Goal: Task Accomplishment & Management: Use online tool/utility

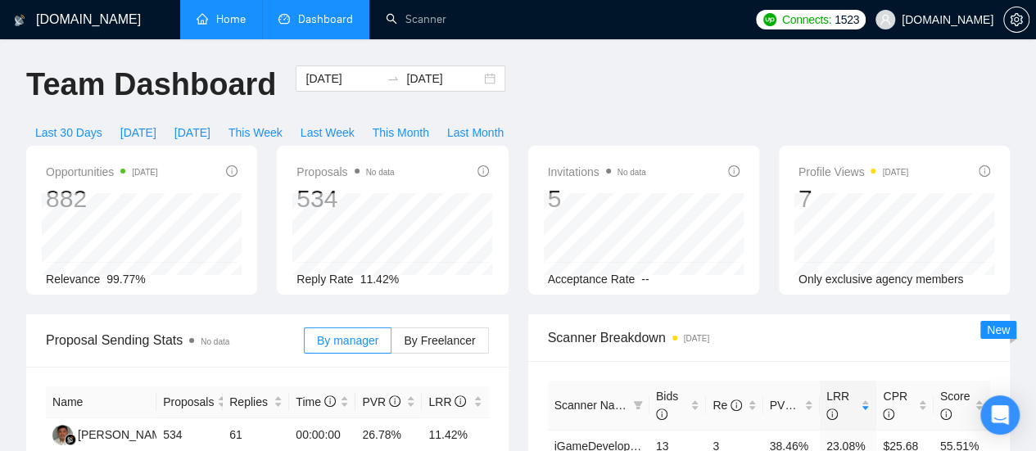
click at [225, 26] on link "Home" at bounding box center [221, 19] width 49 height 14
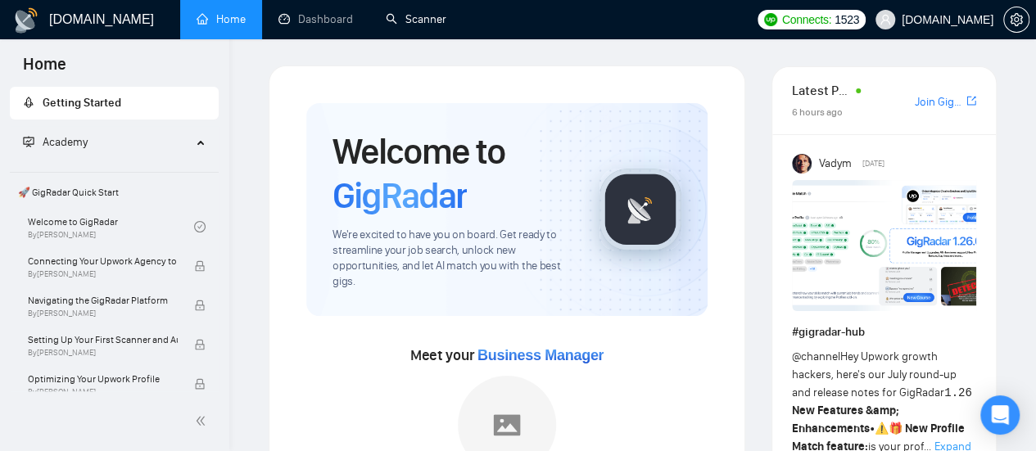
click at [414, 12] on link "Scanner" at bounding box center [416, 19] width 61 height 14
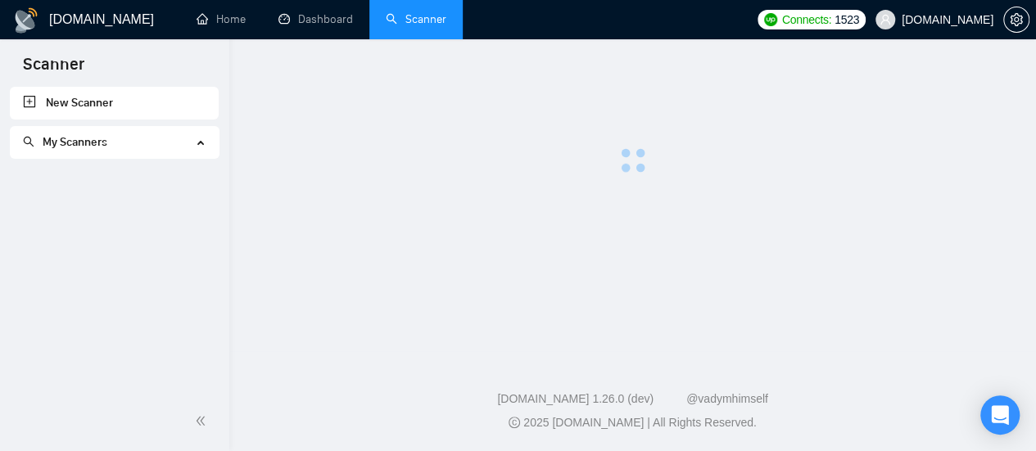
click at [439, 19] on link "Scanner" at bounding box center [416, 19] width 61 height 14
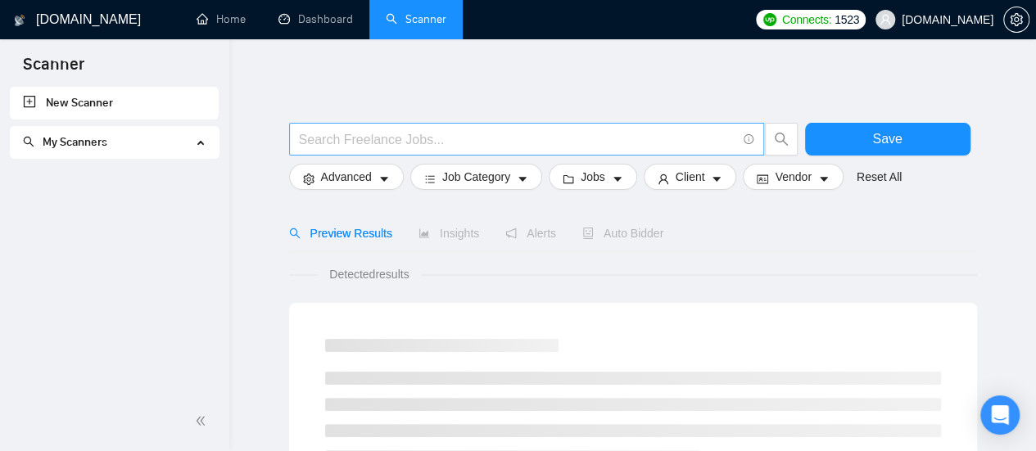
click at [381, 139] on input "text" at bounding box center [517, 139] width 437 height 20
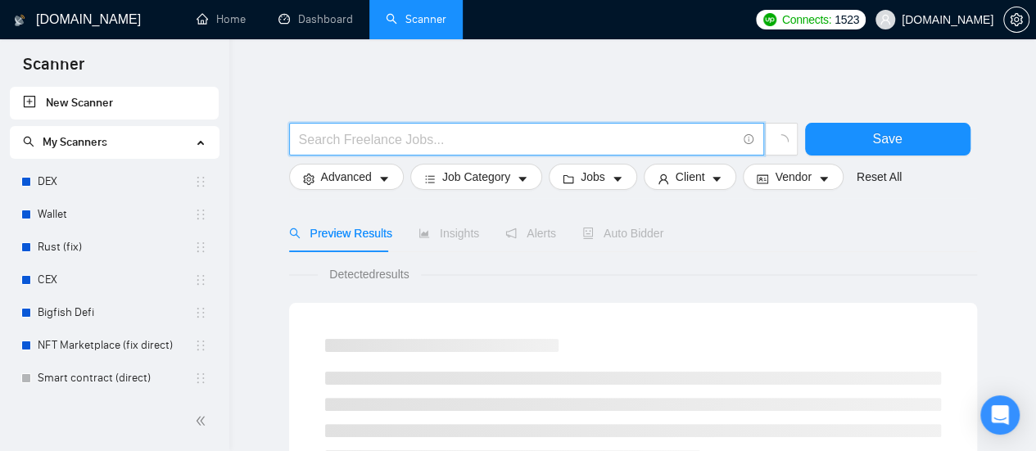
paste input "Business Strategist"
type input "Business Strategist"
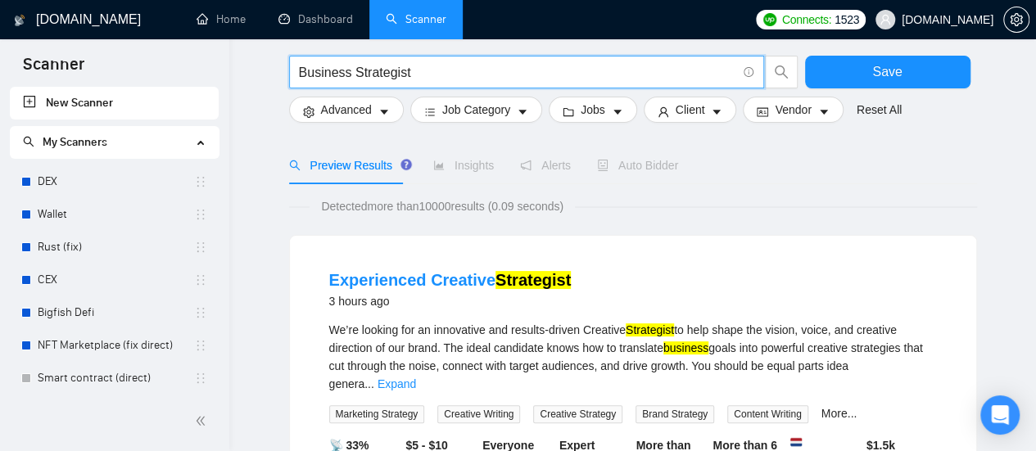
scroll to position [82, 0]
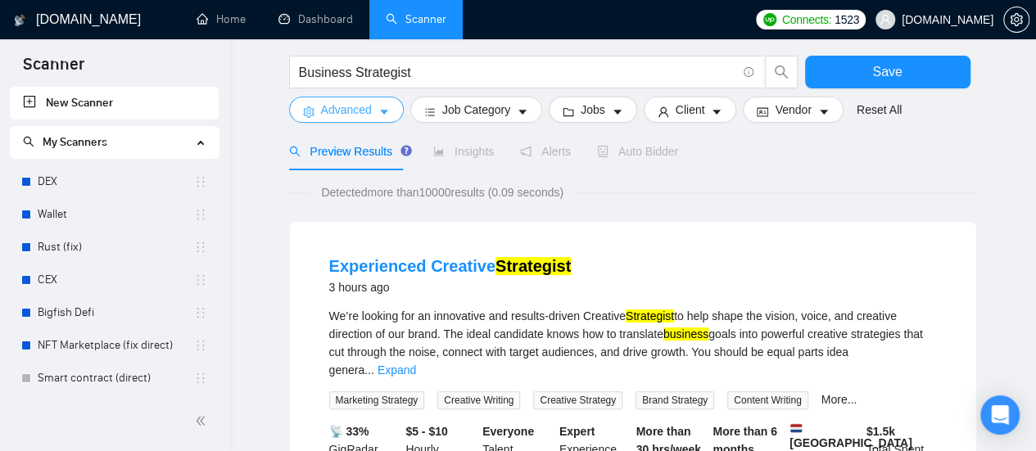
click at [378, 111] on icon "caret-down" at bounding box center [383, 111] width 11 height 11
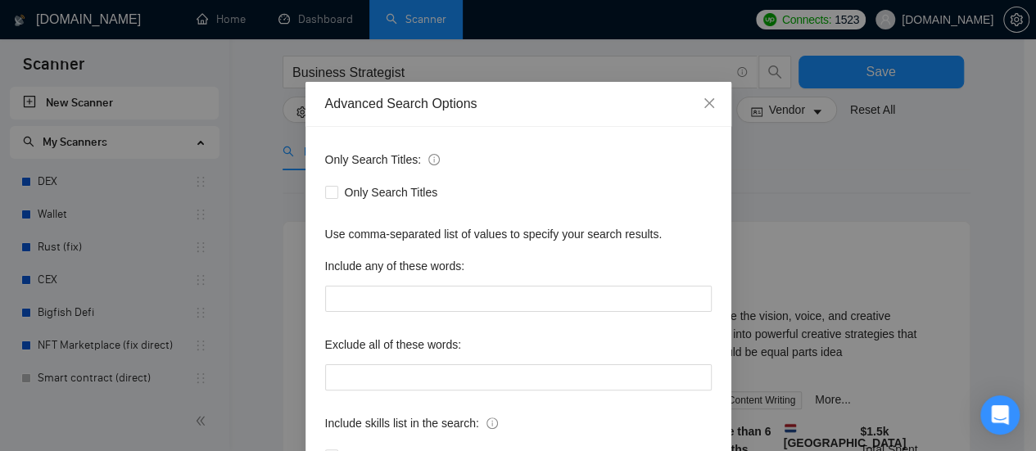
click at [314, 195] on div "Only Search Titles: Only Search Titles Use comma-separated list of values to sp…" at bounding box center [519, 318] width 426 height 382
click at [327, 196] on input "Only Search Titles" at bounding box center [330, 191] width 11 height 11
checkbox input "true"
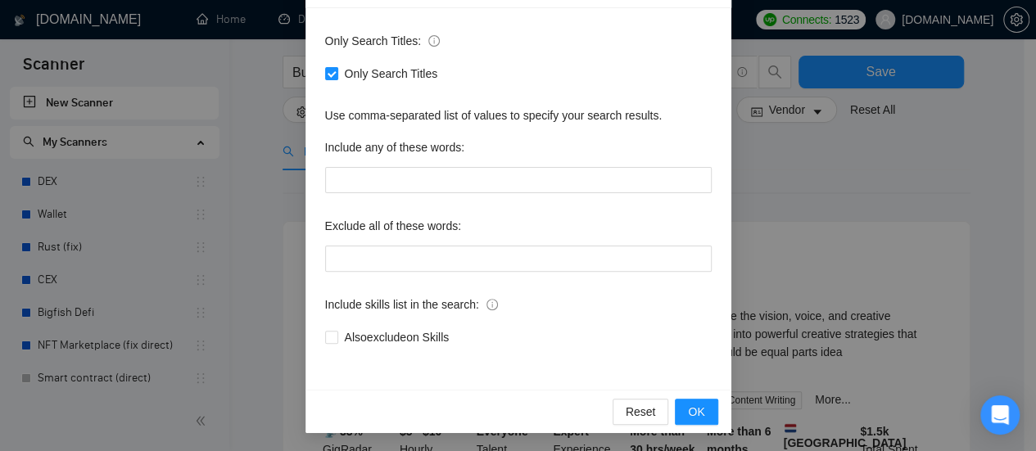
scroll to position [120, 0]
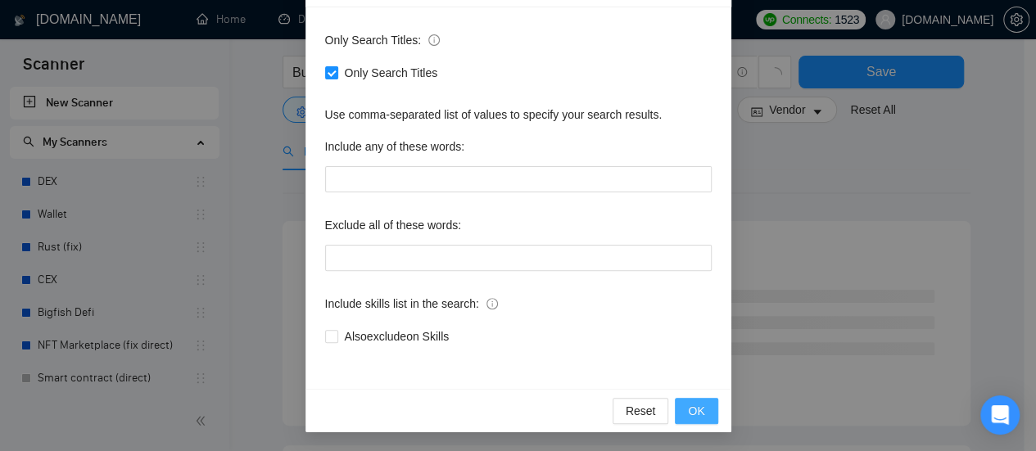
click at [699, 417] on button "OK" at bounding box center [696, 411] width 43 height 26
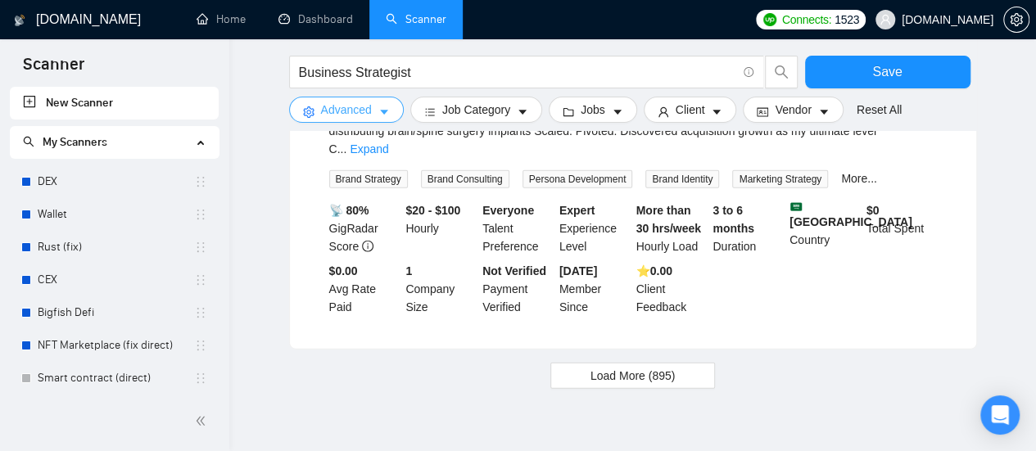
scroll to position [1818, 0]
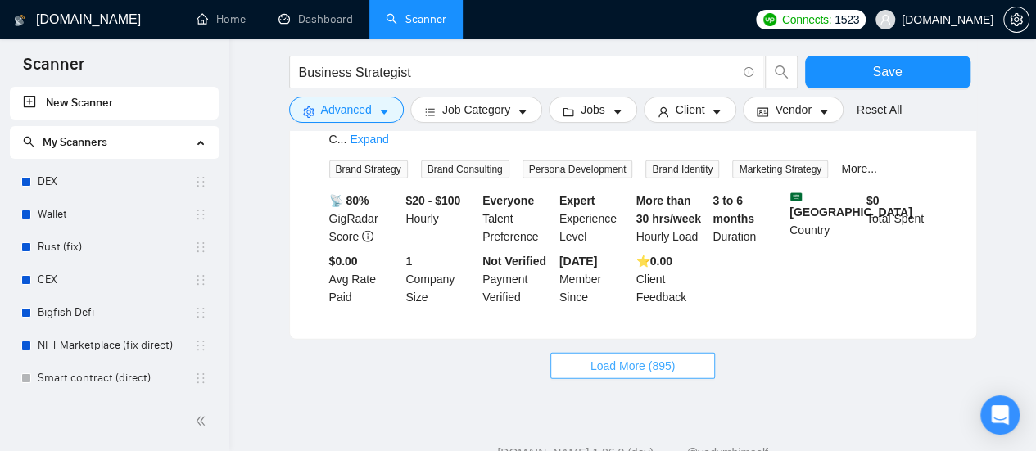
click at [619, 353] on button "Load More (895)" at bounding box center [632, 366] width 165 height 26
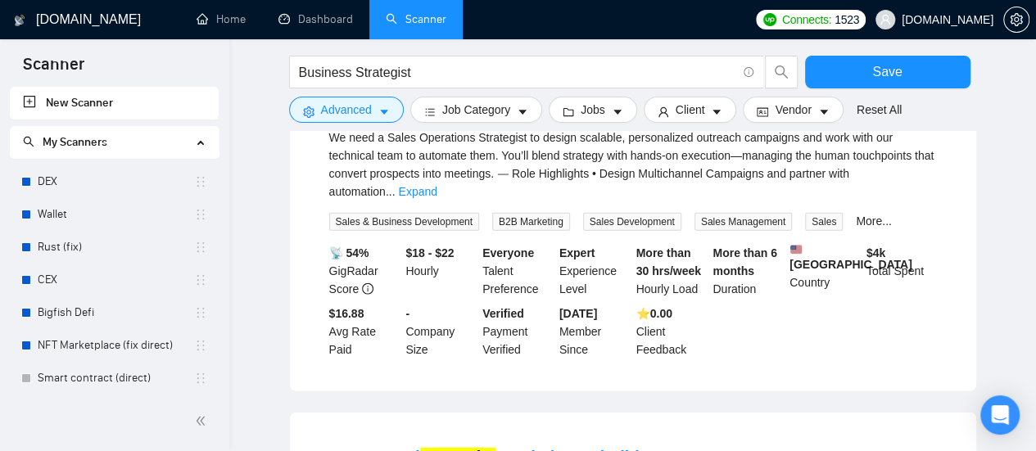
scroll to position [2064, 0]
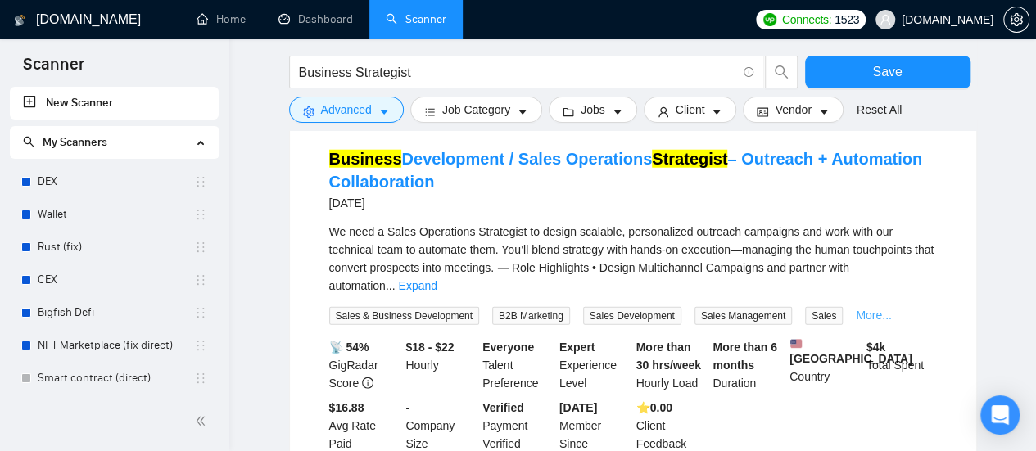
click at [856, 309] on link "More..." at bounding box center [874, 315] width 36 height 13
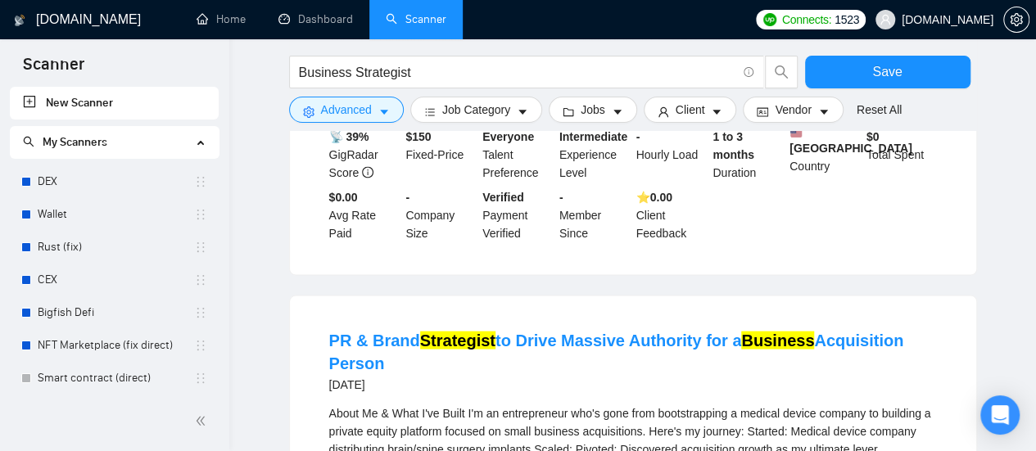
scroll to position [1655, 0]
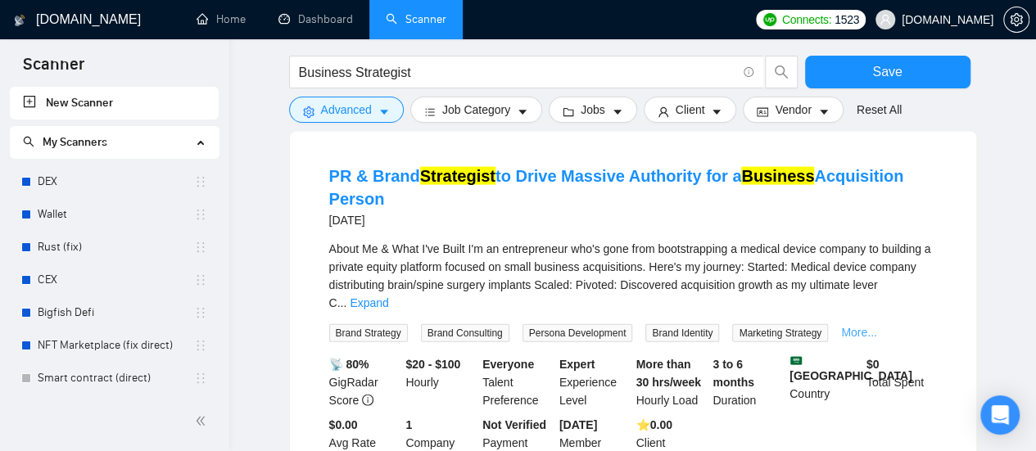
click at [859, 326] on link "More..." at bounding box center [859, 332] width 36 height 13
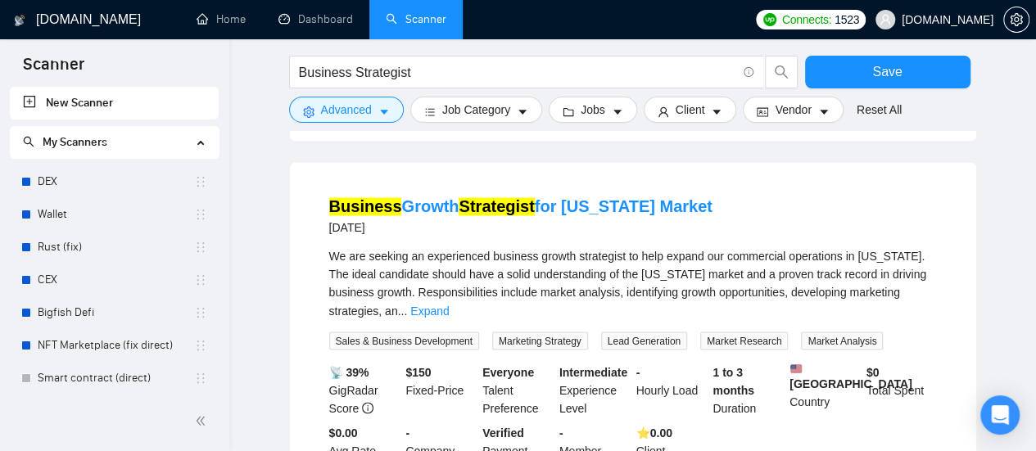
scroll to position [1163, 0]
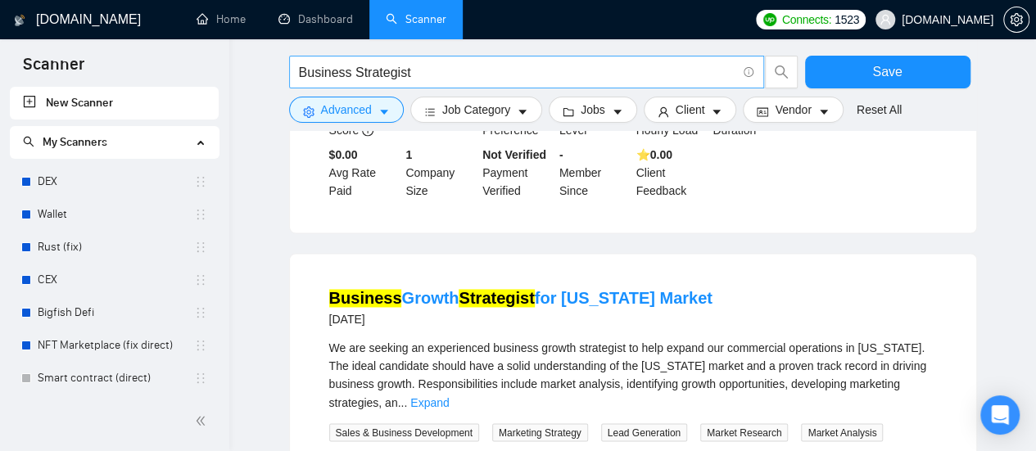
click at [420, 78] on input "Business Strategist" at bounding box center [517, 72] width 437 height 20
paste input "Business Strategist"
type input "B"
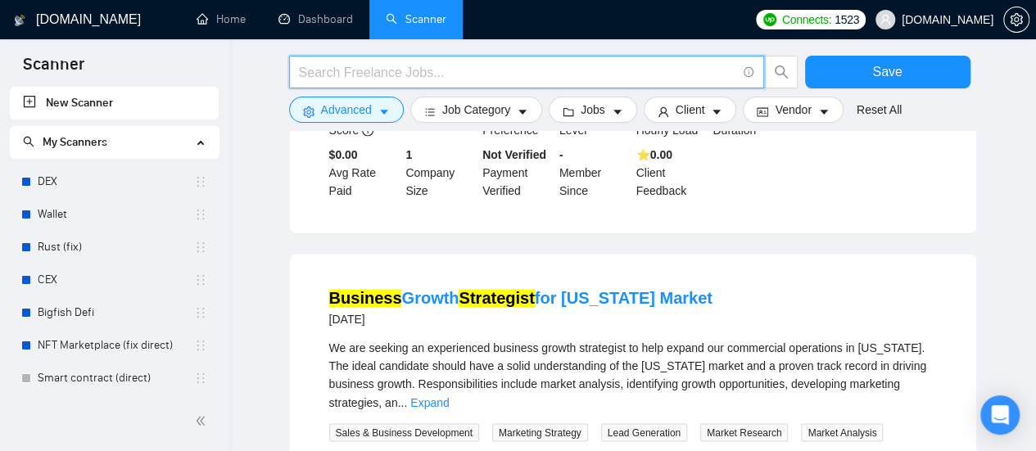
click at [410, 70] on input "text" at bounding box center [517, 72] width 437 height 20
paste input "Business Strategist"
type input "Business Strategist"
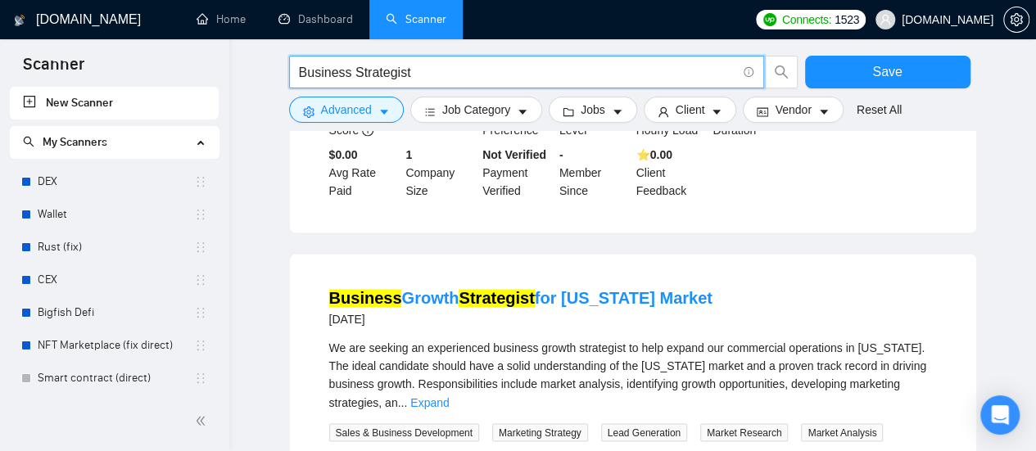
click at [410, 70] on input "Business Strategist" at bounding box center [517, 72] width 437 height 20
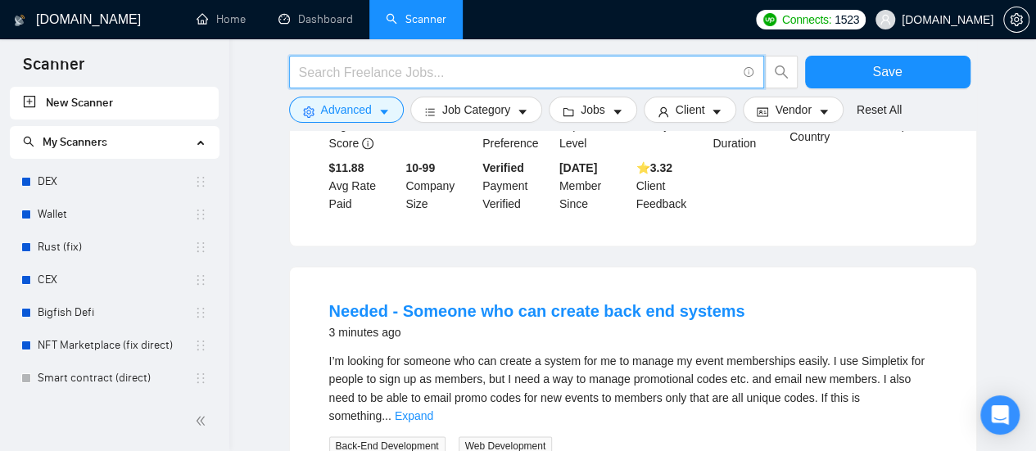
click at [359, 62] on input "text" at bounding box center [517, 72] width 437 height 20
paste input "Business Development"
type input "Business Development"
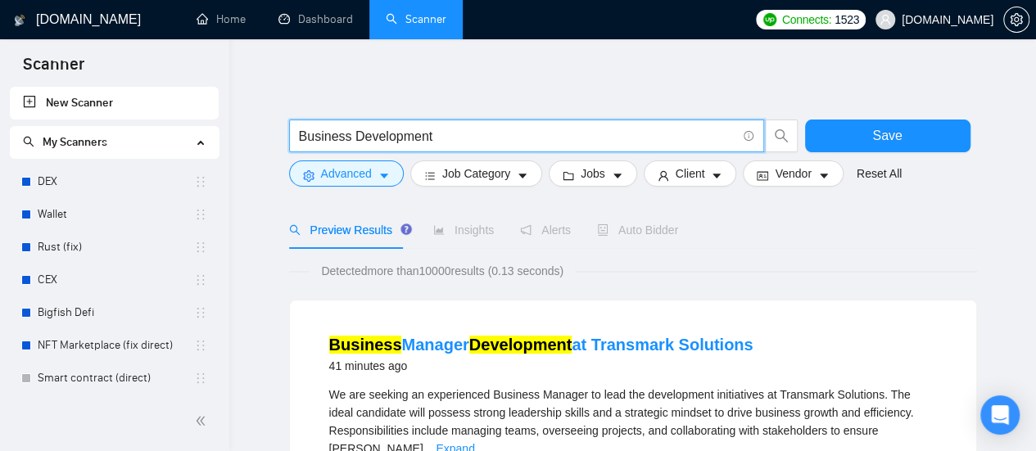
scroll to position [0, 0]
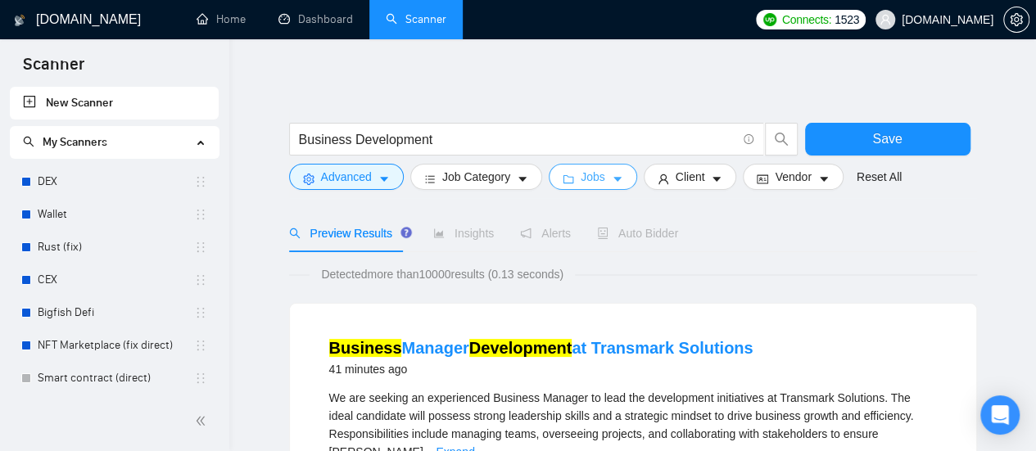
click at [612, 174] on icon "caret-down" at bounding box center [617, 179] width 11 height 11
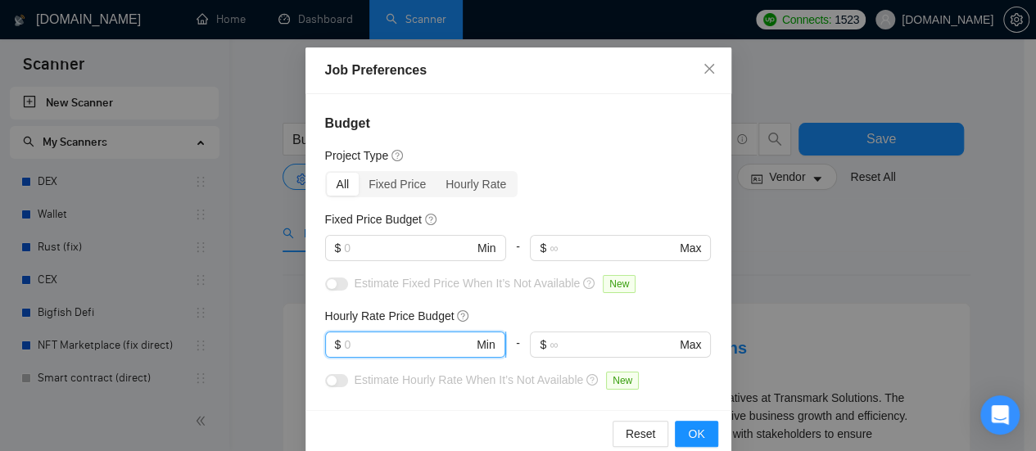
click at [395, 343] on input "text" at bounding box center [408, 345] width 129 height 18
type input "40"
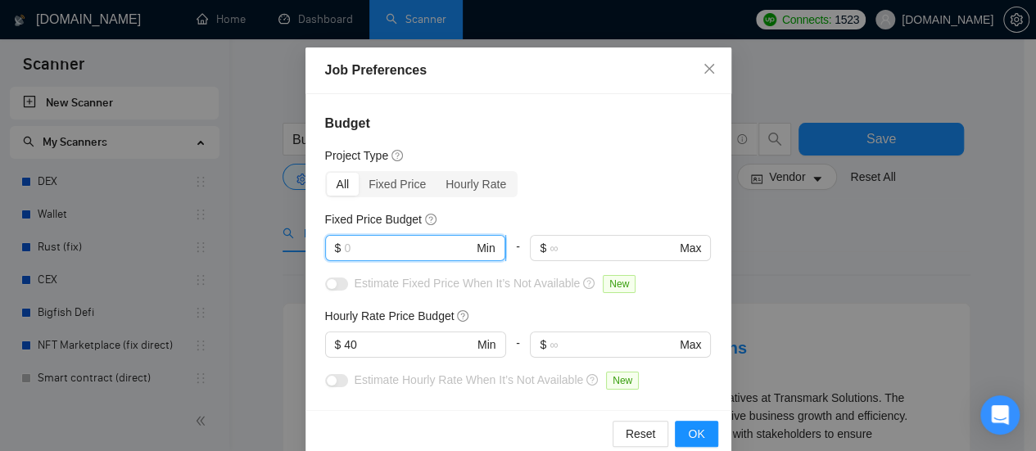
click at [392, 240] on input "text" at bounding box center [408, 248] width 129 height 18
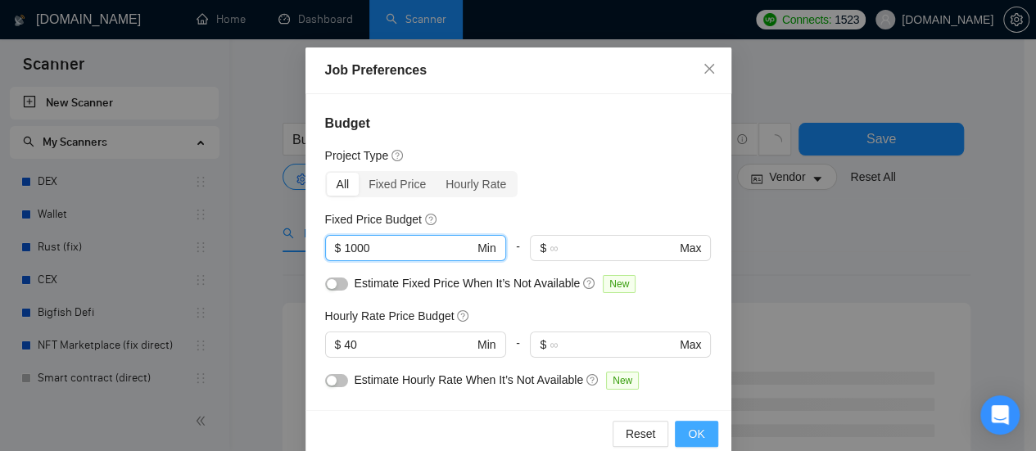
type input "1000"
click at [699, 435] on button "OK" at bounding box center [696, 434] width 43 height 26
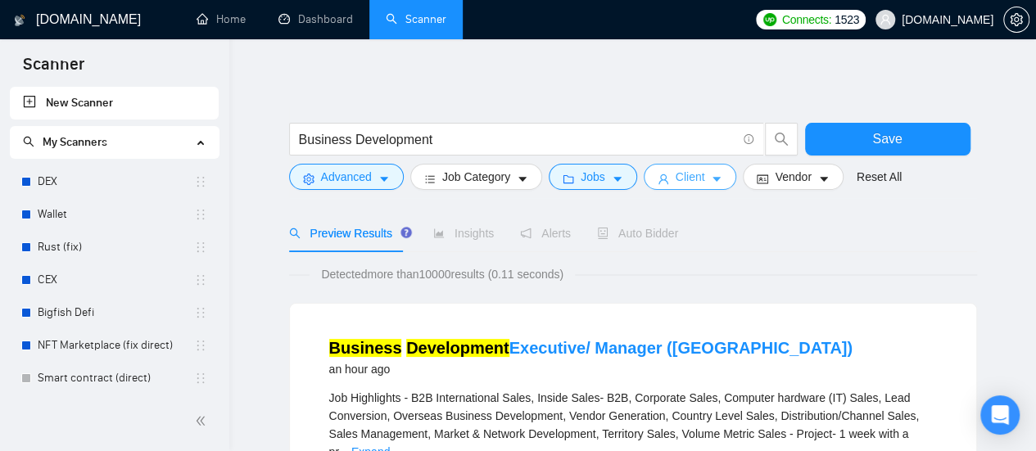
click at [699, 181] on button "Client" at bounding box center [690, 177] width 93 height 26
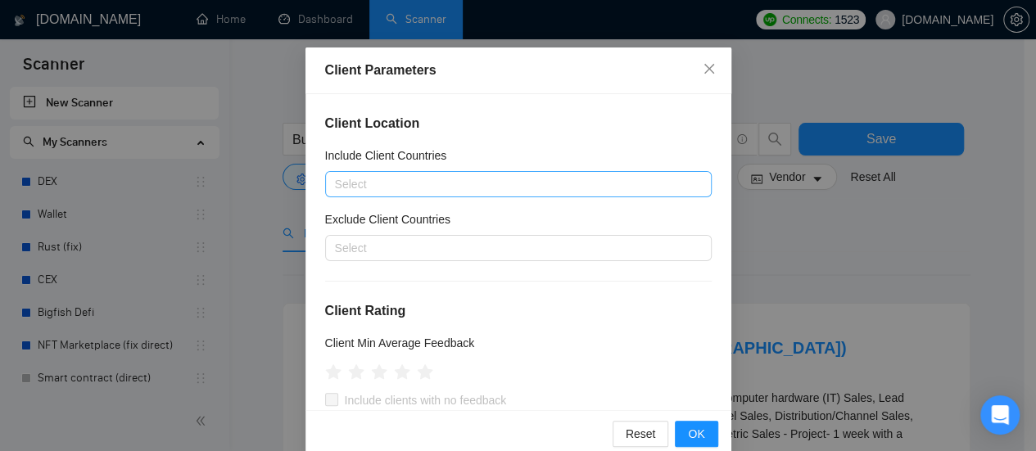
click at [385, 183] on div at bounding box center [510, 184] width 362 height 20
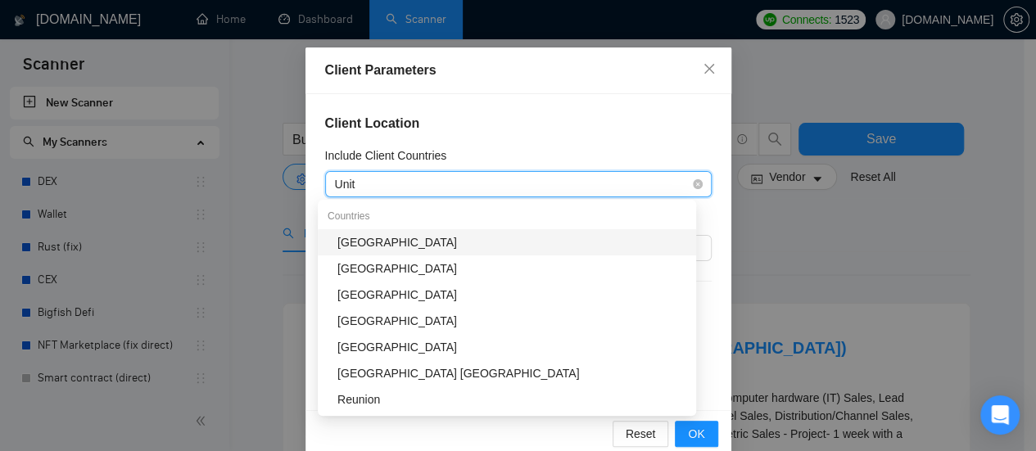
type input "Unite"
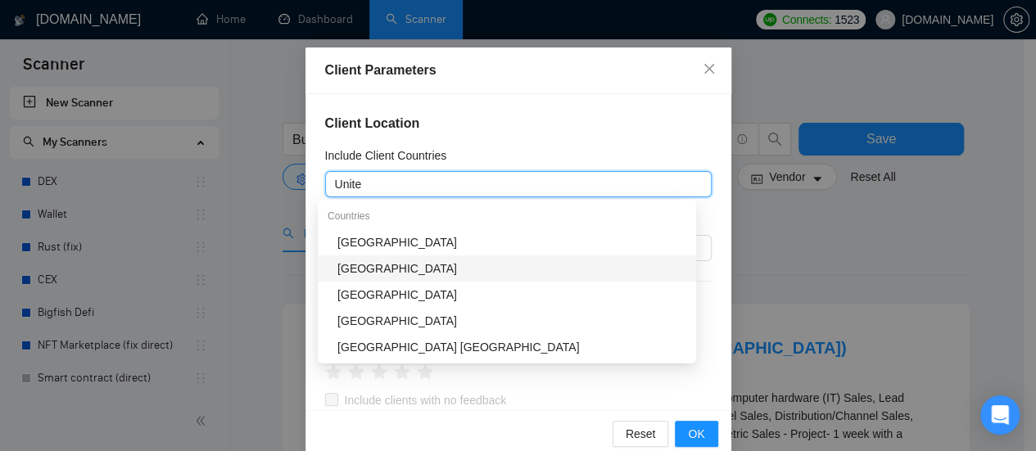
click at [396, 269] on div "United Kingdom" at bounding box center [511, 269] width 349 height 18
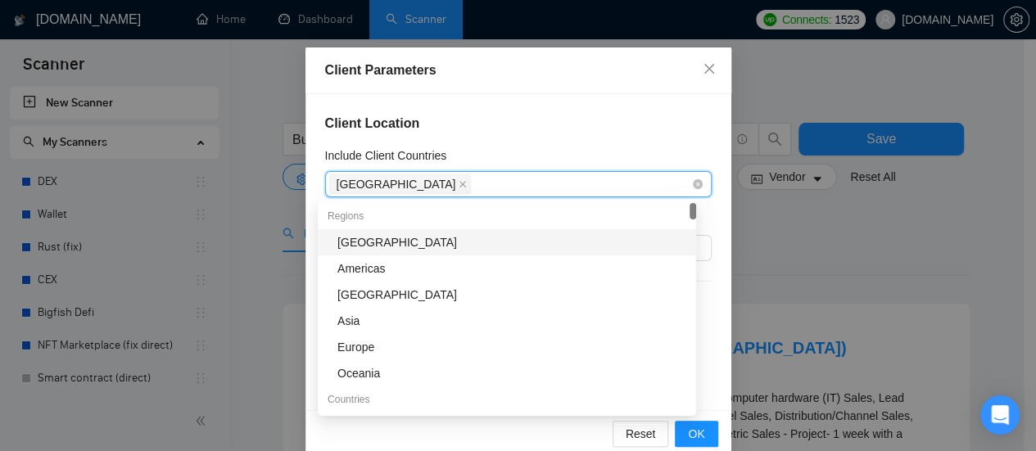
click at [485, 186] on div "United Kingdom" at bounding box center [510, 184] width 362 height 23
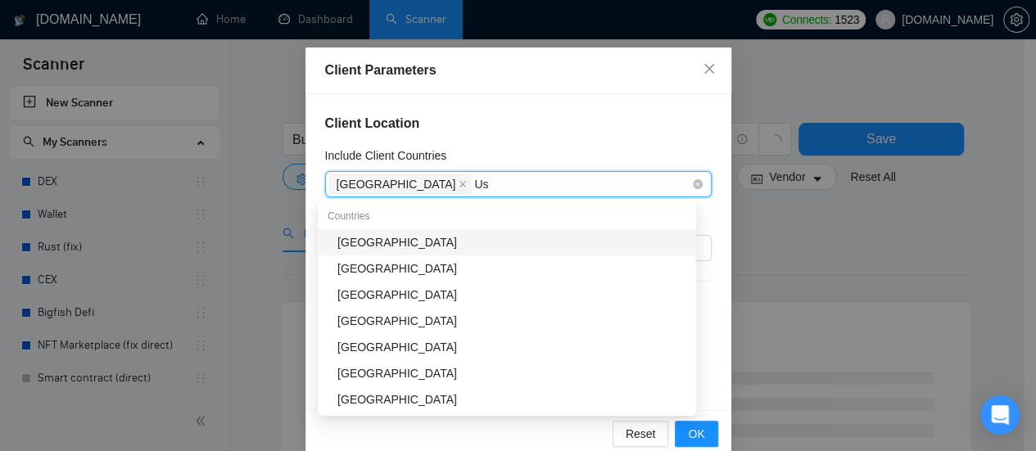
type input "U"
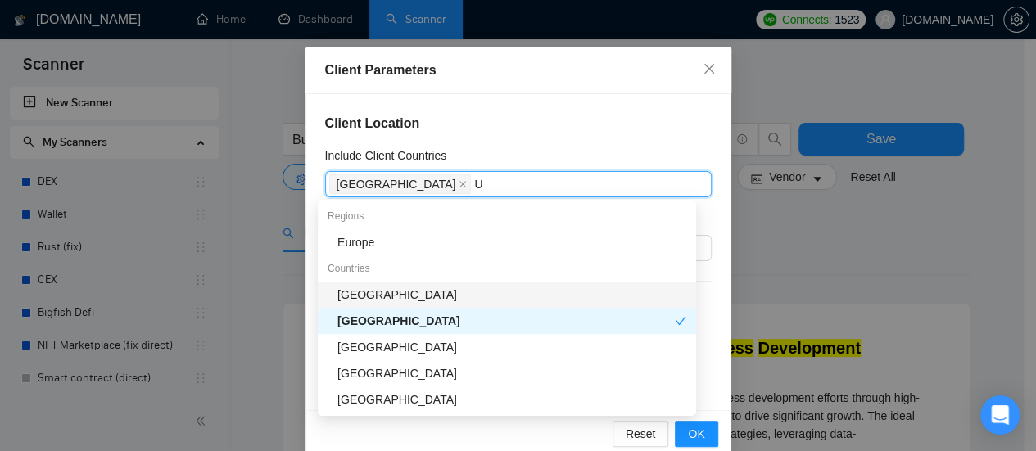
click at [387, 294] on div "United States" at bounding box center [511, 295] width 349 height 18
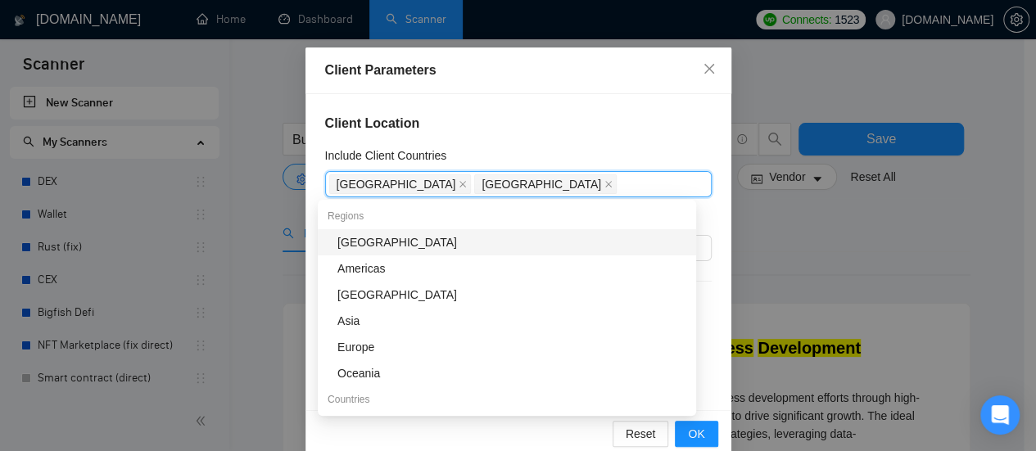
click at [592, 127] on h4 "Client Location" at bounding box center [518, 124] width 387 height 20
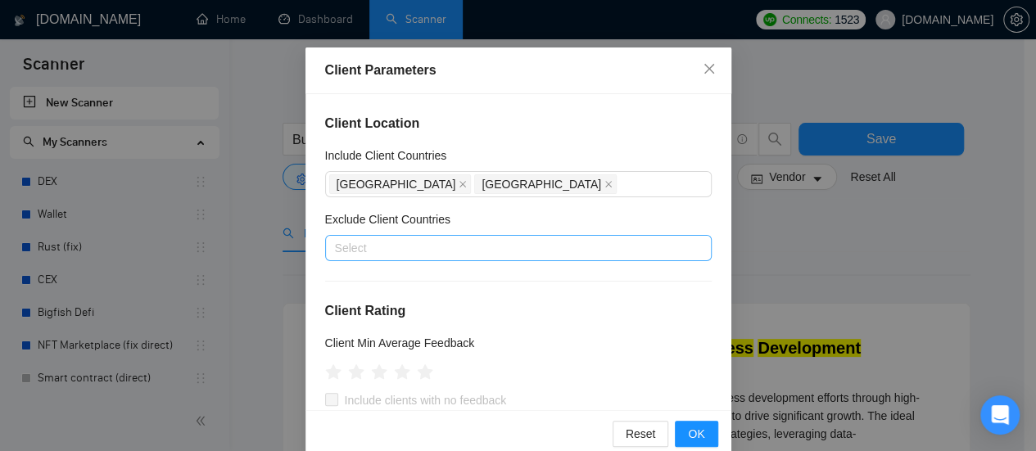
click at [473, 237] on div "Select" at bounding box center [518, 248] width 387 height 26
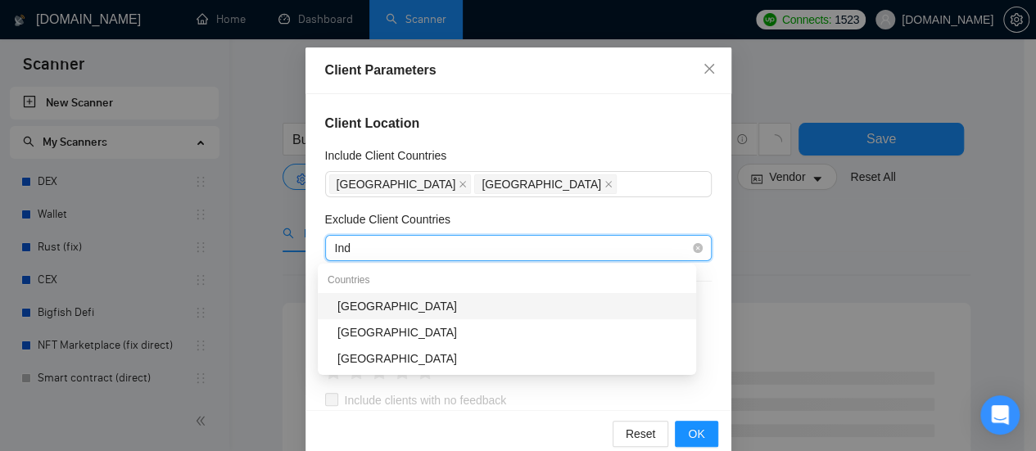
type input "Indi"
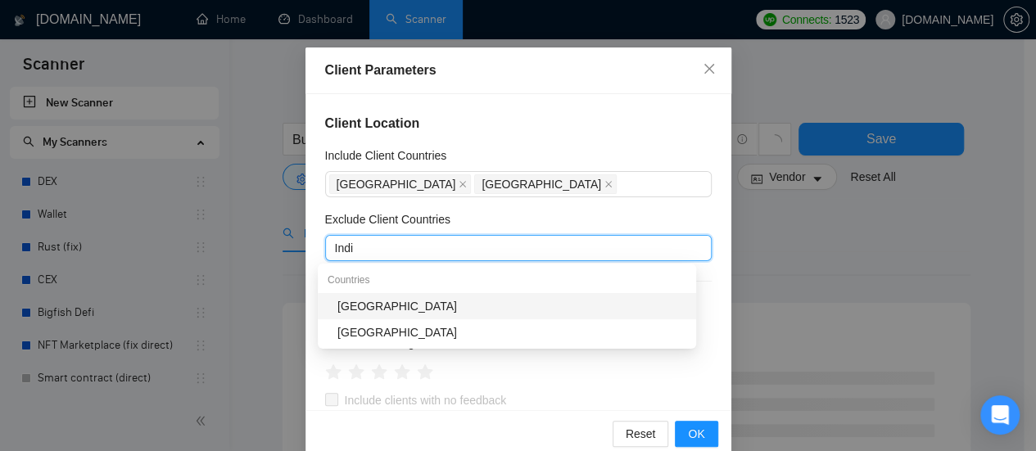
click at [371, 310] on div "India" at bounding box center [511, 306] width 349 height 18
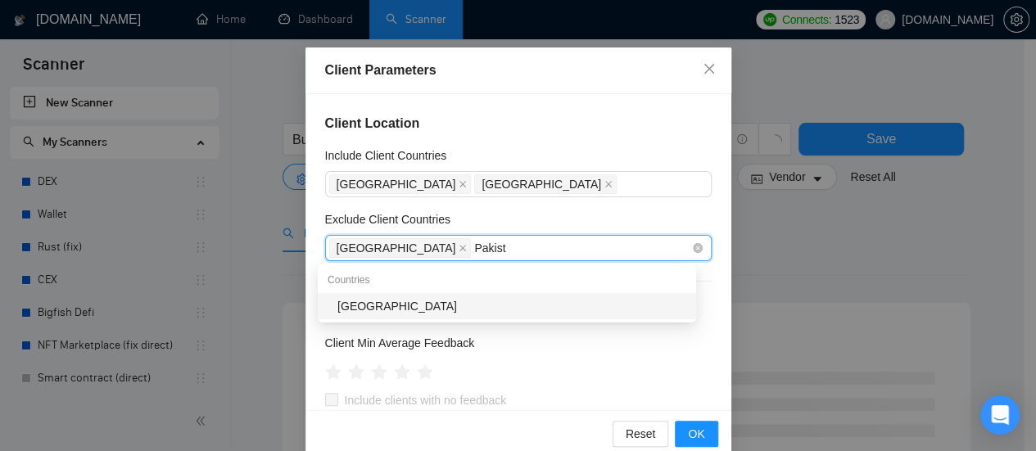
type input "Pakista"
click at [372, 306] on div "Pakistan" at bounding box center [511, 306] width 349 height 18
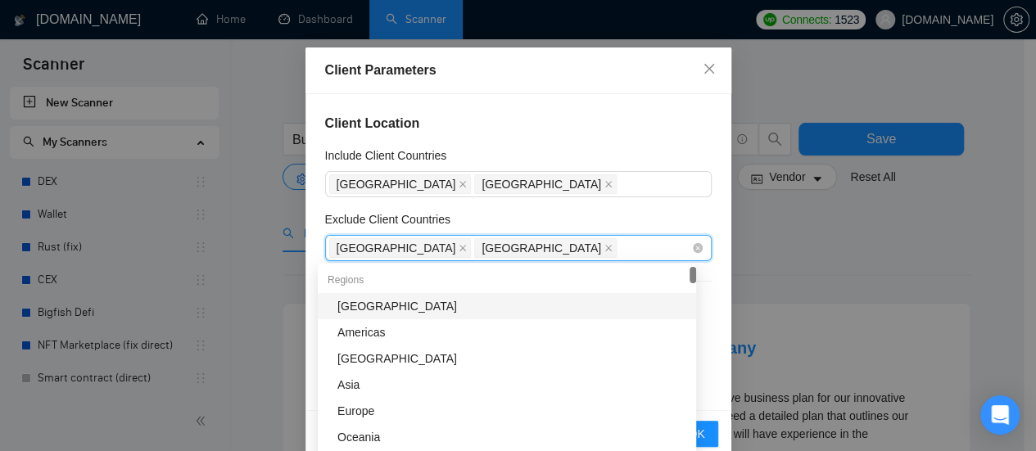
click at [496, 250] on div "India Pakistan" at bounding box center [510, 248] width 362 height 23
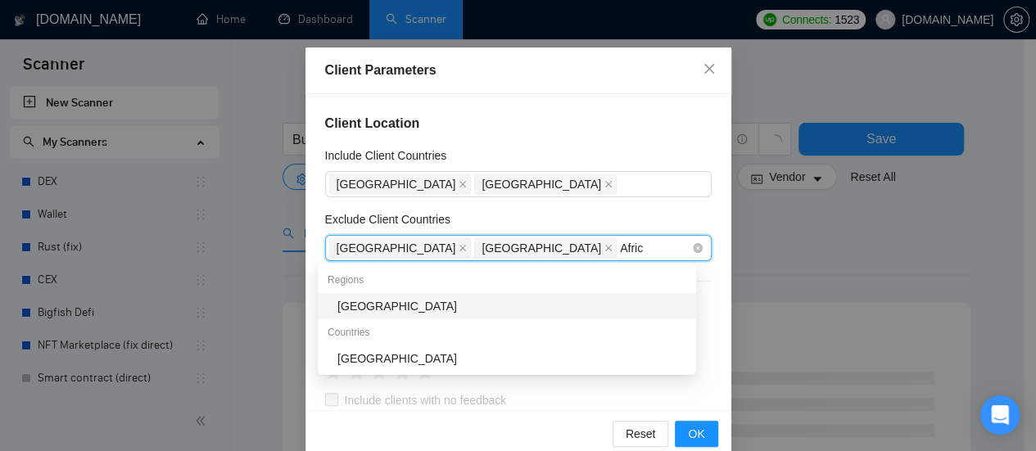
type input "Africa"
click at [450, 297] on div "Africa" at bounding box center [511, 306] width 349 height 18
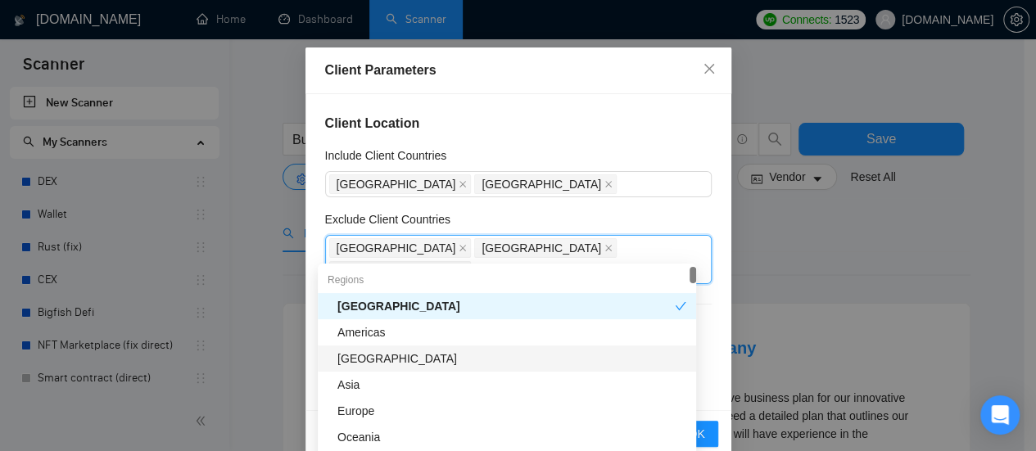
click at [707, 350] on div "Client Location Include Client Countries United Kingdom United States Exclude C…" at bounding box center [519, 252] width 426 height 316
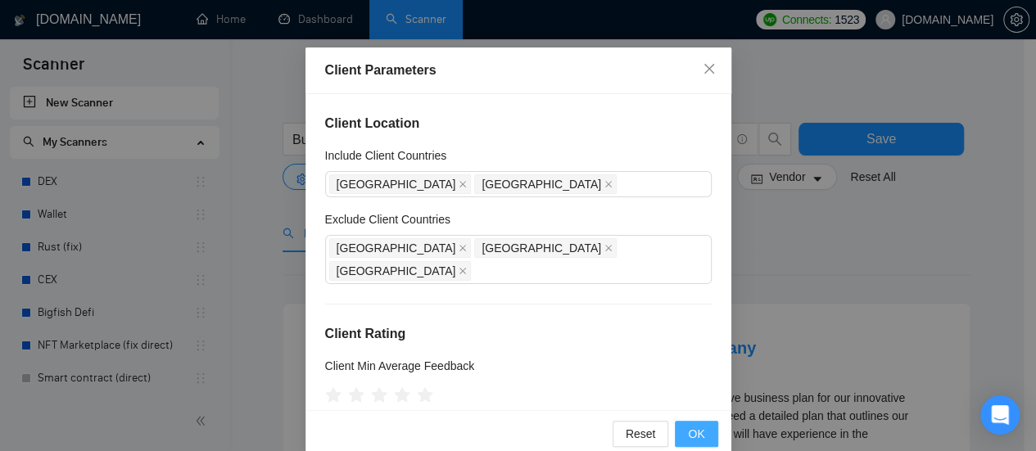
click at [694, 434] on span "OK" at bounding box center [696, 434] width 16 height 18
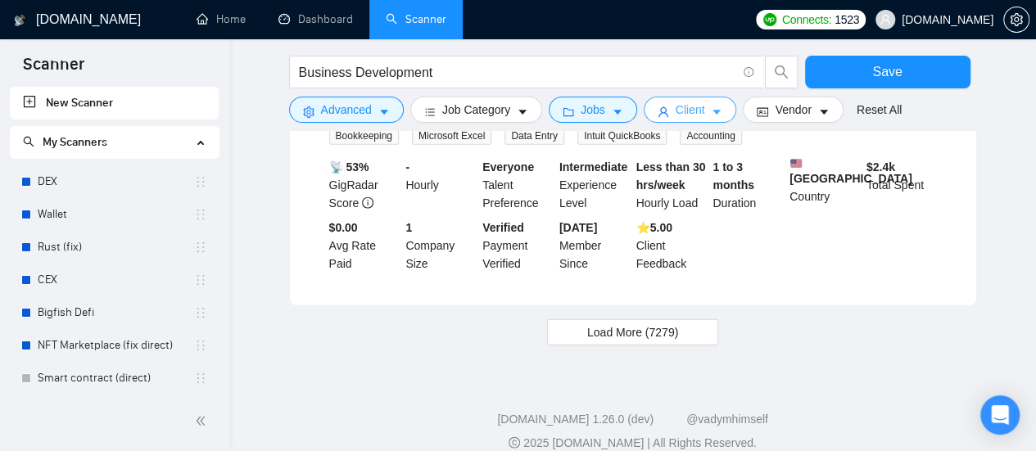
scroll to position [1831, 0]
drag, startPoint x: 622, startPoint y: 307, endPoint x: 605, endPoint y: 232, distance: 77.3
click at [622, 324] on span "Load More (7279)" at bounding box center [632, 333] width 91 height 18
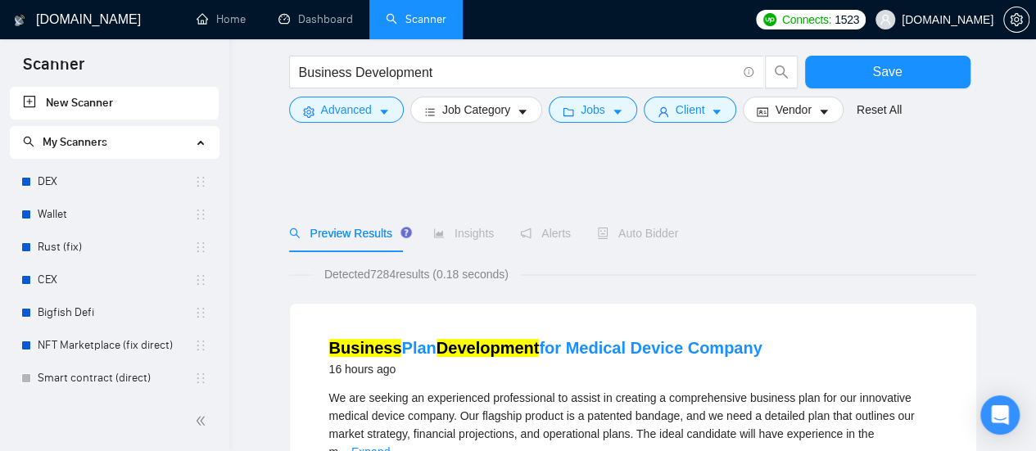
scroll to position [164, 0]
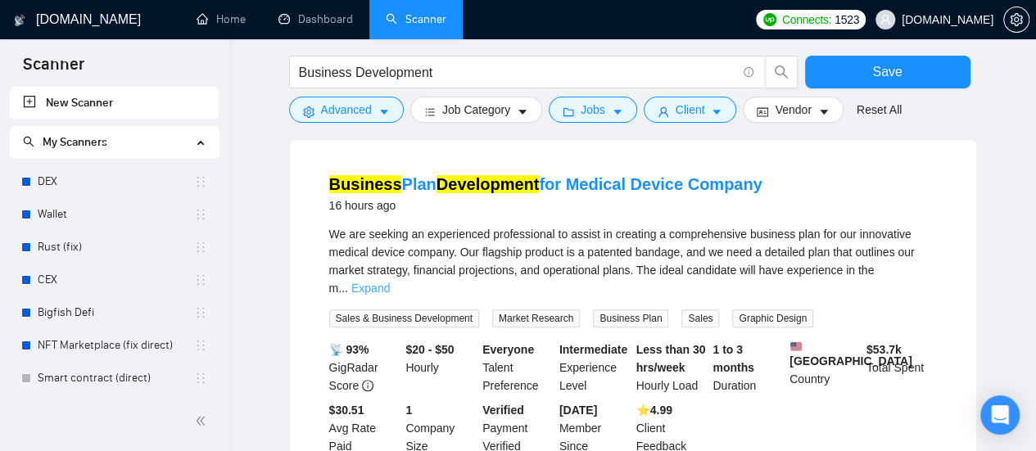
click at [390, 282] on link "Expand" at bounding box center [370, 288] width 38 height 13
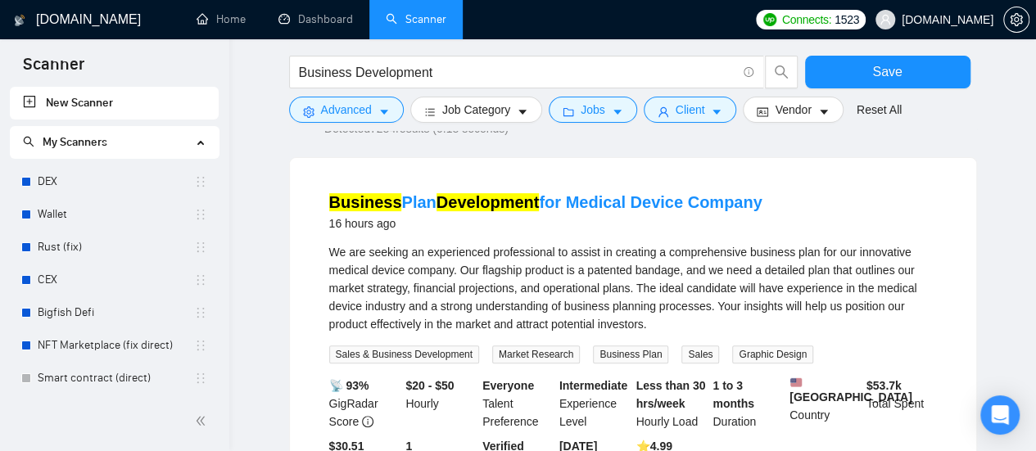
scroll to position [0, 0]
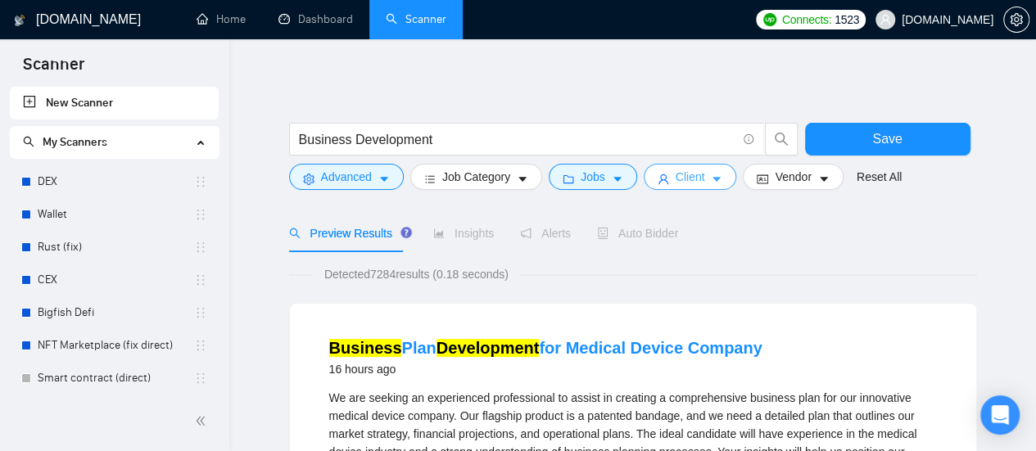
click at [681, 188] on button "Client" at bounding box center [690, 177] width 93 height 26
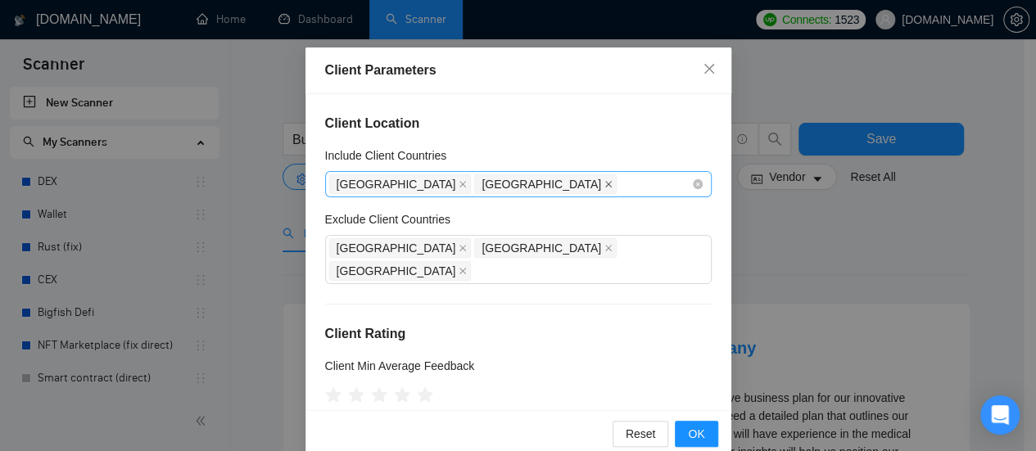
click at [605, 183] on icon "close" at bounding box center [608, 184] width 7 height 7
click at [704, 430] on button "OK" at bounding box center [696, 434] width 43 height 26
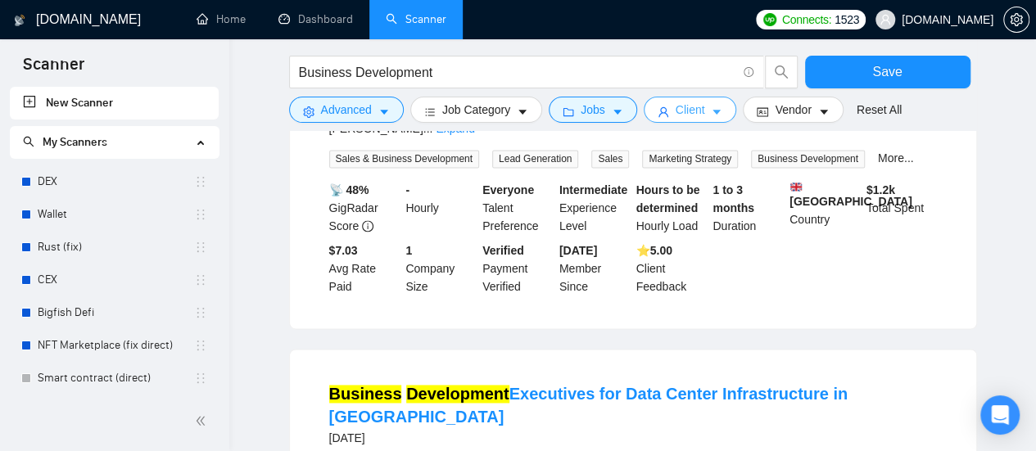
scroll to position [1229, 0]
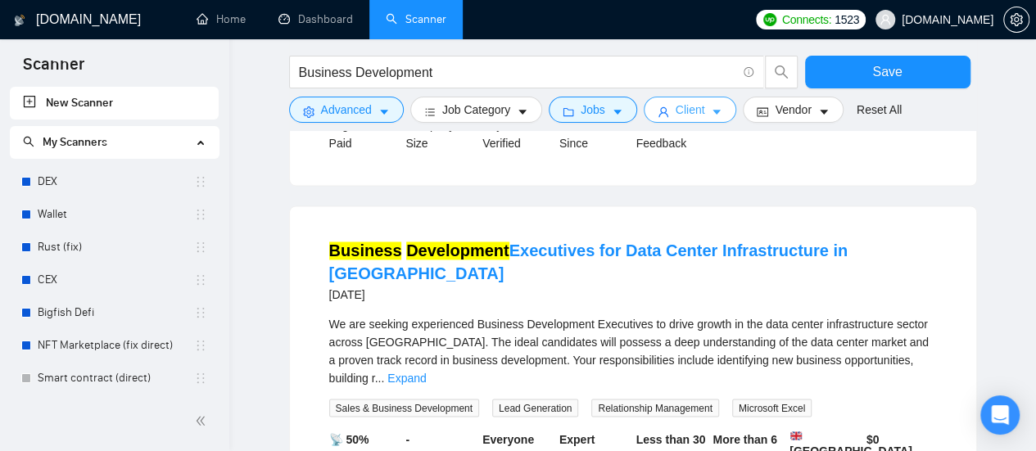
click at [711, 108] on icon "caret-down" at bounding box center [716, 111] width 11 height 11
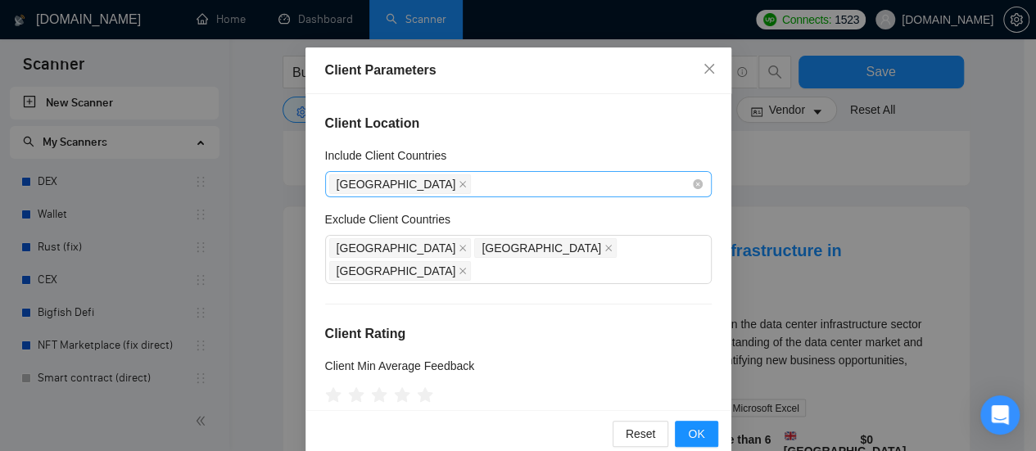
click at [523, 183] on div "United Kingdom" at bounding box center [510, 184] width 362 height 23
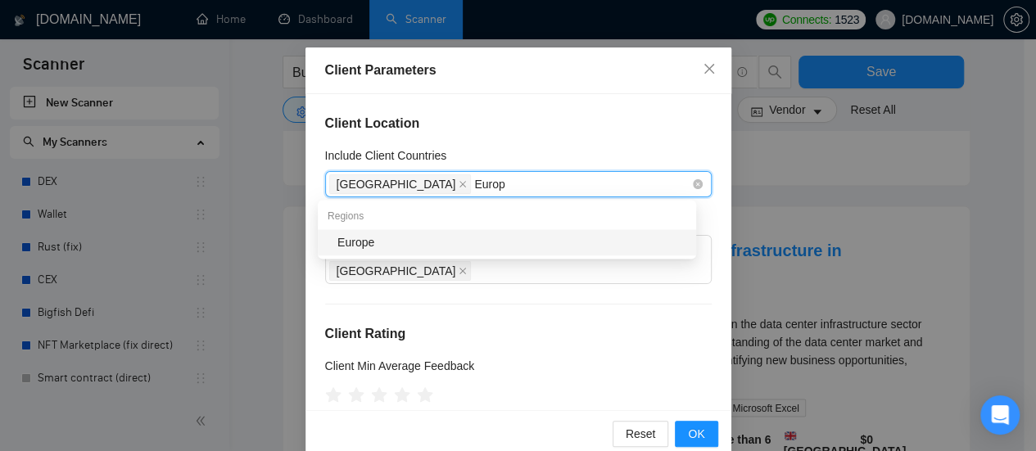
type input "Europe"
click at [486, 242] on div "Europe" at bounding box center [511, 242] width 349 height 18
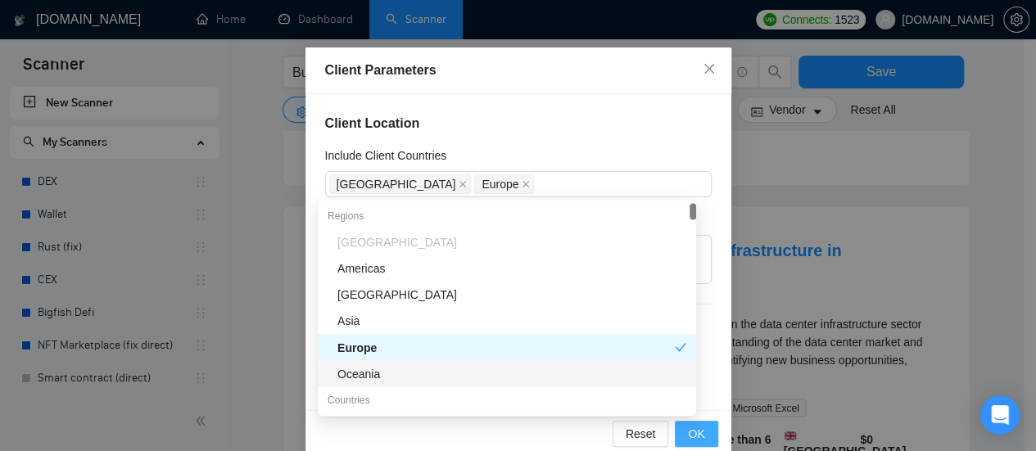
click at [699, 433] on button "OK" at bounding box center [696, 434] width 43 height 26
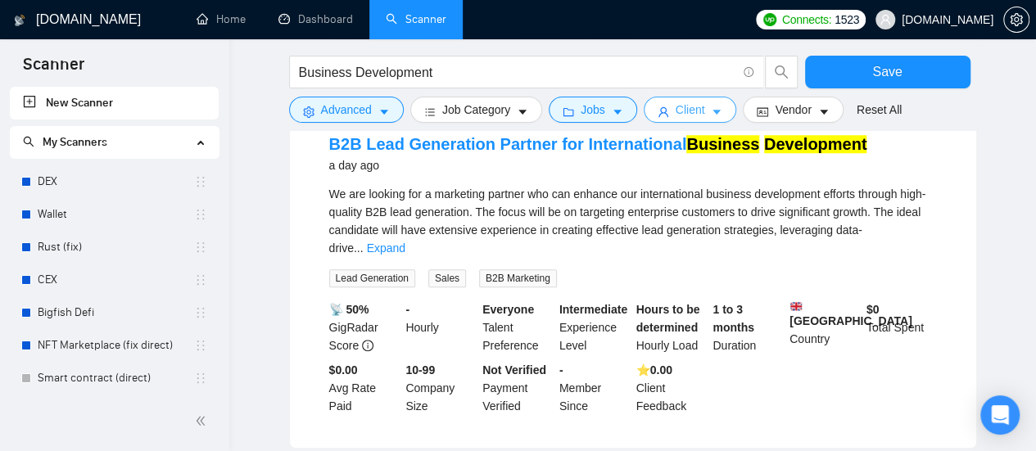
scroll to position [655, 0]
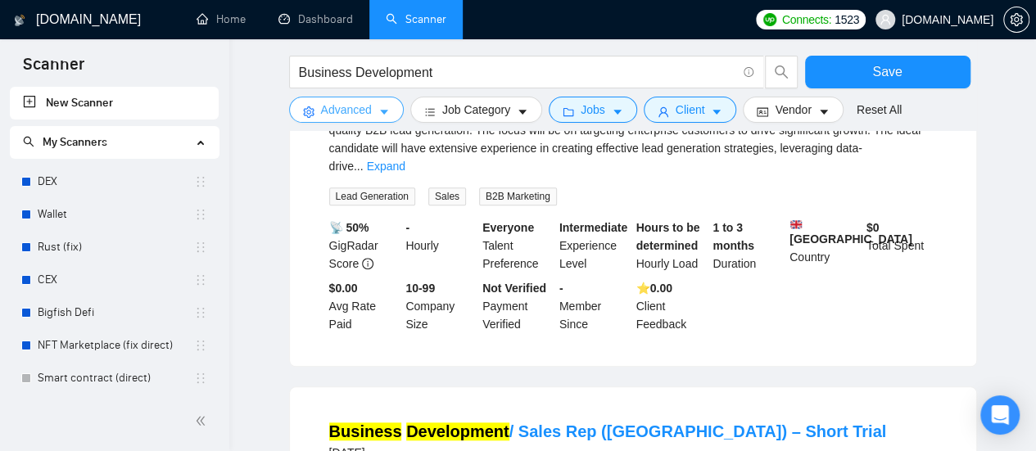
click at [381, 102] on button "Advanced" at bounding box center [346, 110] width 115 height 26
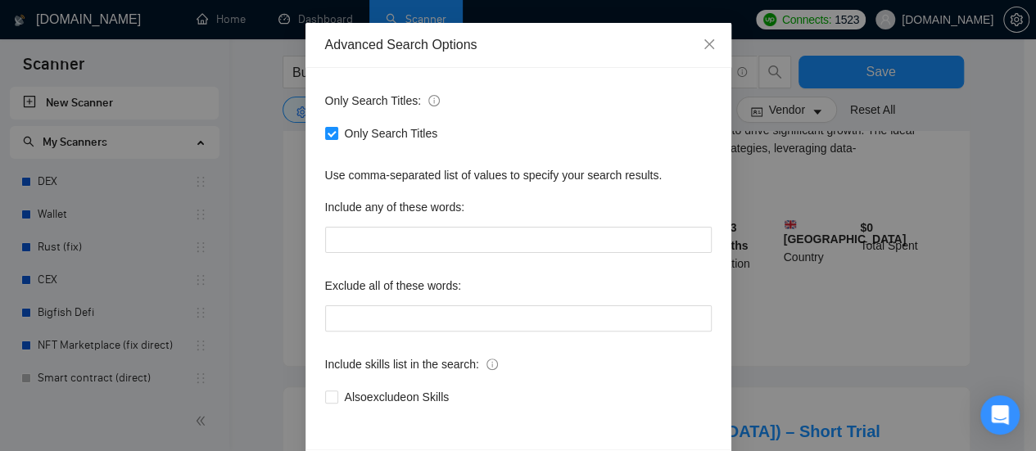
scroll to position [82, 0]
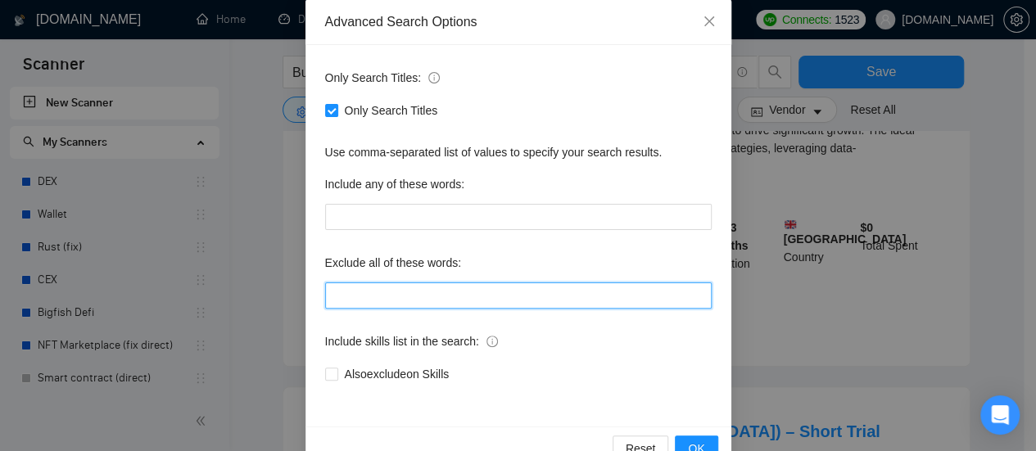
click at [331, 297] on input "text" at bounding box center [518, 296] width 387 height 26
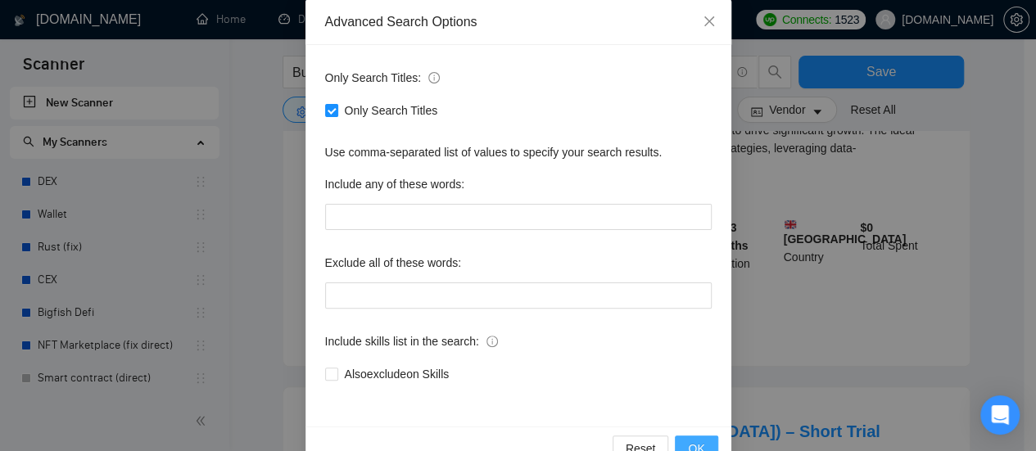
click at [685, 438] on button "OK" at bounding box center [696, 449] width 43 height 26
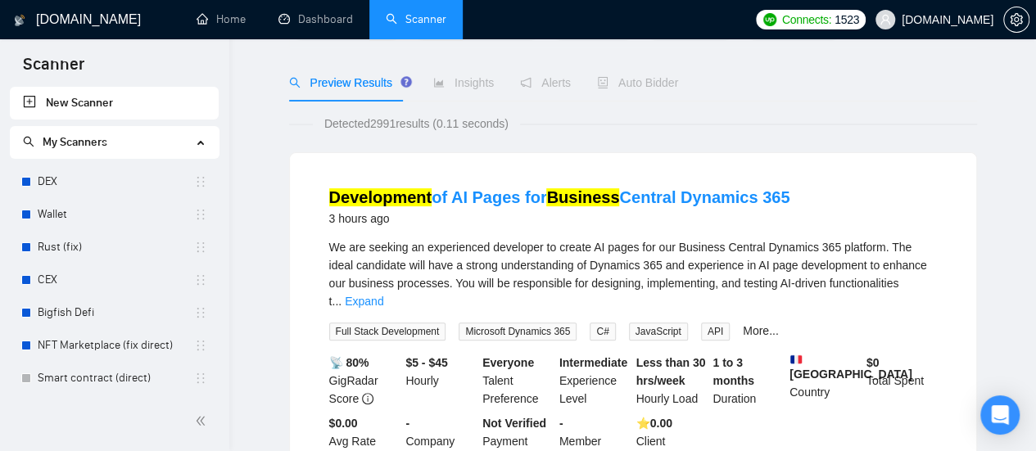
scroll to position [0, 0]
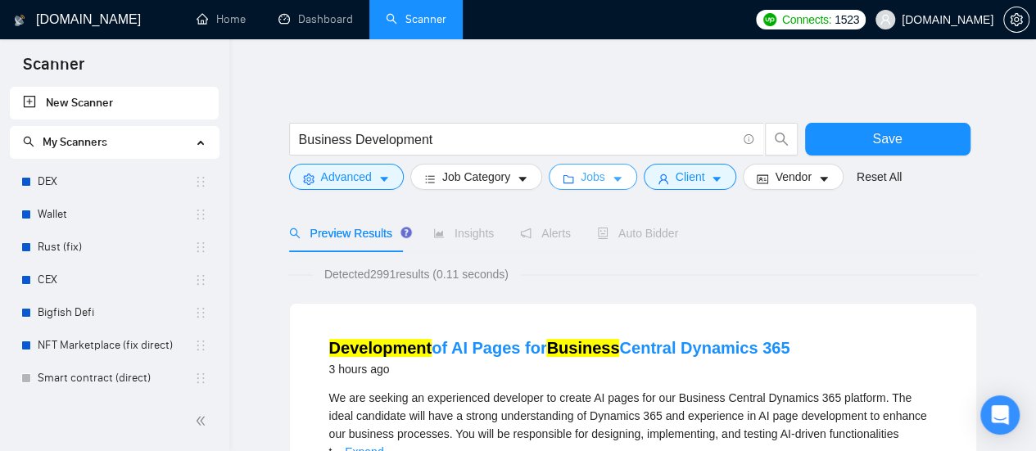
click at [593, 171] on span "Jobs" at bounding box center [593, 177] width 25 height 18
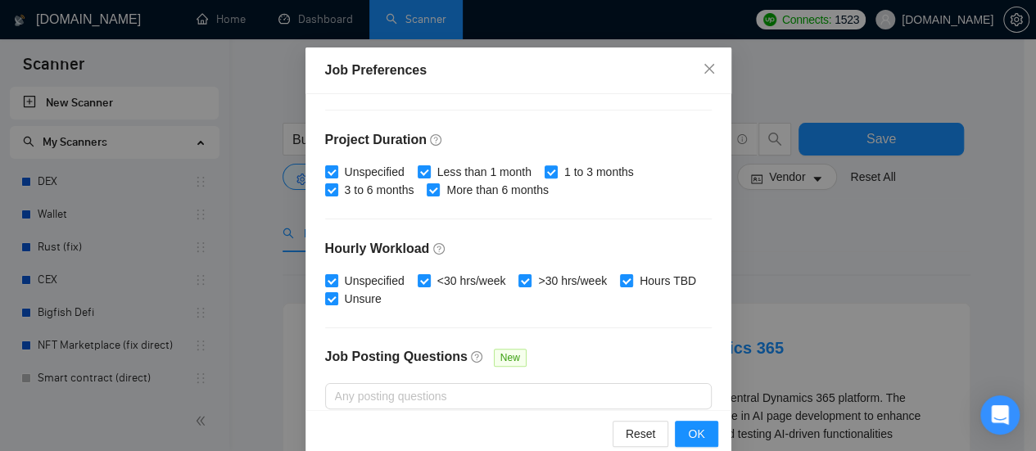
scroll to position [491, 0]
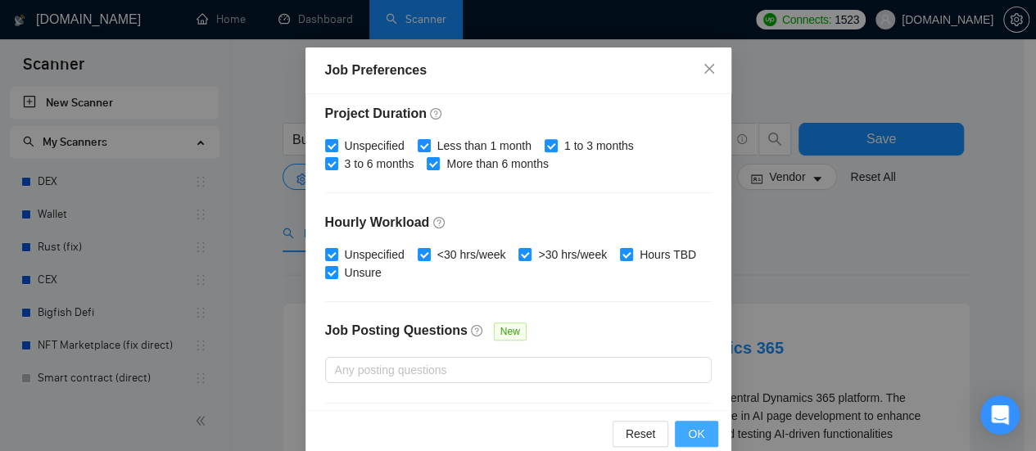
click at [693, 430] on span "OK" at bounding box center [696, 434] width 16 height 18
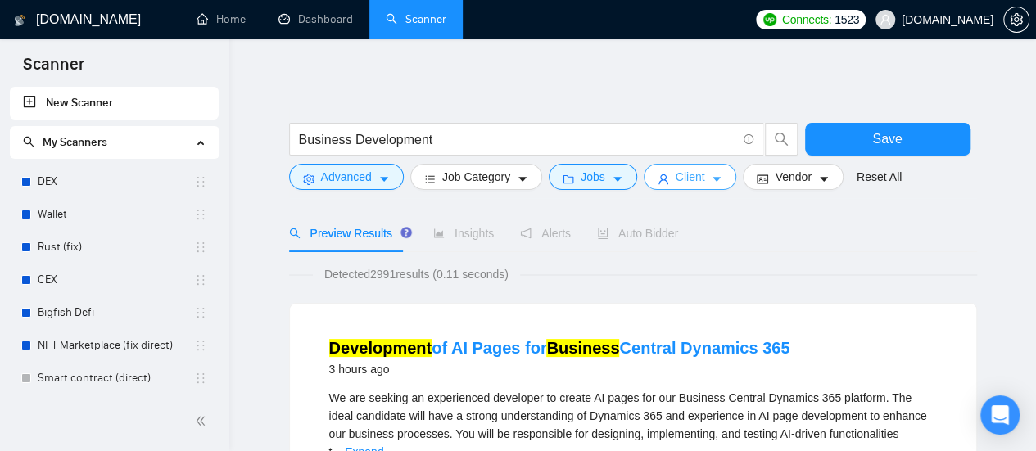
click at [693, 170] on span "Client" at bounding box center [690, 177] width 29 height 18
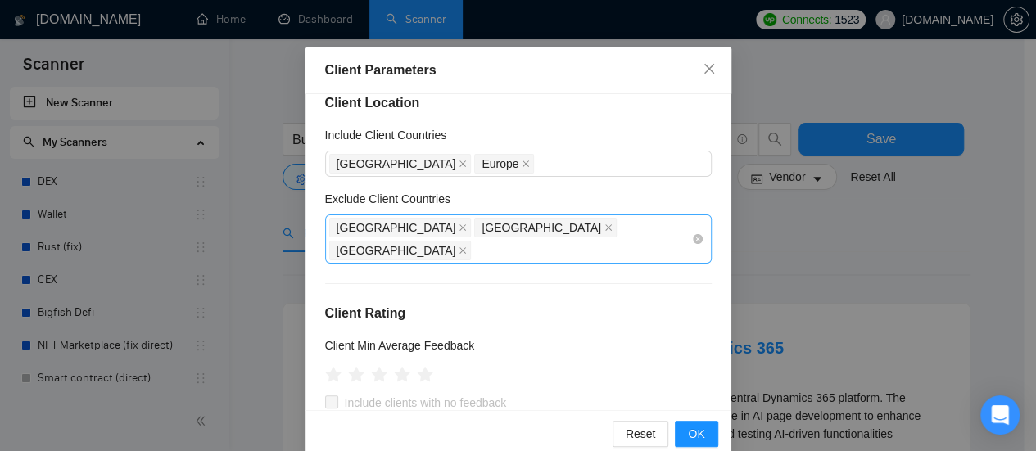
scroll to position [0, 0]
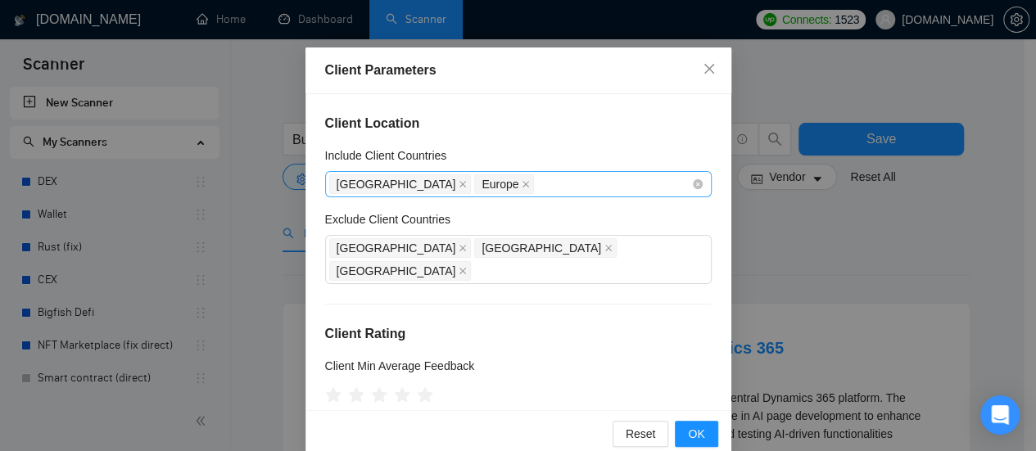
click at [508, 184] on div "United Kingdom Europe" at bounding box center [510, 184] width 362 height 23
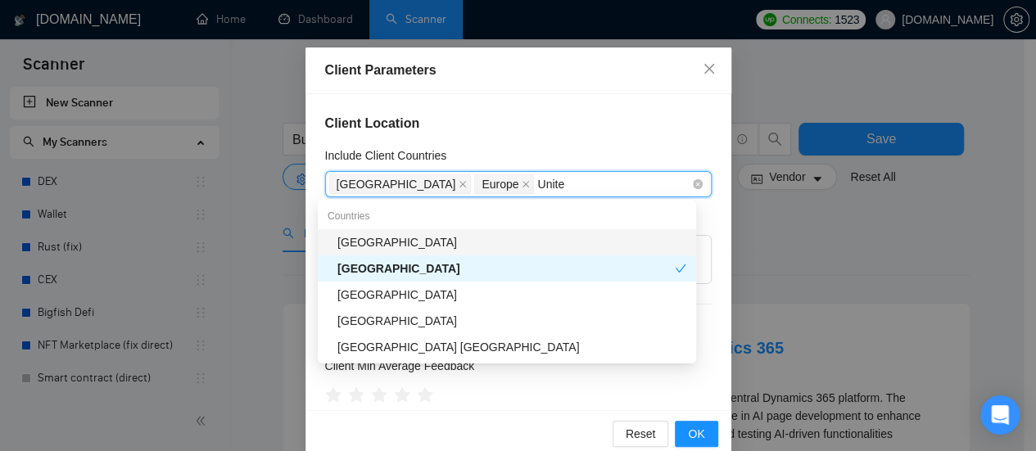
type input "United"
click at [403, 244] on div "United States" at bounding box center [511, 242] width 349 height 18
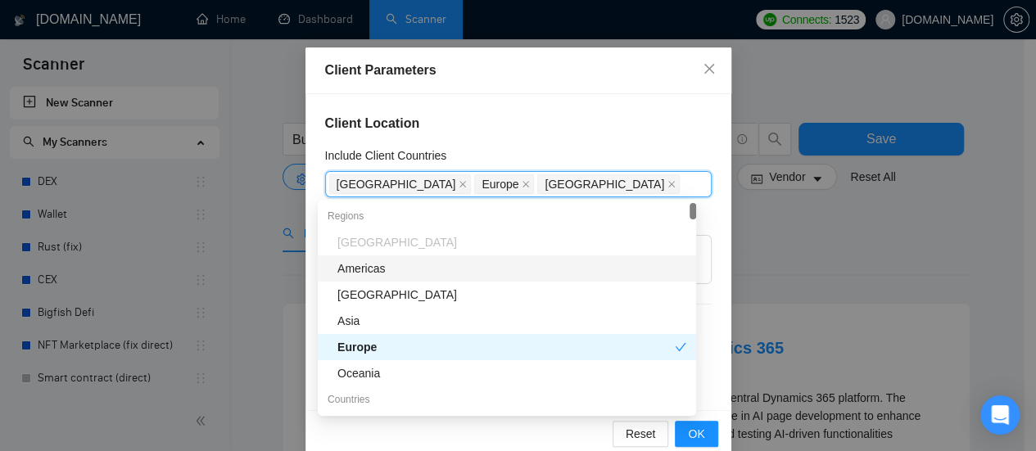
click at [603, 129] on h4 "Client Location" at bounding box center [518, 124] width 387 height 20
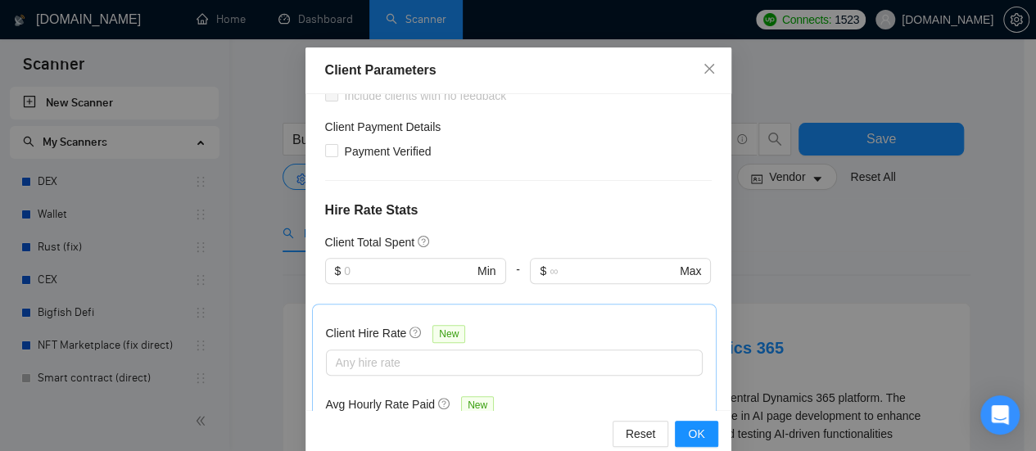
scroll to position [410, 0]
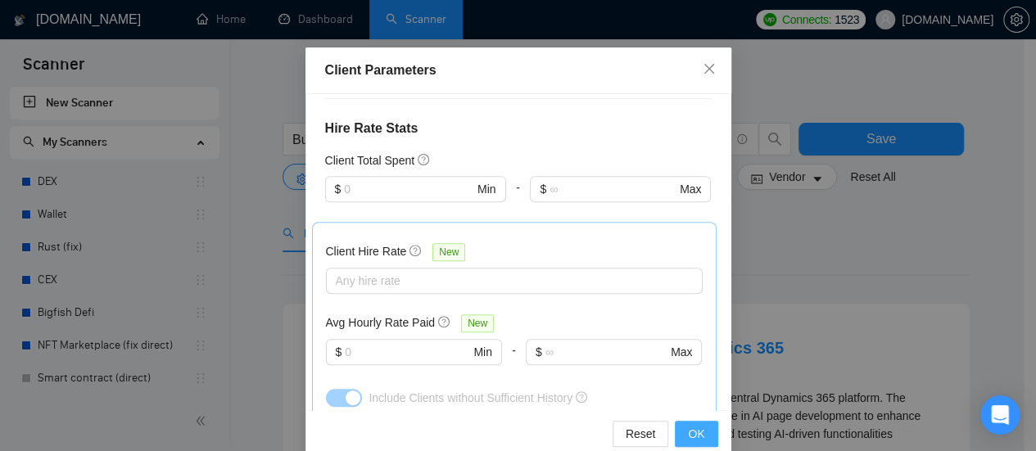
click at [705, 433] on button "OK" at bounding box center [696, 434] width 43 height 26
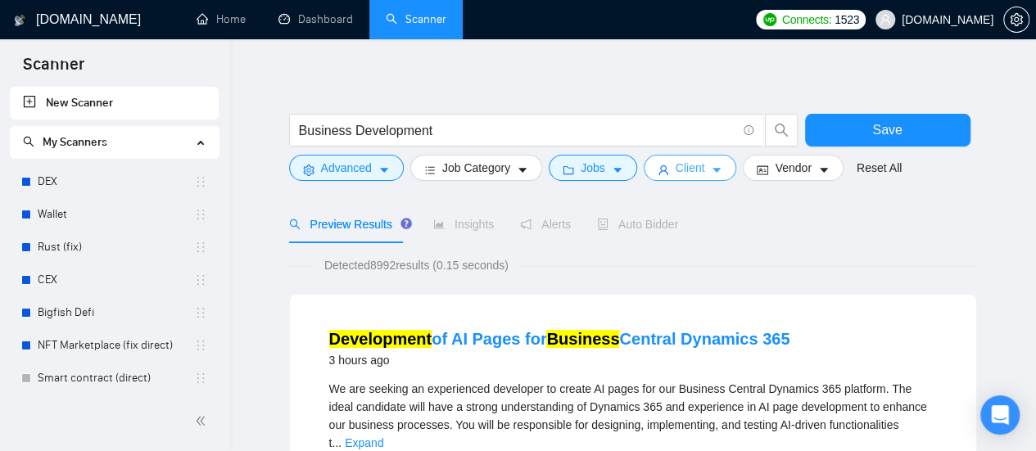
scroll to position [0, 0]
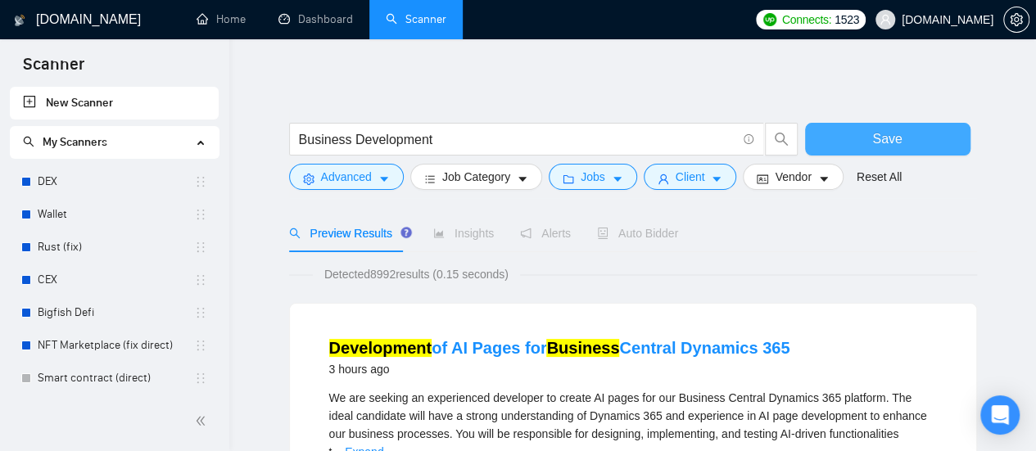
click at [912, 141] on button "Save" at bounding box center [887, 139] width 165 height 33
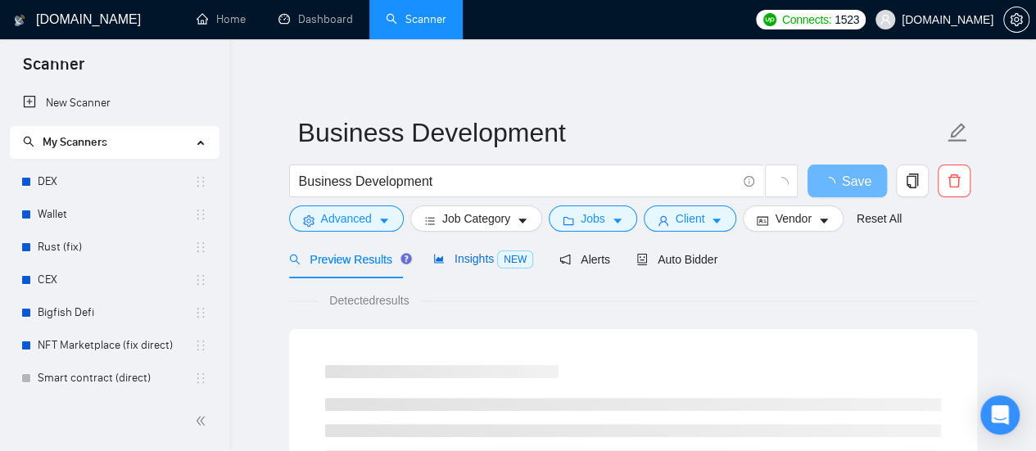
click at [464, 260] on span "Insights NEW" at bounding box center [483, 258] width 100 height 13
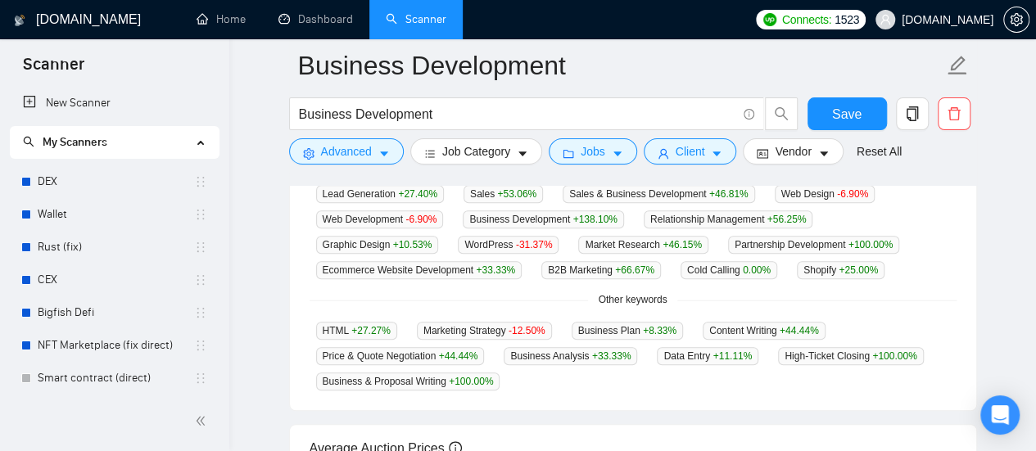
scroll to position [491, 0]
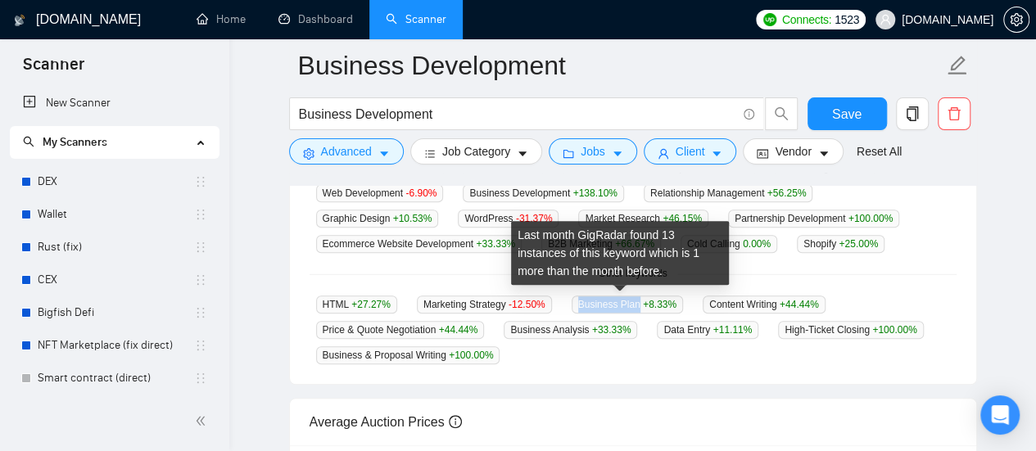
drag, startPoint x: 573, startPoint y: 301, endPoint x: 632, endPoint y: 303, distance: 59.0
click at [632, 303] on span "Business Plan +8.33 %" at bounding box center [627, 305] width 111 height 18
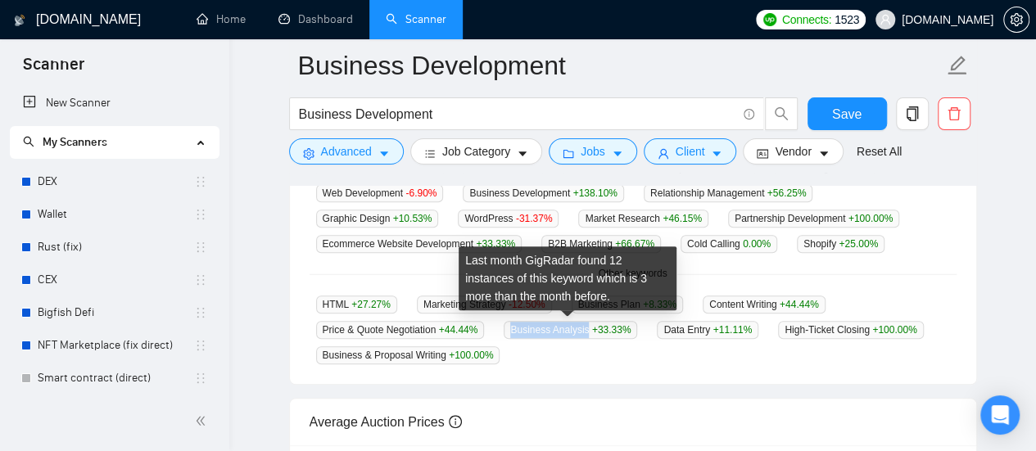
drag, startPoint x: 511, startPoint y: 328, endPoint x: 583, endPoint y: 328, distance: 72.1
click at [583, 328] on span "Business Analysis +33.33 %" at bounding box center [571, 330] width 134 height 18
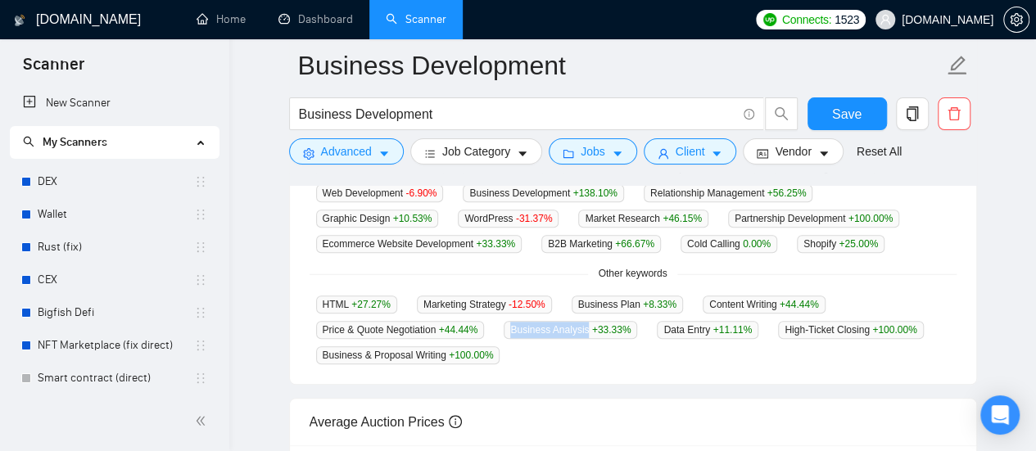
copy span "Business Analysis"
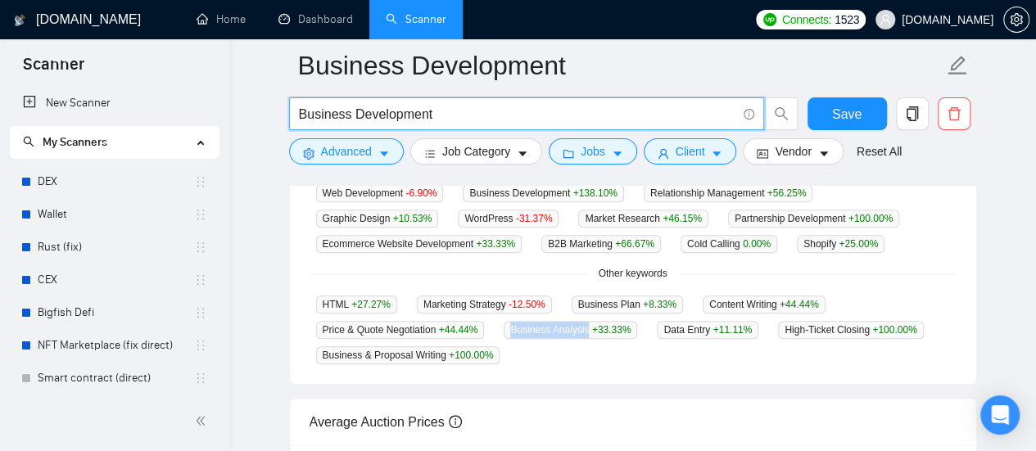
click at [470, 111] on input "Business Development" at bounding box center [517, 114] width 437 height 20
paste input "Business Analysis"
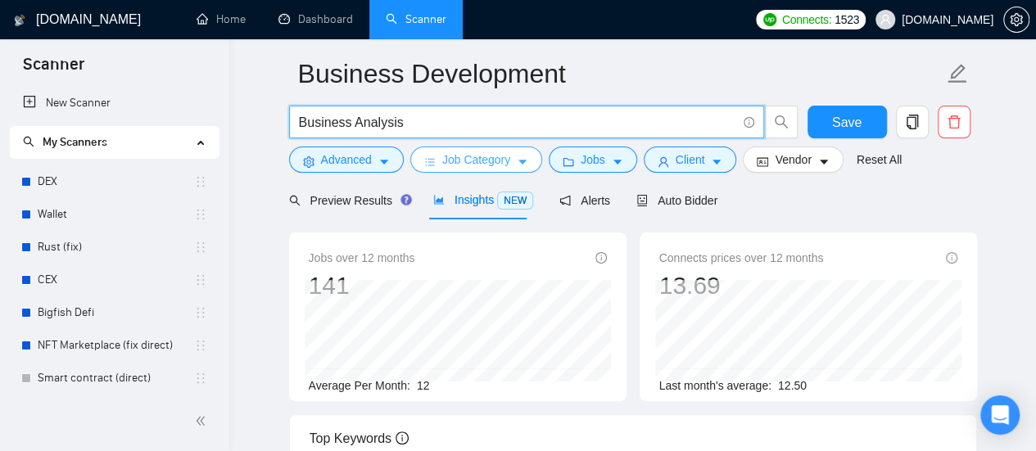
scroll to position [0, 0]
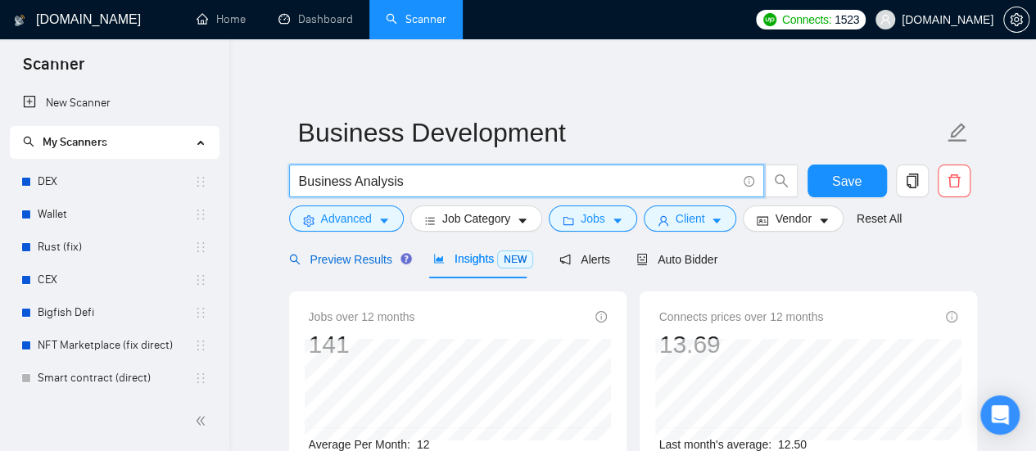
click at [326, 253] on span "Preview Results" at bounding box center [348, 259] width 118 height 13
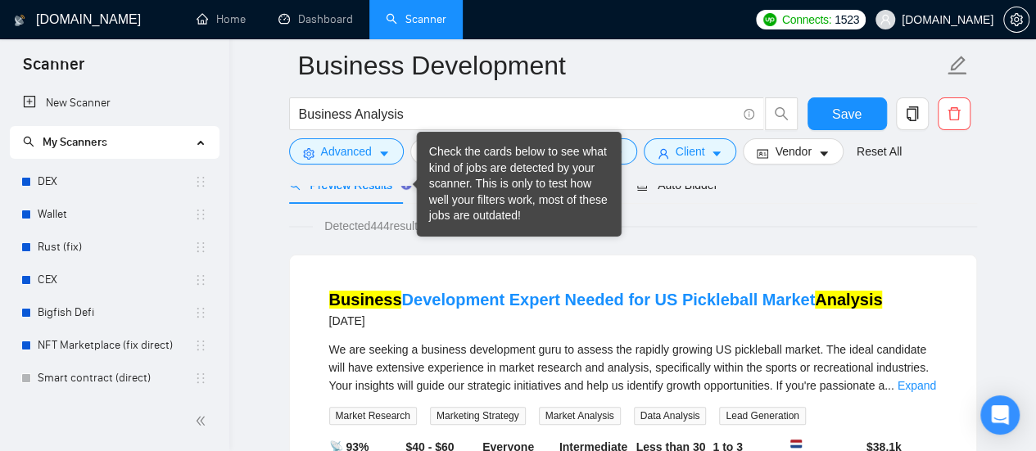
scroll to position [82, 0]
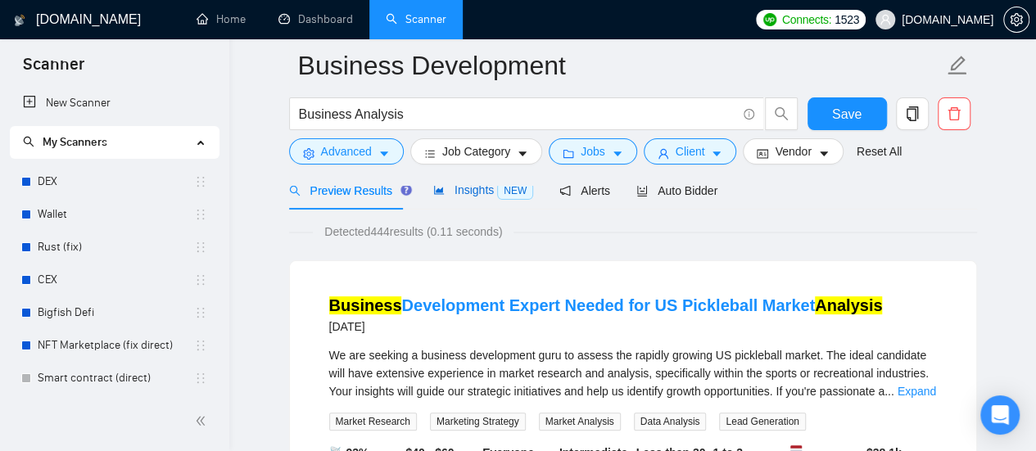
click at [466, 192] on span "Insights NEW" at bounding box center [483, 189] width 100 height 13
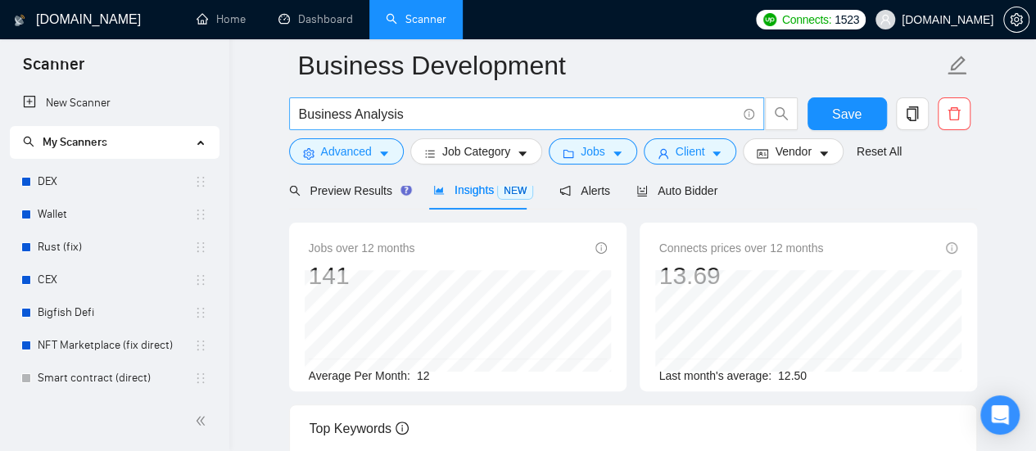
click at [414, 112] on input "Business Analysis" at bounding box center [517, 114] width 437 height 20
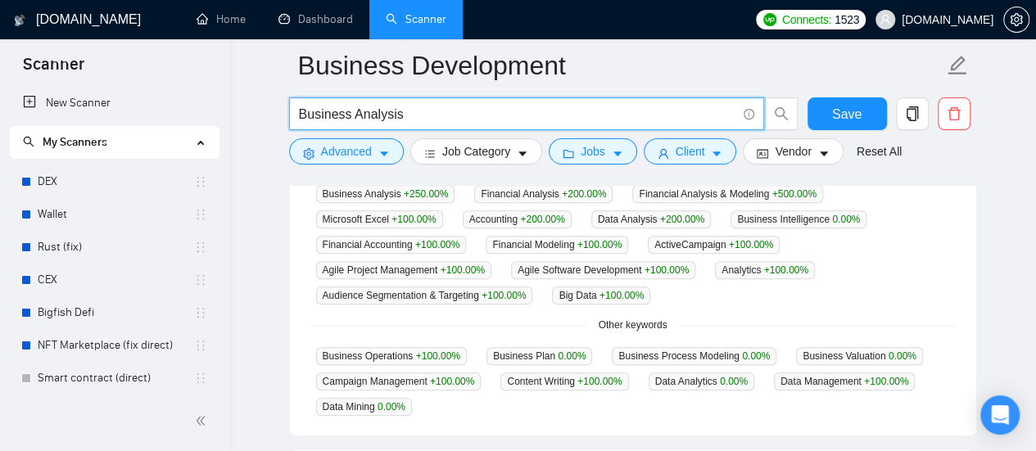
scroll to position [491, 0]
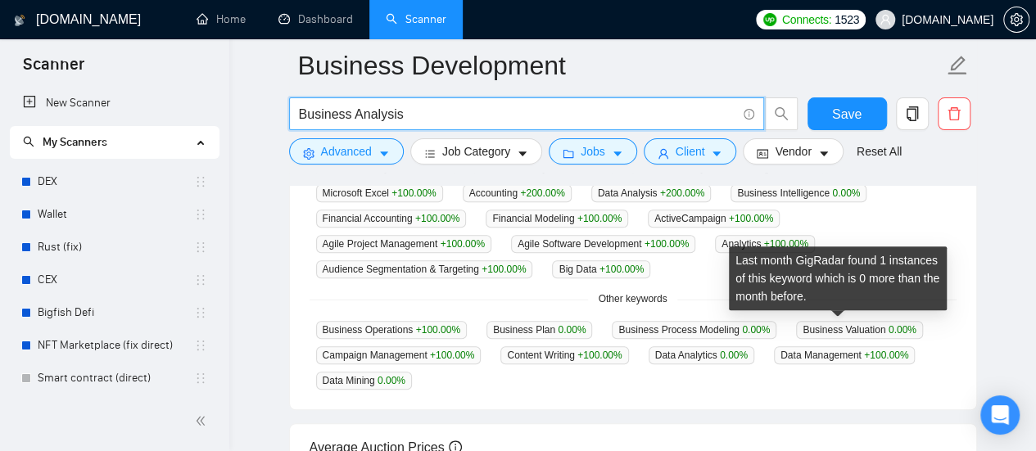
click at [796, 328] on span "Business Valuation 0.00 %" at bounding box center [859, 330] width 127 height 18
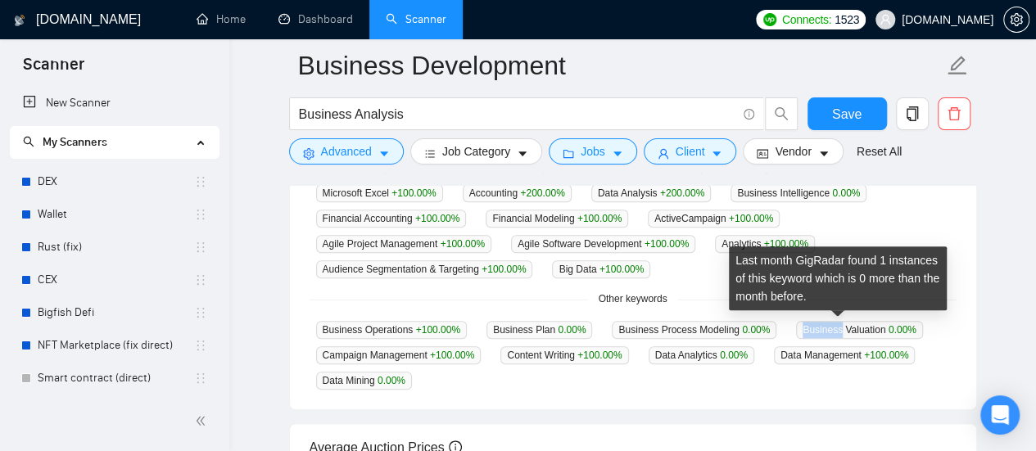
drag, startPoint x: 784, startPoint y: 327, endPoint x: 819, endPoint y: 328, distance: 35.3
click at [819, 328] on span "Business Valuation 0.00 %" at bounding box center [859, 330] width 127 height 18
copy span "Business"
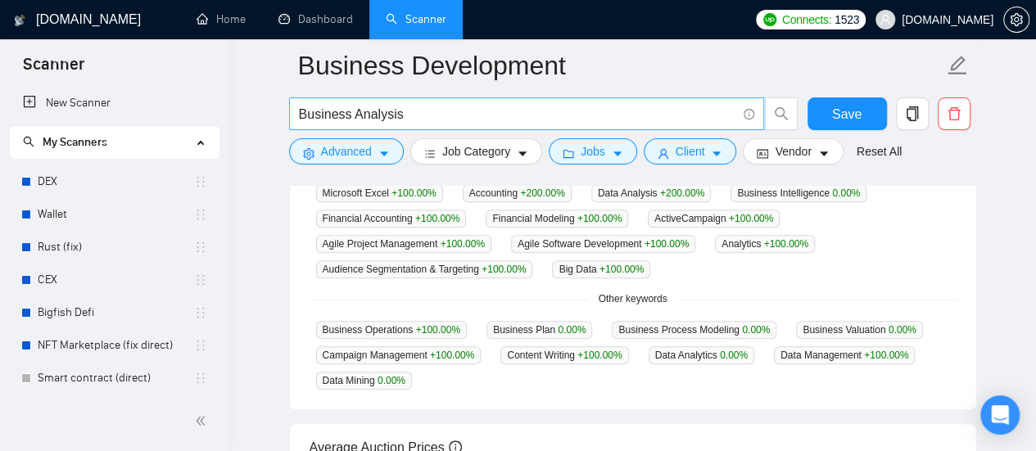
click at [431, 105] on input "Business Analysis" at bounding box center [517, 114] width 437 height 20
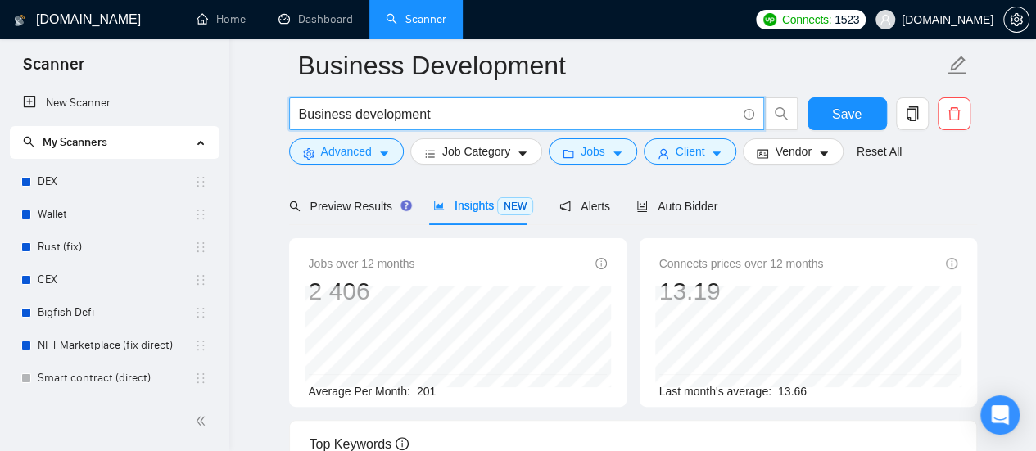
scroll to position [0, 0]
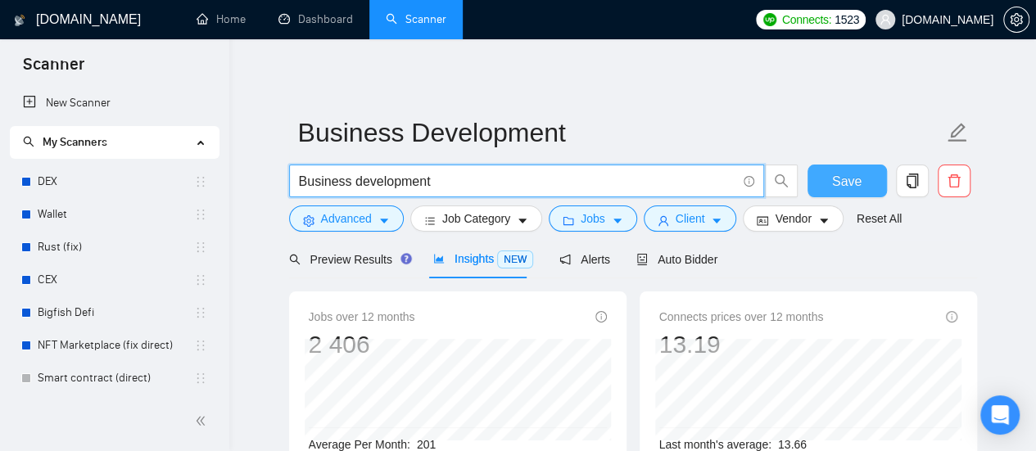
type input "Business development"
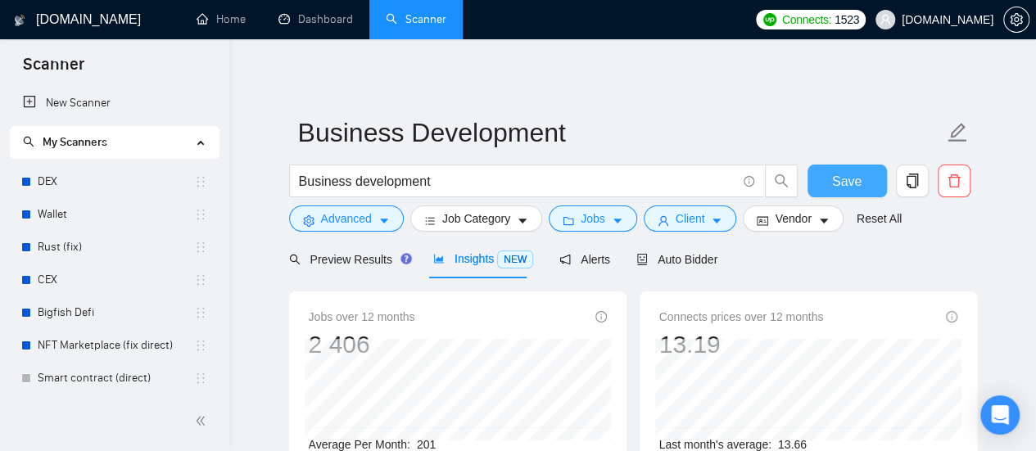
click at [834, 188] on span "Save" at bounding box center [846, 181] width 29 height 20
click at [695, 260] on span "Auto Bidder" at bounding box center [676, 259] width 81 height 13
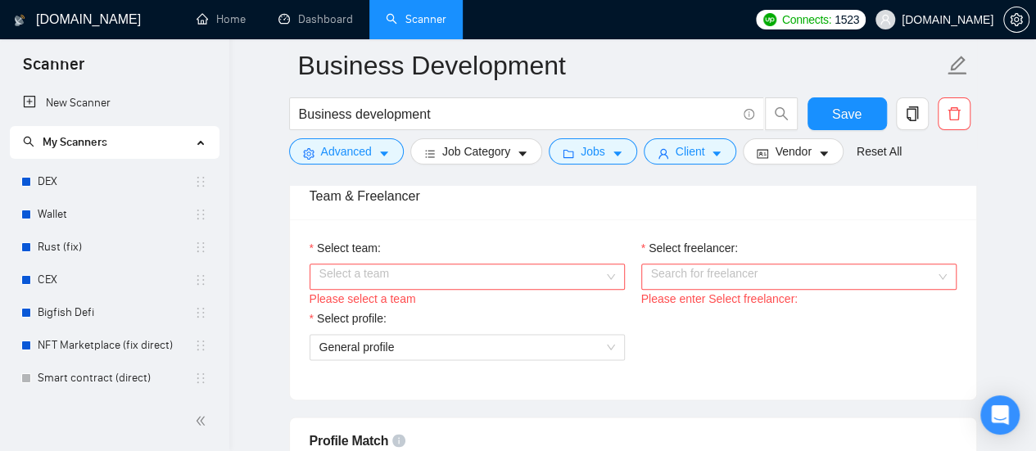
scroll to position [901, 0]
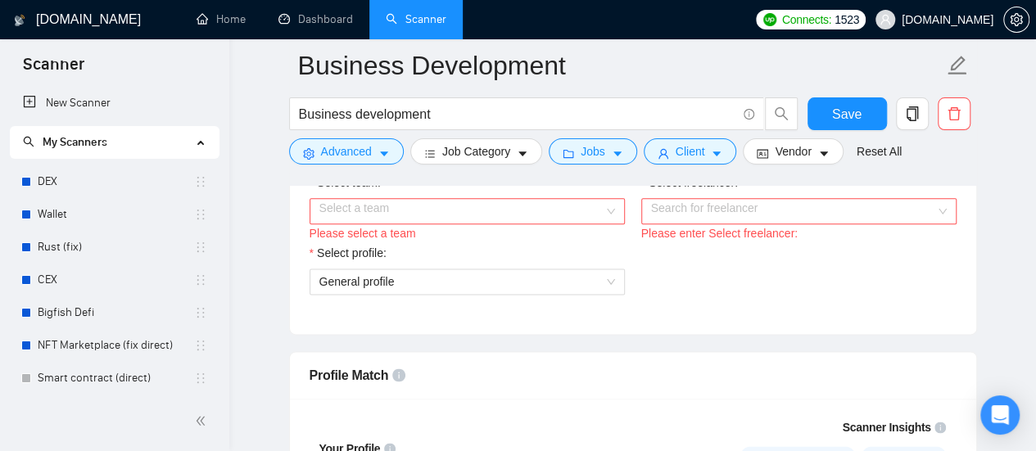
click at [604, 208] on div "Select a team" at bounding box center [467, 211] width 315 height 26
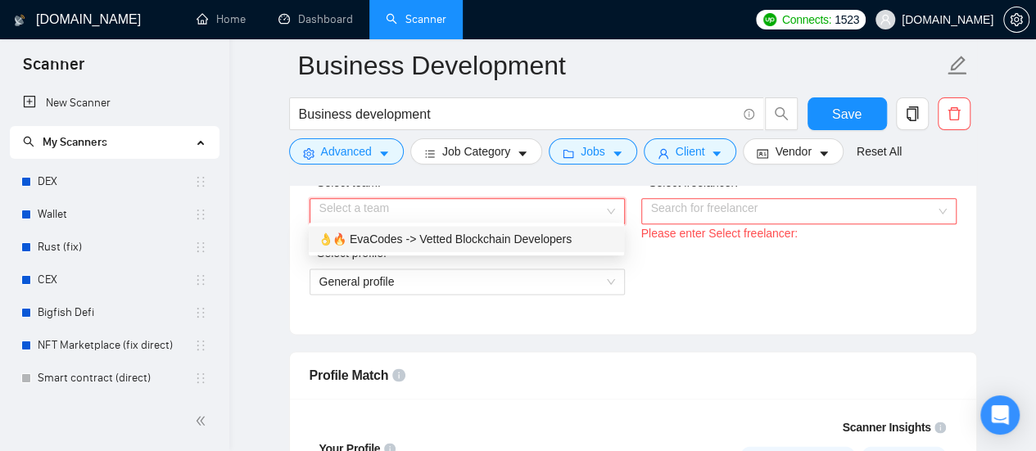
click at [521, 240] on div "👌🔥 EvaCodes -> Vetted Blockchain Developers" at bounding box center [467, 239] width 296 height 18
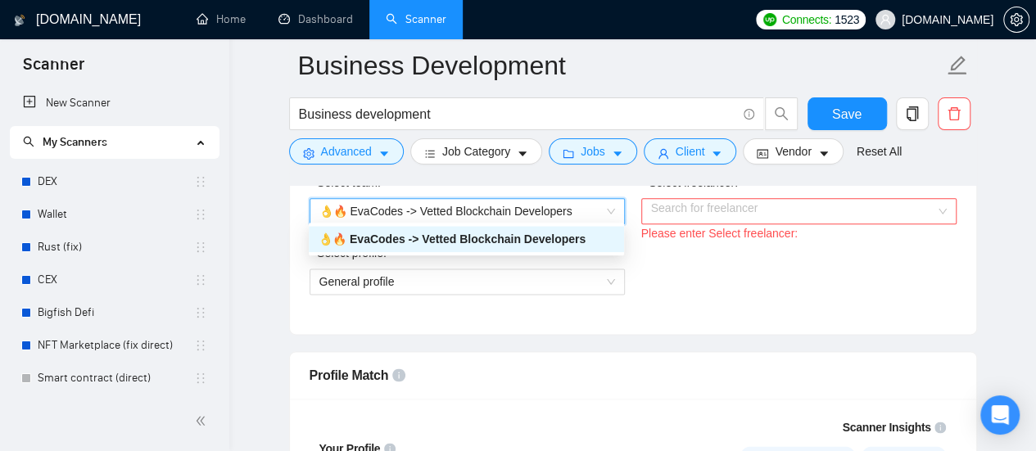
click at [736, 214] on input "Select freelancer:" at bounding box center [793, 211] width 284 height 25
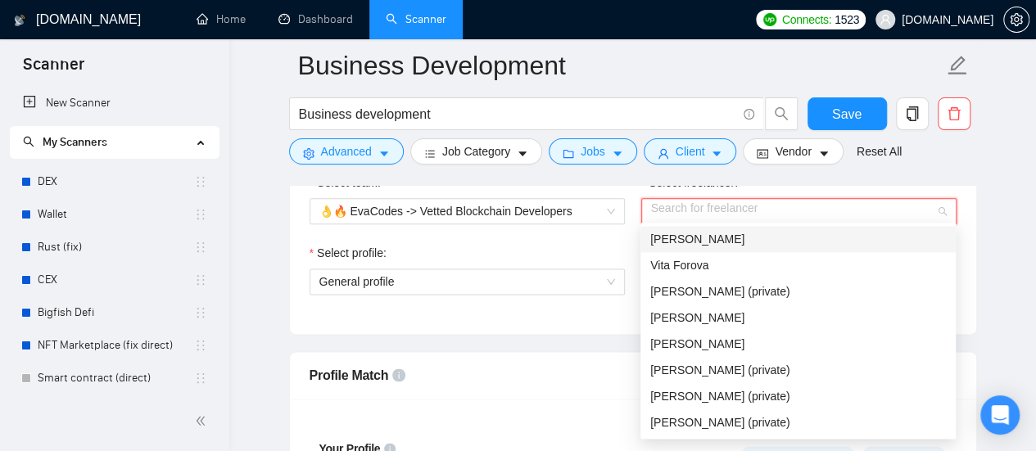
click at [737, 245] on div "Vitaliy Basiuk" at bounding box center [798, 239] width 296 height 18
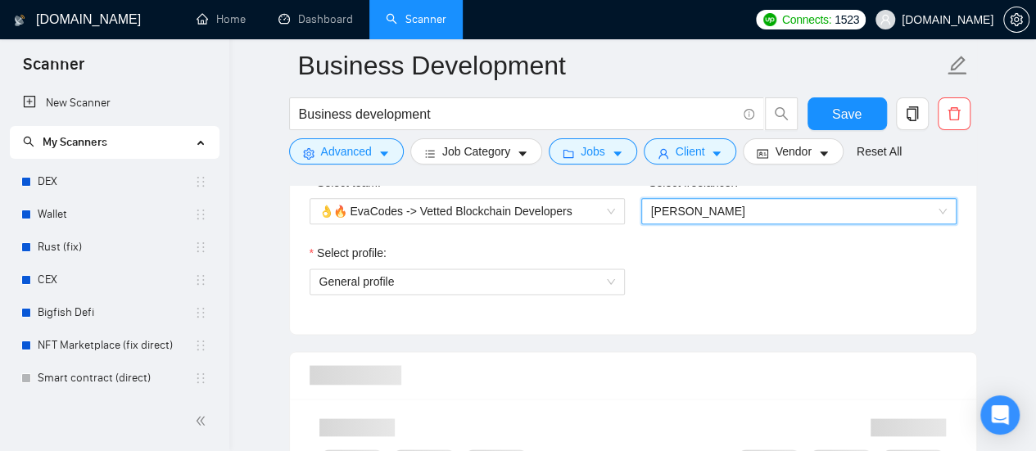
click at [622, 248] on div "Select profile:" at bounding box center [467, 256] width 315 height 25
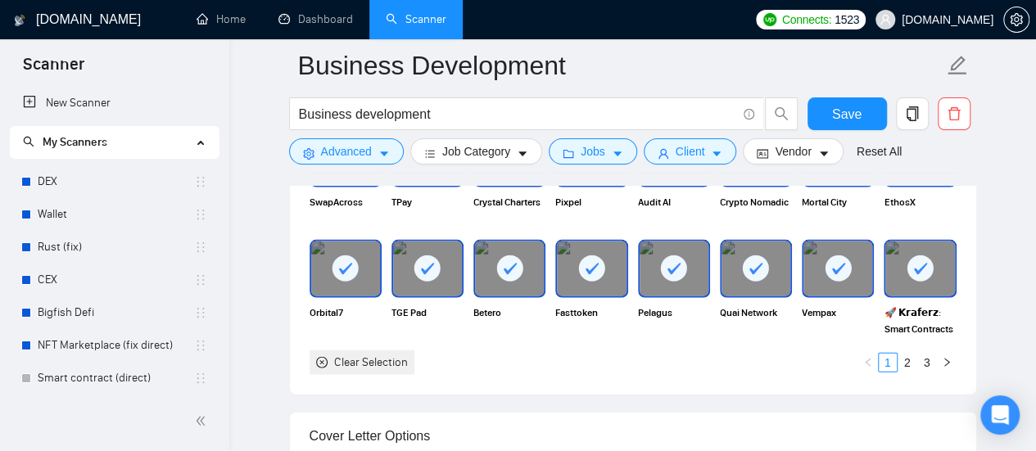
scroll to position [1638, 0]
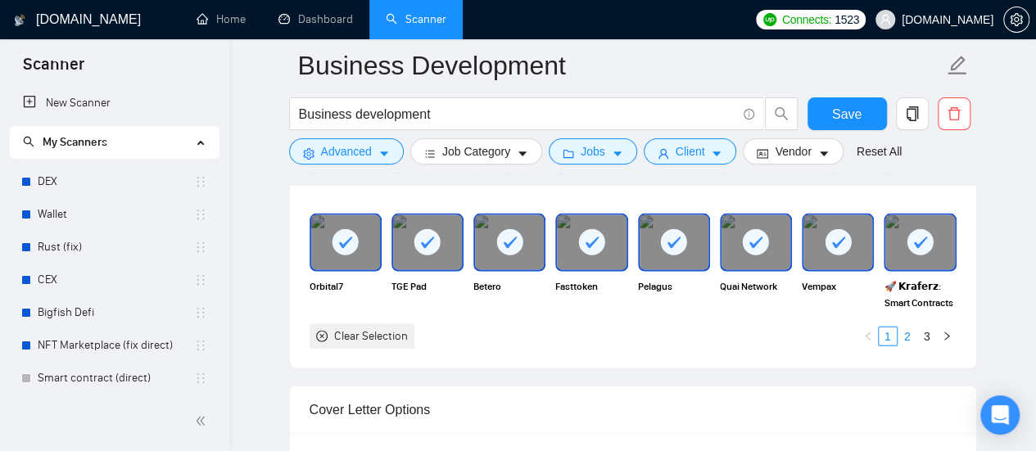
click at [909, 329] on link "2" at bounding box center [908, 337] width 18 height 18
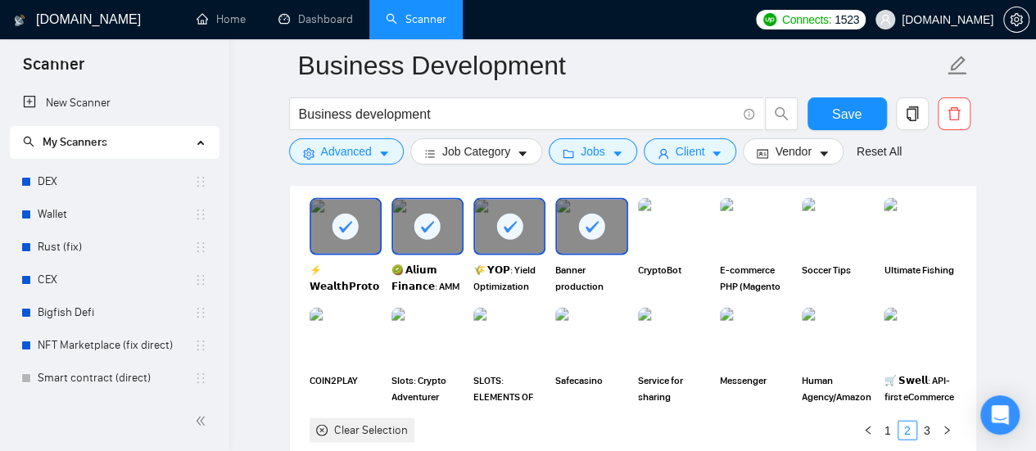
scroll to position [1474, 0]
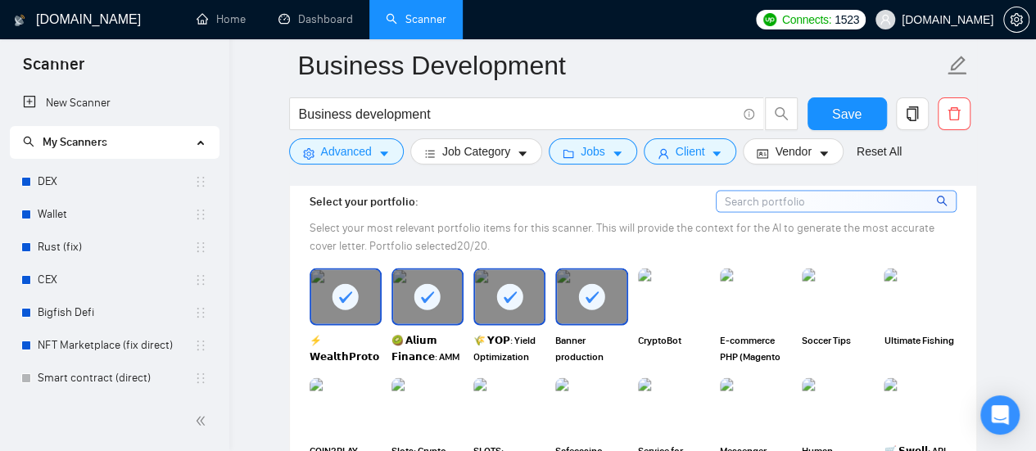
click at [596, 294] on rect at bounding box center [592, 296] width 26 height 26
click at [501, 287] on rect at bounding box center [509, 296] width 26 height 26
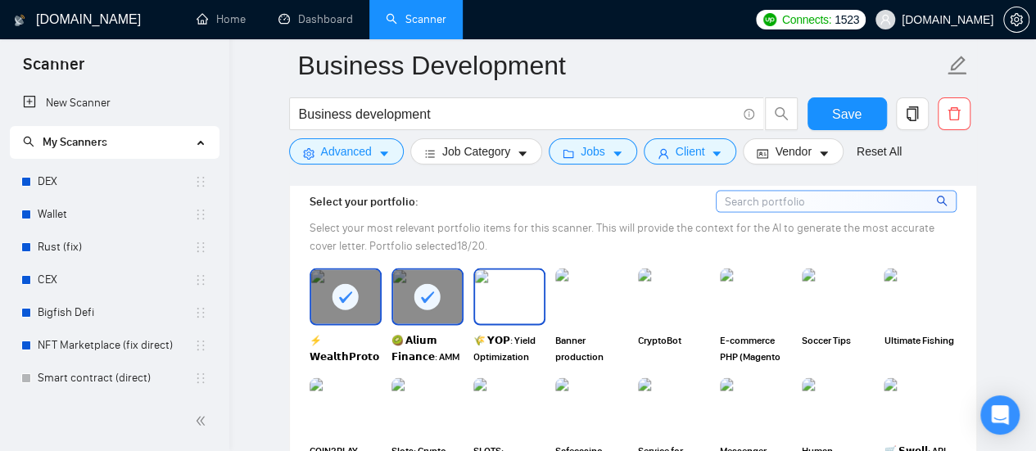
click at [505, 294] on img at bounding box center [509, 296] width 69 height 54
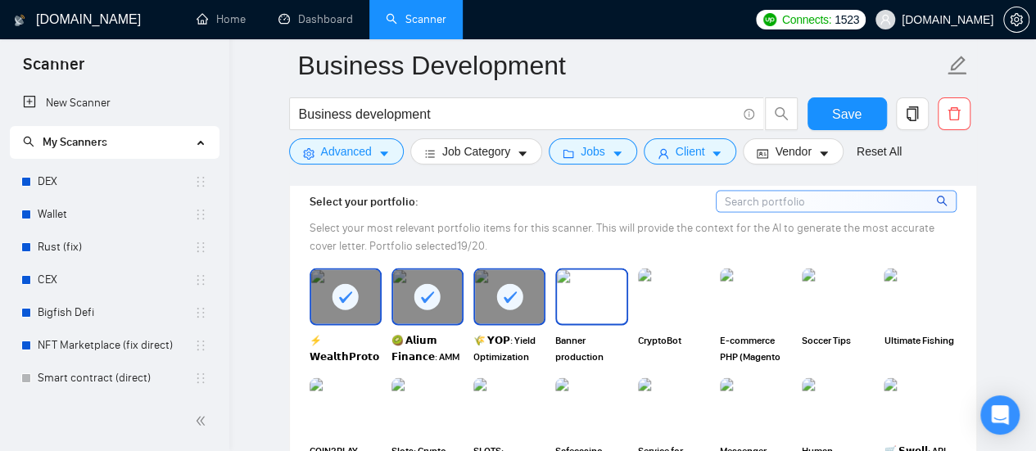
click at [596, 291] on img at bounding box center [591, 296] width 69 height 54
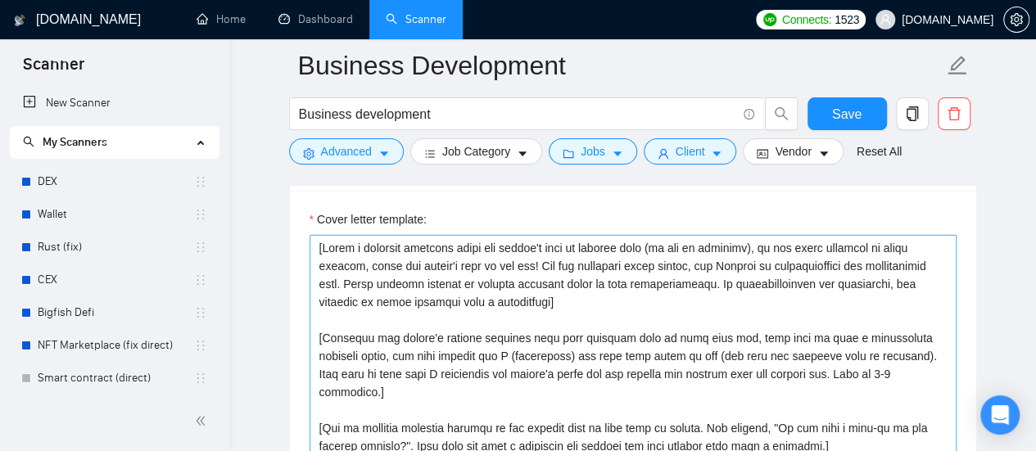
scroll to position [1802, 0]
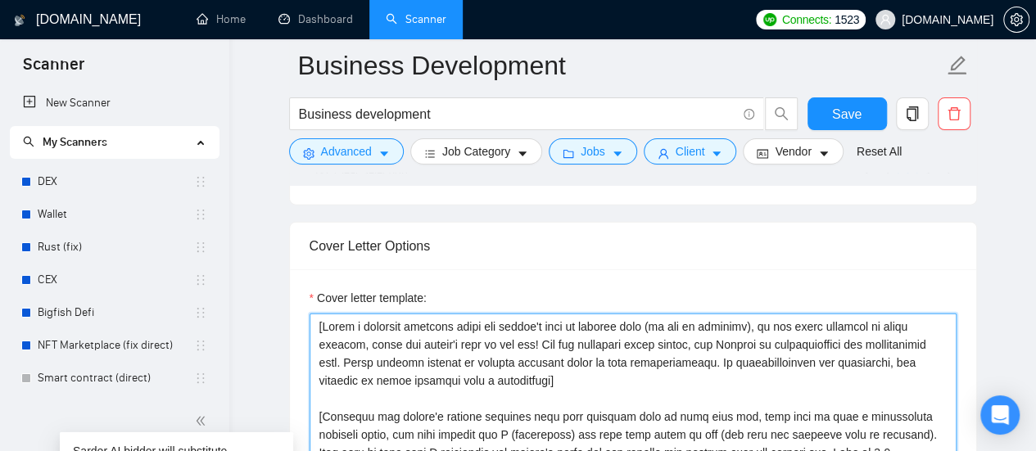
drag, startPoint x: 317, startPoint y: 324, endPoint x: 326, endPoint y: 328, distance: 9.9
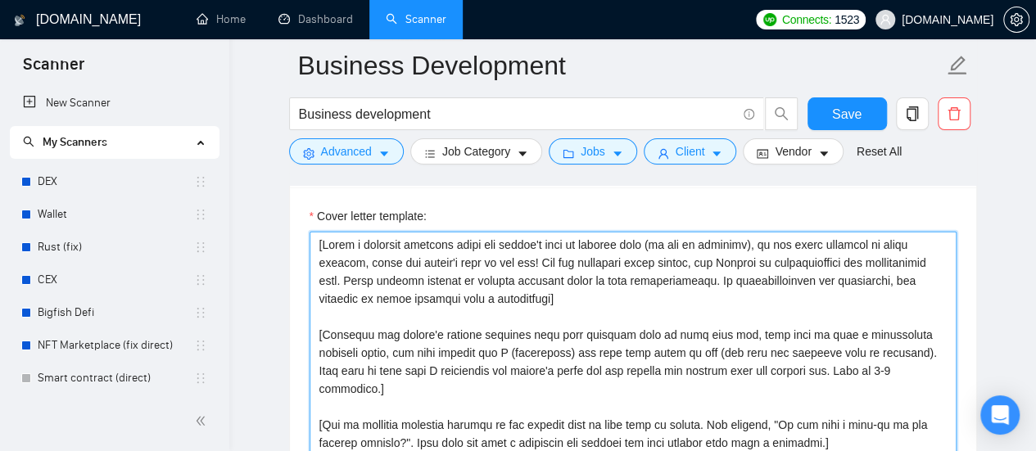
scroll to position [1966, 0]
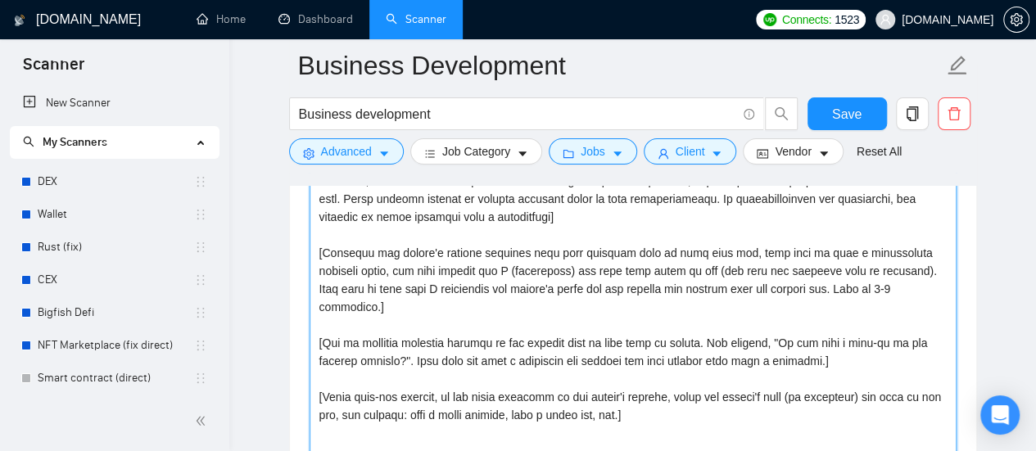
drag, startPoint x: 855, startPoint y: 341, endPoint x: 283, endPoint y: 314, distance: 572.4
click at [283, 314] on main "Business Development Business development Save Advanced Job Category Jobs Clien…" at bounding box center [633, 335] width 754 height 4470
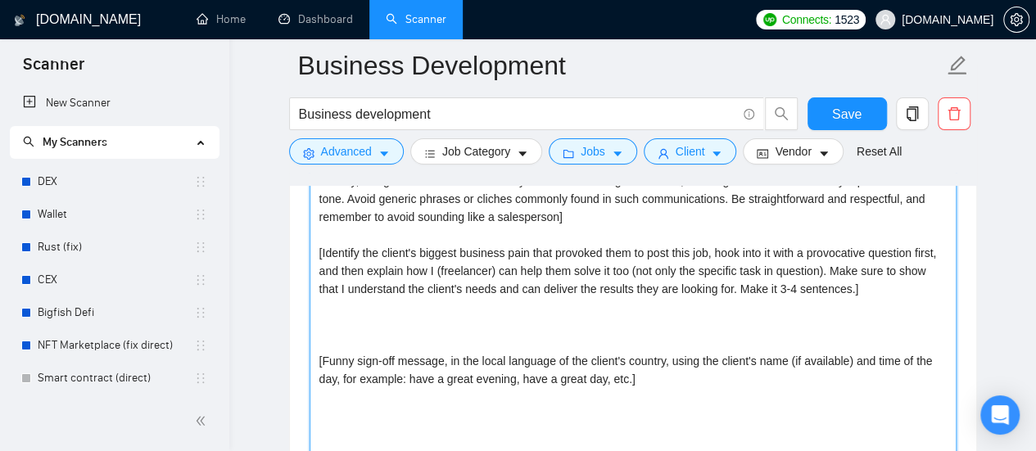
paste textarea "Business"
drag, startPoint x: 354, startPoint y: 321, endPoint x: 315, endPoint y: 319, distance: 38.6
click at [315, 319] on textarea "[Write a personal greeting using the client's name or company name (if any is p…" at bounding box center [633, 334] width 647 height 369
click at [662, 369] on textarea "[Write a personal greeting using the client's name or company name (if any is p…" at bounding box center [633, 334] width 647 height 369
click at [317, 351] on textarea "[Write a personal greeting using the client's name or company name (if any is p…" at bounding box center [633, 334] width 647 height 369
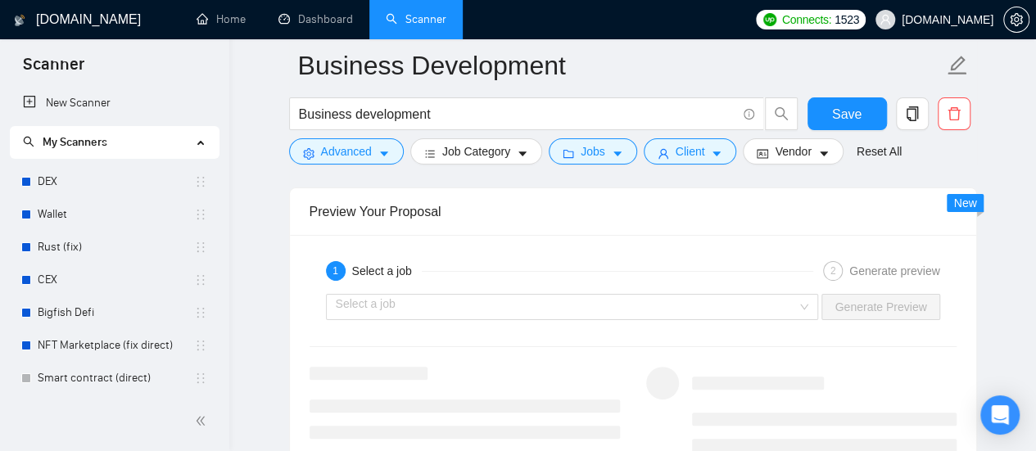
scroll to position [3194, 0]
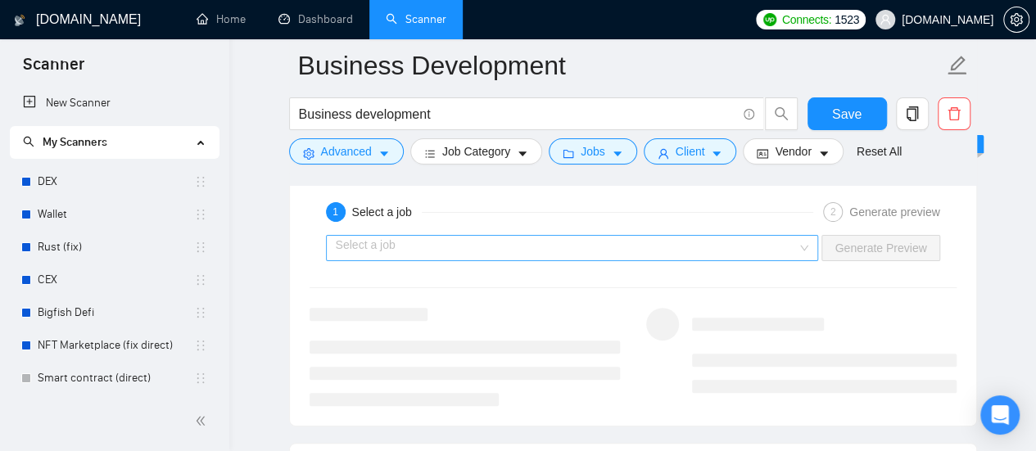
type textarea "[Write a personal greeting using the client's name or company name (if any is p…"
click at [511, 236] on input "search" at bounding box center [567, 248] width 462 height 25
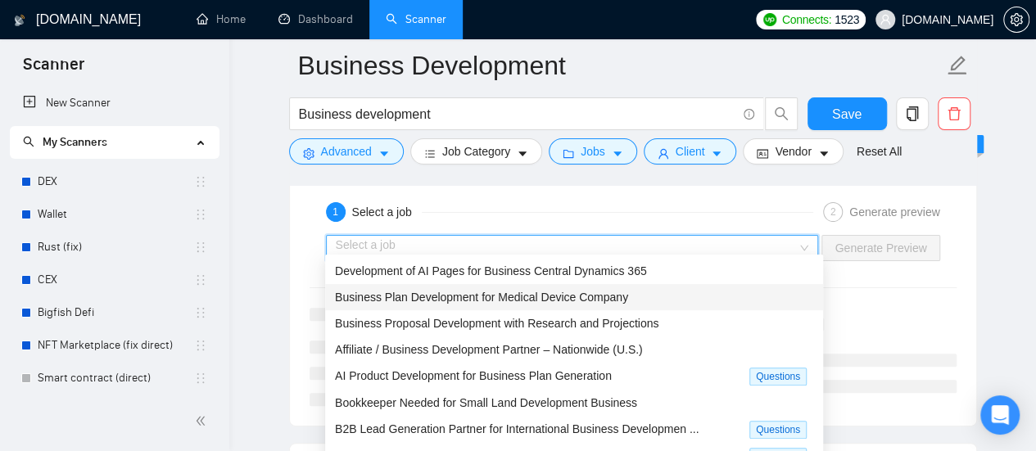
click at [541, 299] on span "Business Plan Development for Medical Device Company" at bounding box center [481, 297] width 293 height 13
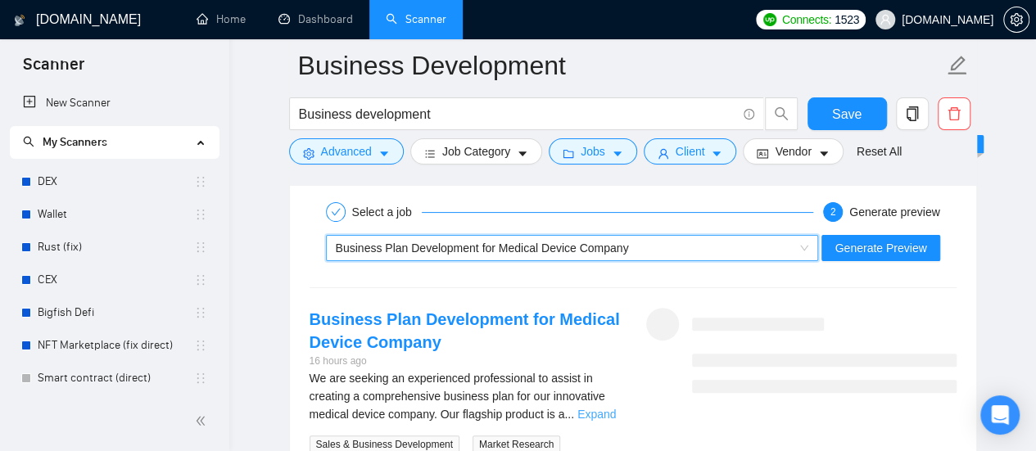
click at [595, 408] on link "Expand" at bounding box center [596, 414] width 38 height 13
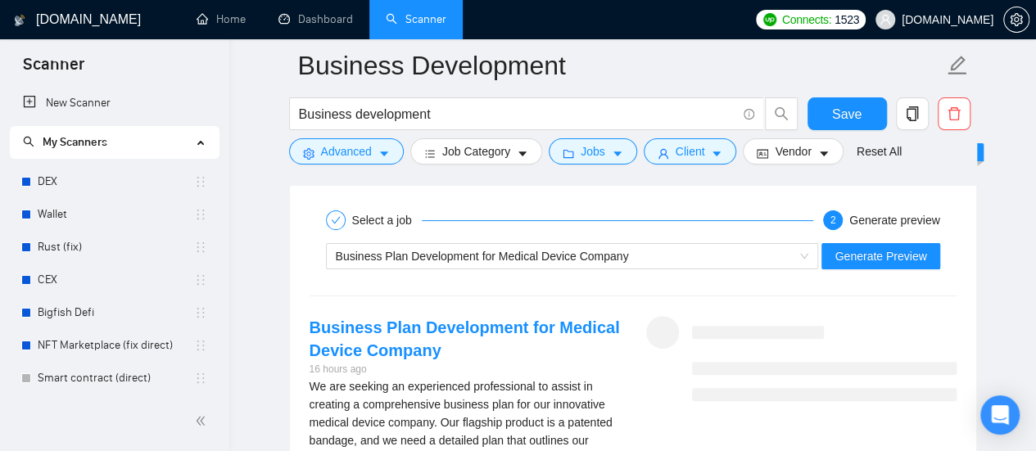
scroll to position [3112, 0]
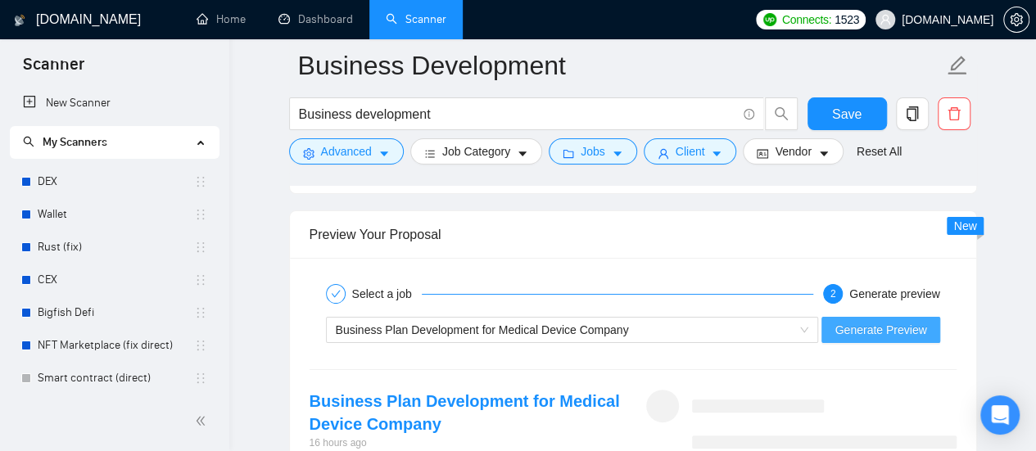
click at [901, 322] on span "Generate Preview" at bounding box center [881, 330] width 92 height 18
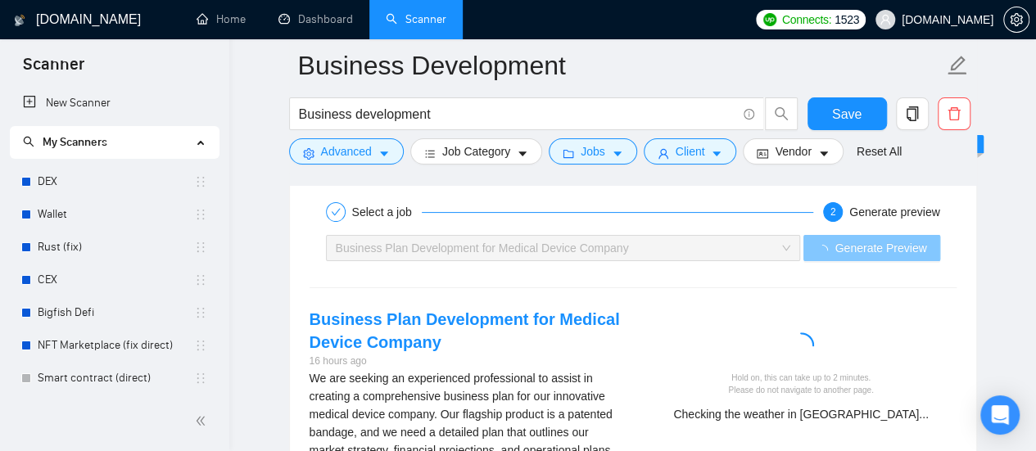
scroll to position [3276, 0]
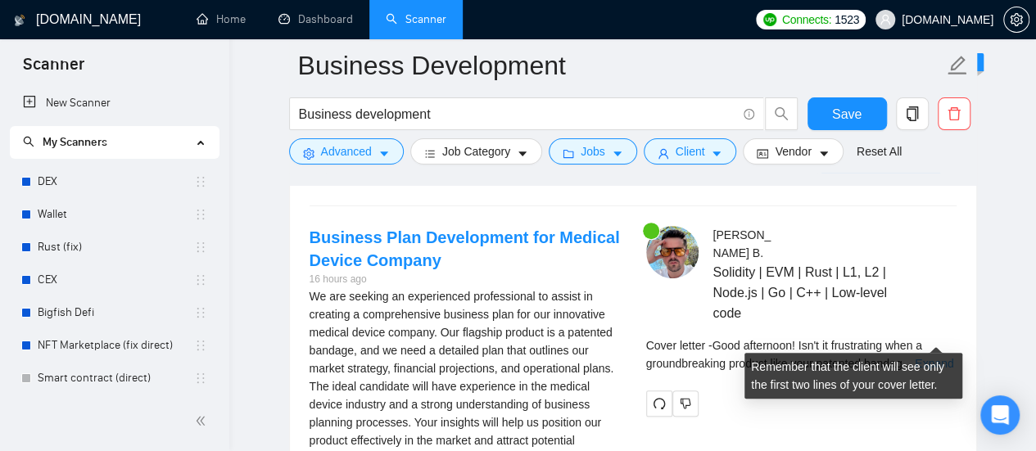
click at [945, 357] on link "Expand" at bounding box center [934, 363] width 38 height 13
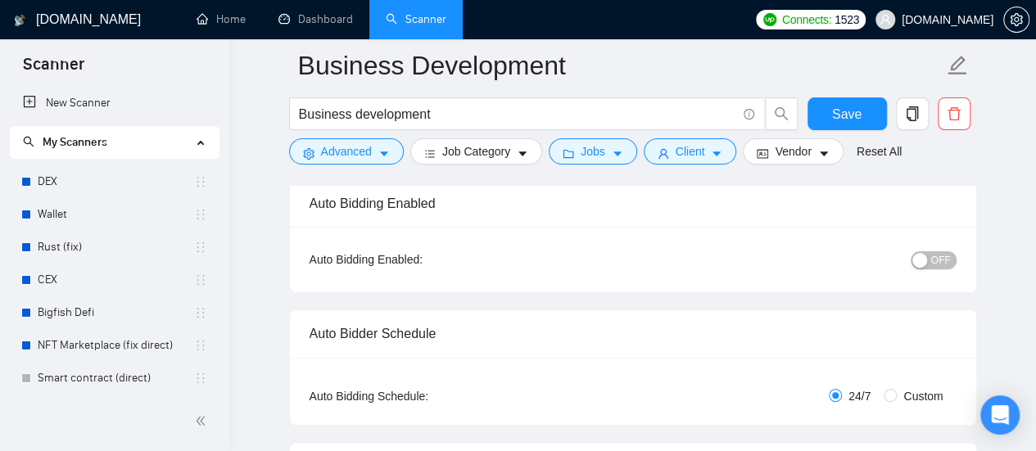
scroll to position [164, 0]
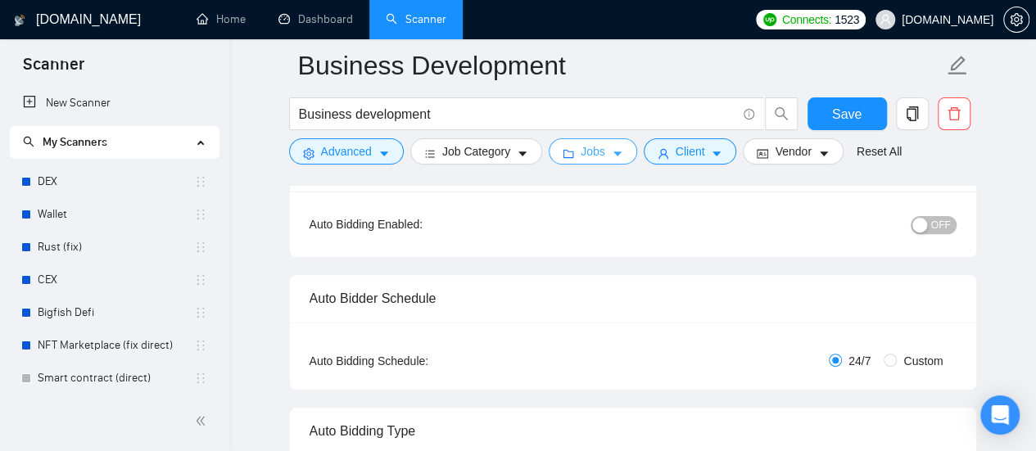
click at [600, 147] on button "Jobs" at bounding box center [593, 151] width 88 height 26
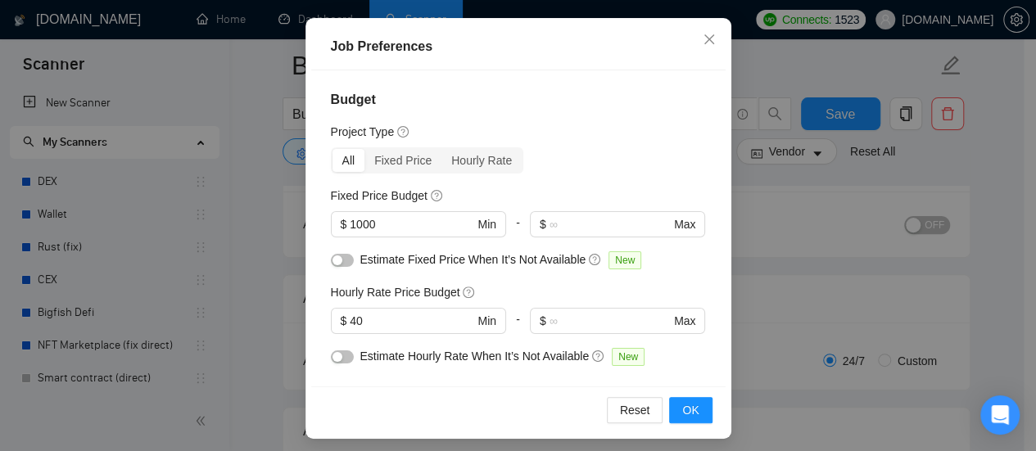
scroll to position [134, 0]
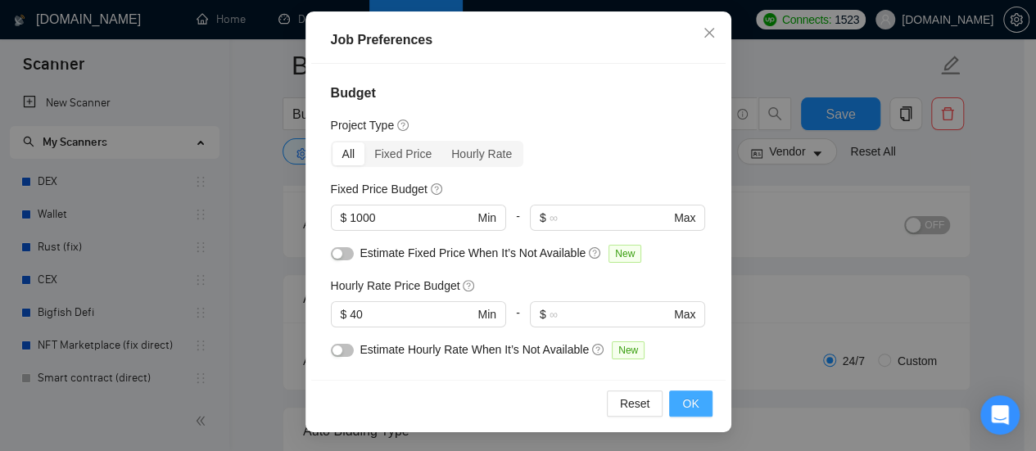
click at [688, 402] on span "OK" at bounding box center [690, 404] width 16 height 18
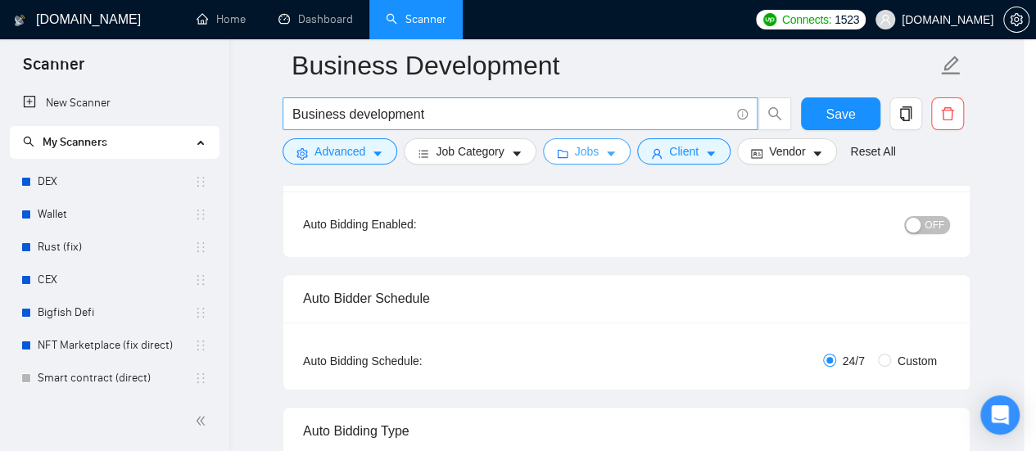
scroll to position [0, 0]
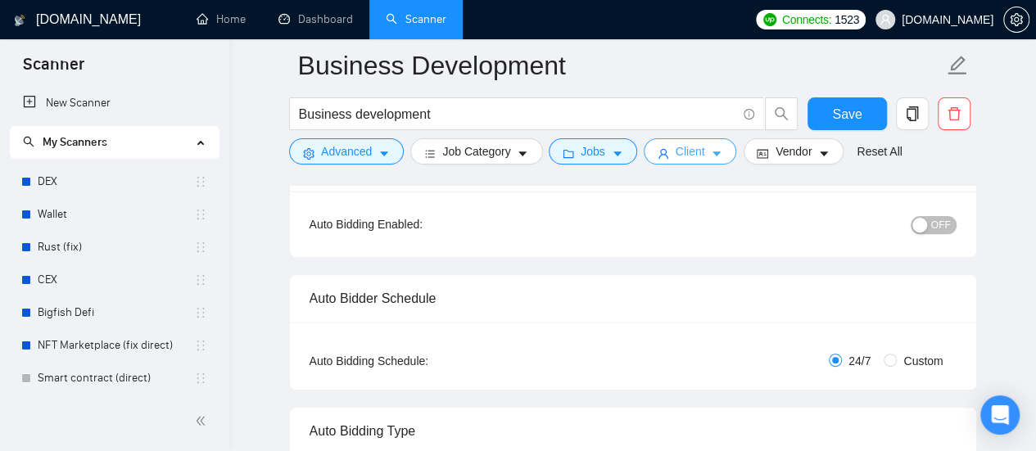
click at [714, 155] on icon "caret-down" at bounding box center [716, 153] width 11 height 11
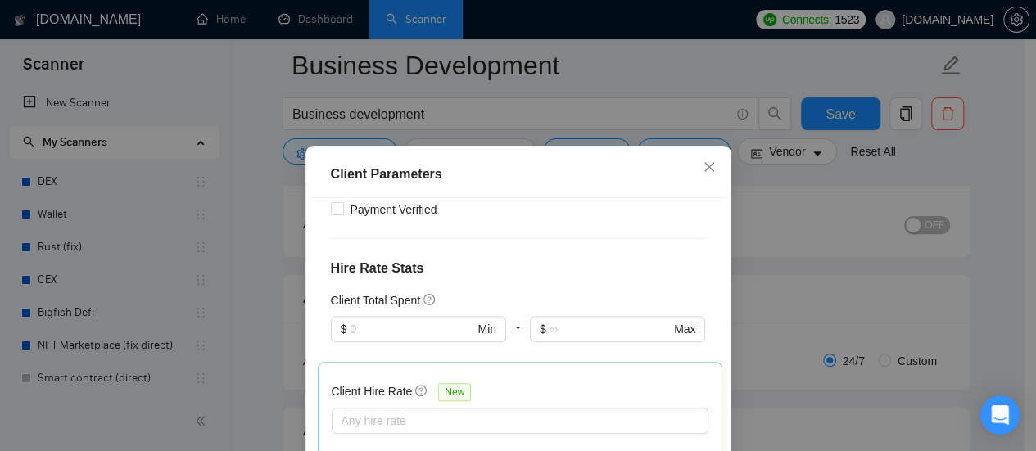
scroll to position [410, 0]
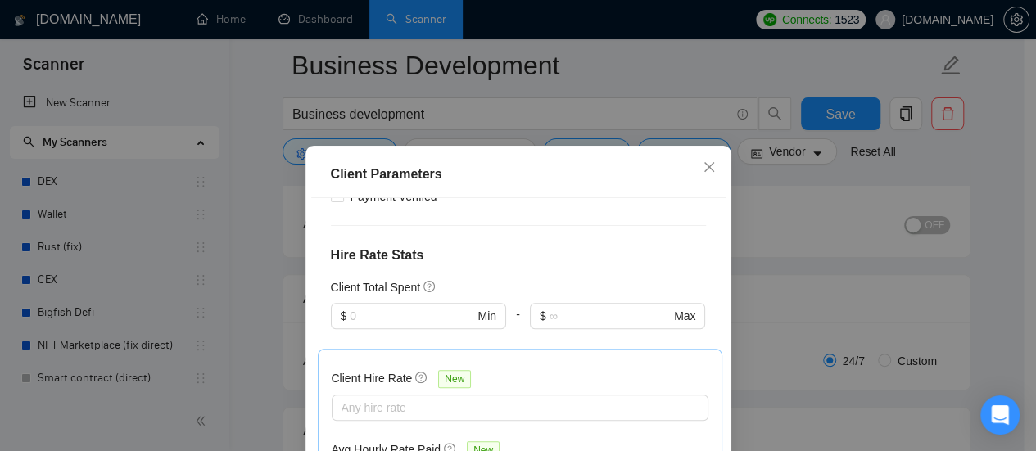
click at [772, 200] on div "Client Parameters Client Location Include Client Countries United Kingdom Europ…" at bounding box center [518, 225] width 1036 height 451
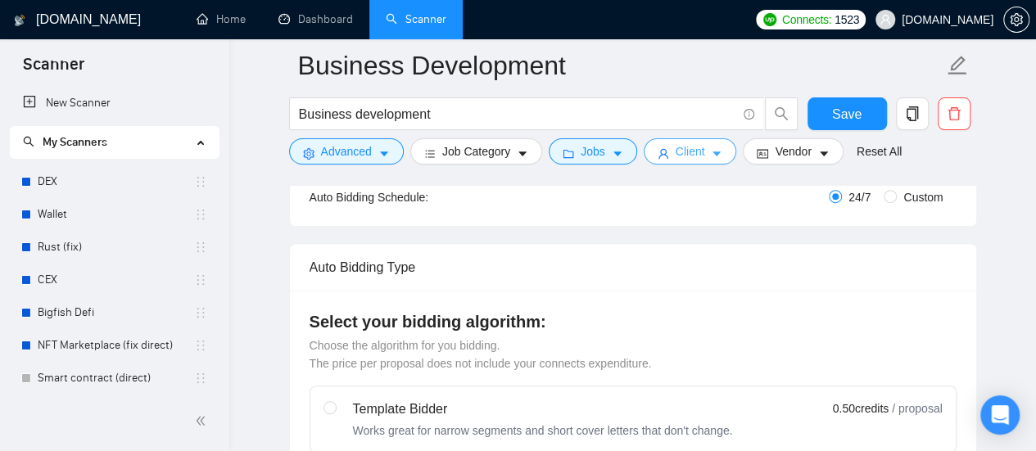
scroll to position [246, 0]
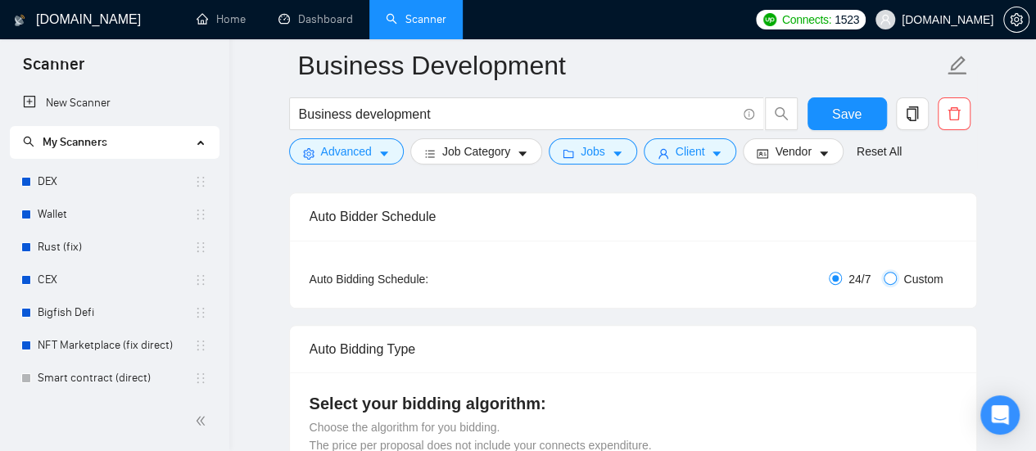
click at [894, 281] on input "Custom" at bounding box center [890, 278] width 13 height 13
radio input "true"
radio input "false"
checkbox input "true"
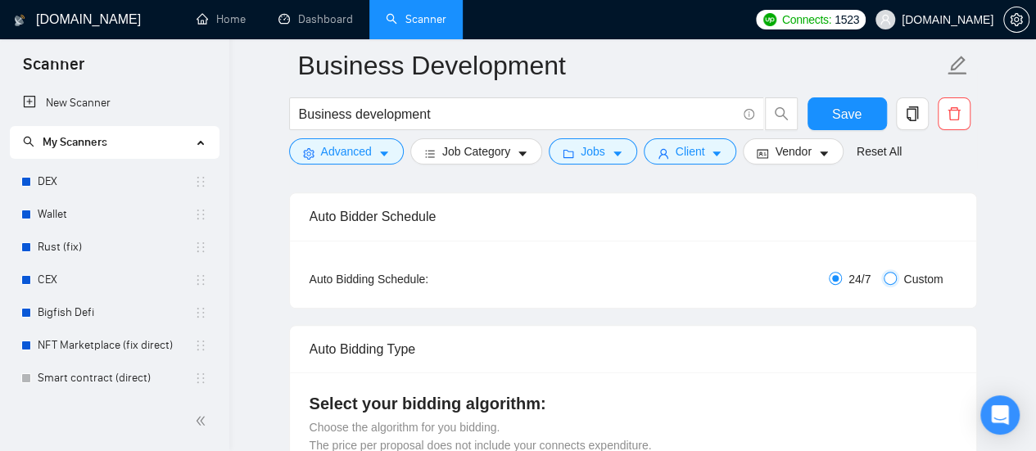
checkbox input "true"
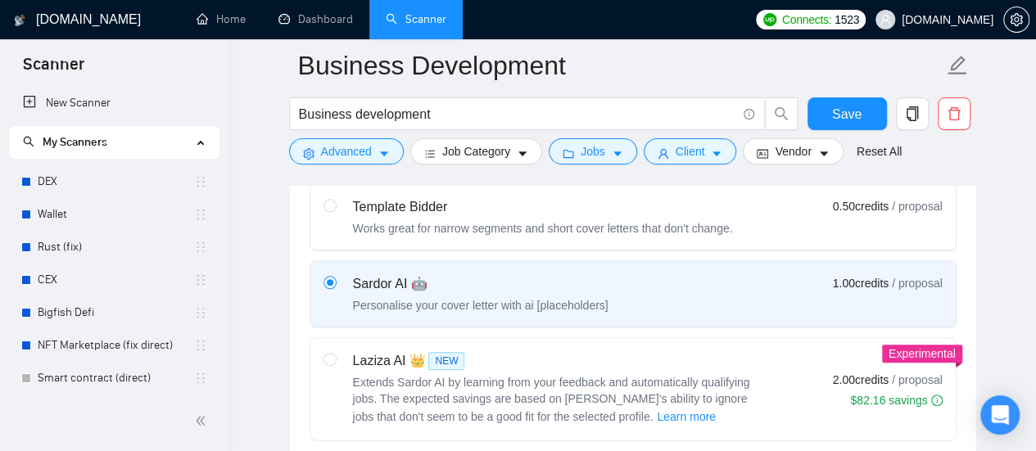
scroll to position [819, 0]
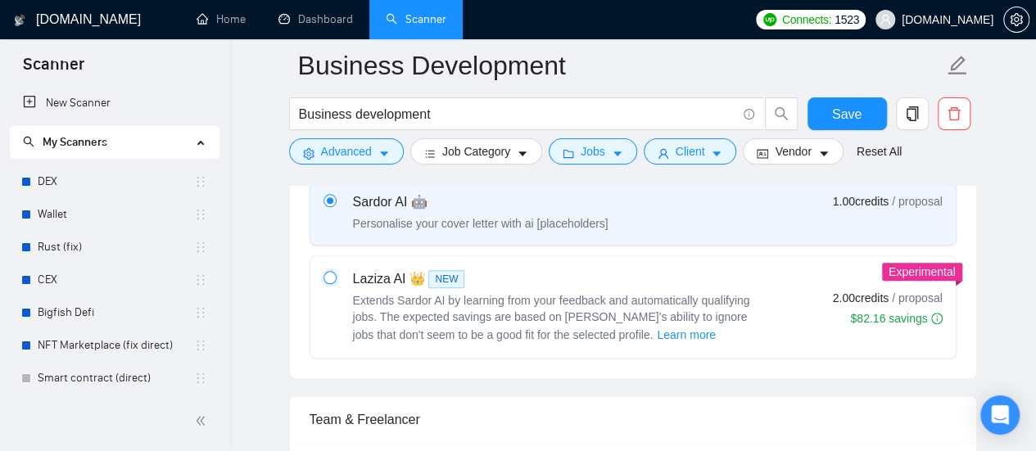
click at [328, 274] on input "radio" at bounding box center [329, 276] width 11 height 11
radio input "true"
radio input "false"
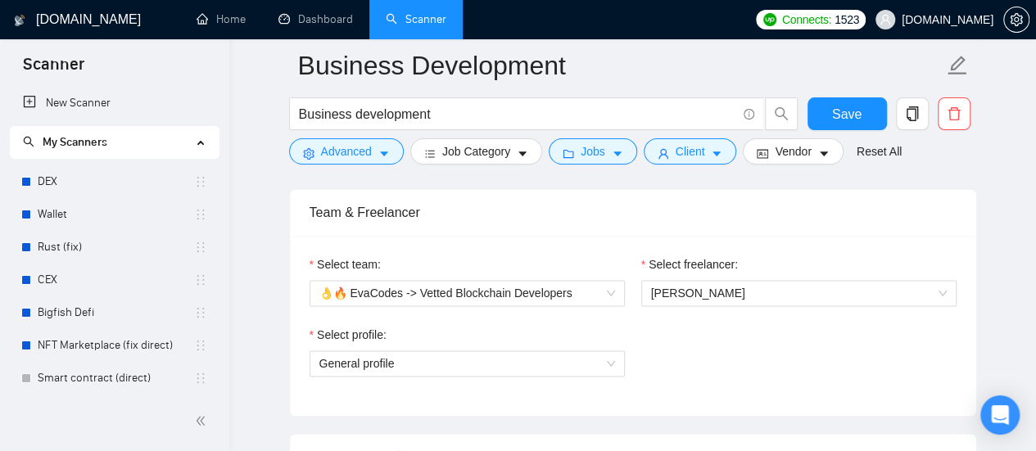
scroll to position [983, 0]
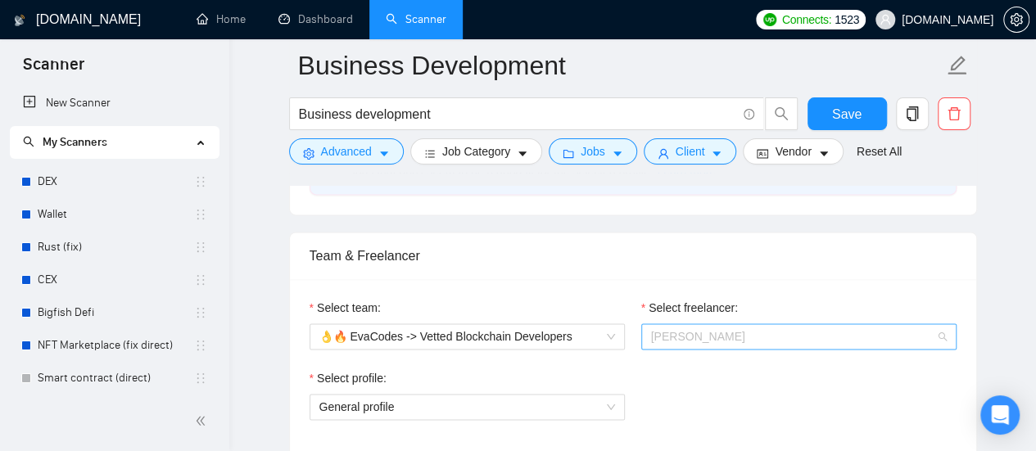
click at [772, 329] on span "Vitaliy Basiuk" at bounding box center [799, 336] width 296 height 25
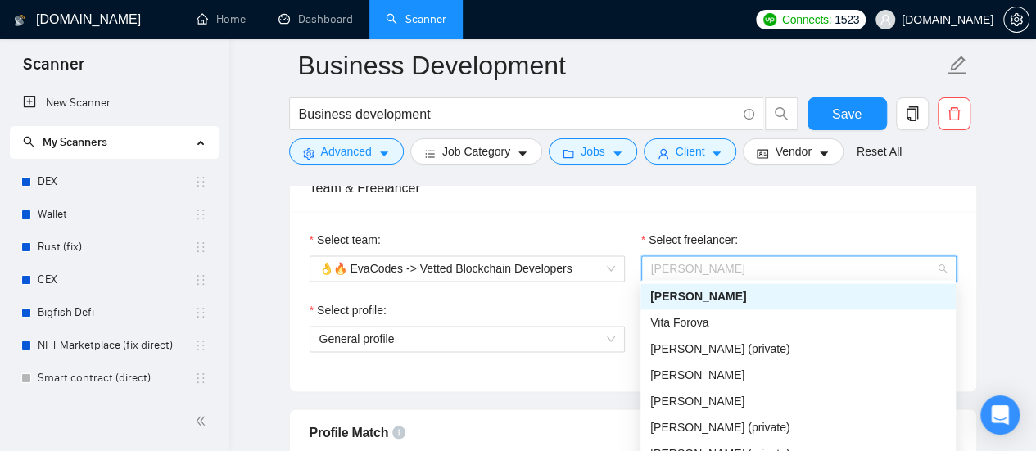
scroll to position [1065, 0]
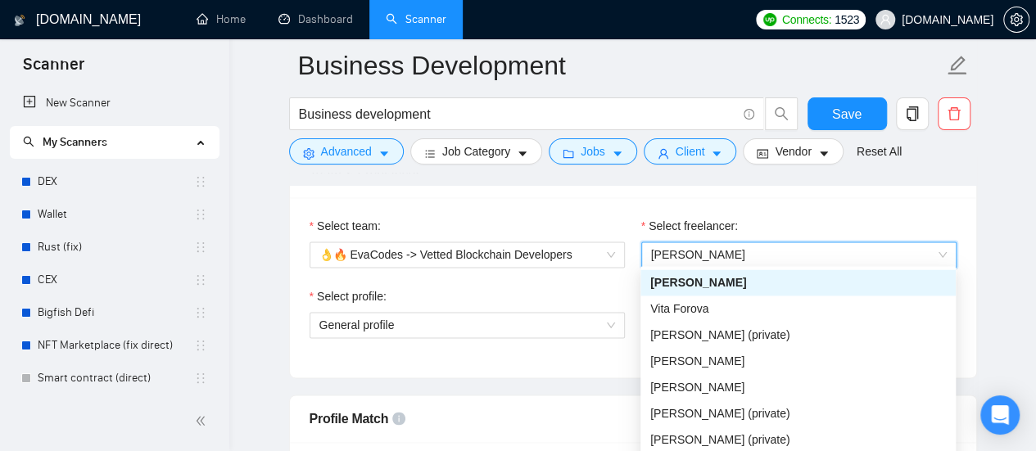
click at [857, 217] on div "Select freelancer:" at bounding box center [798, 229] width 315 height 25
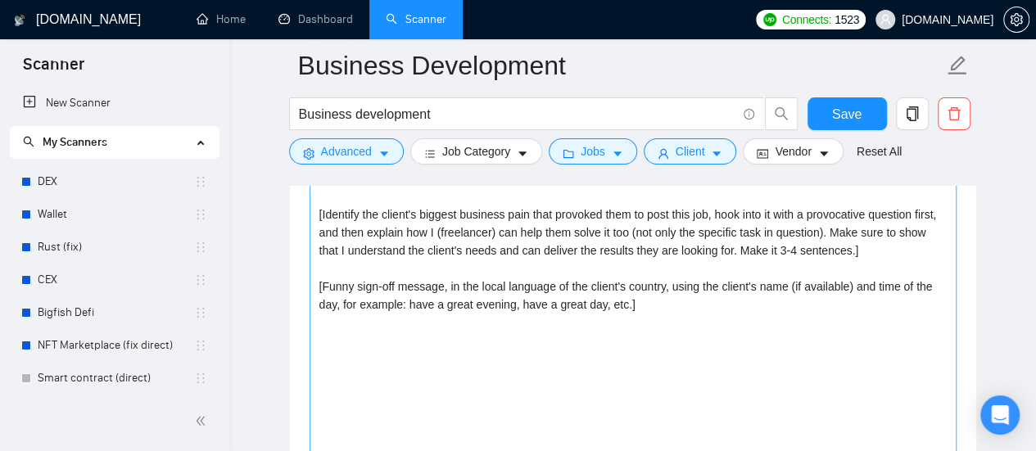
scroll to position [2130, 0]
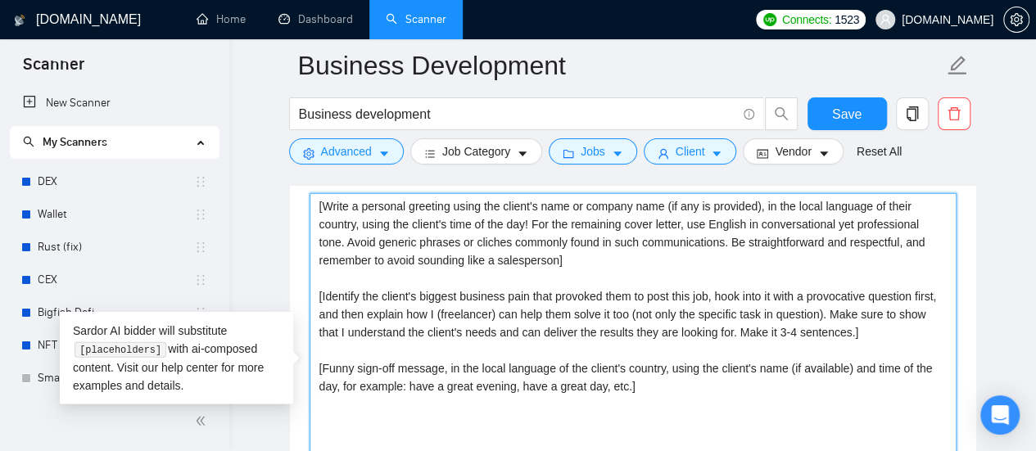
click at [320, 205] on textarea "[Write a personal greeting using the client's name or company name (if any is p…" at bounding box center [633, 377] width 647 height 369
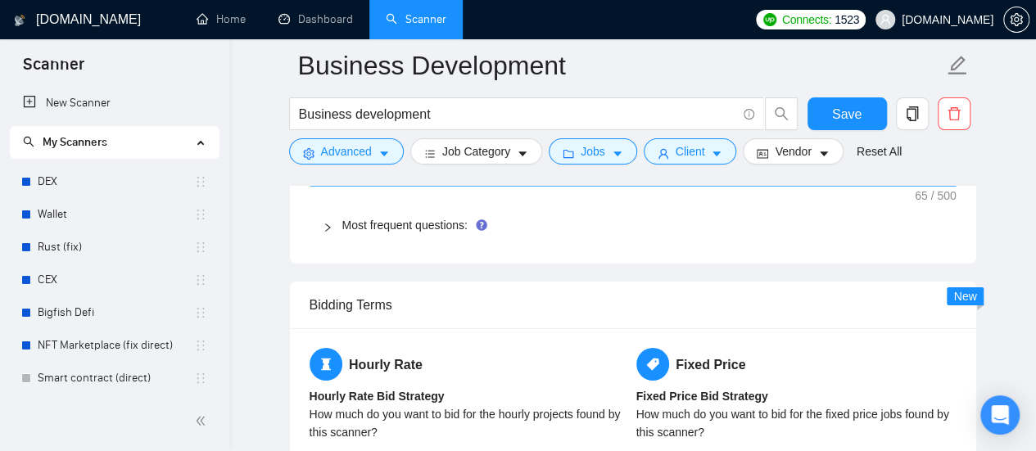
scroll to position [2703, 0]
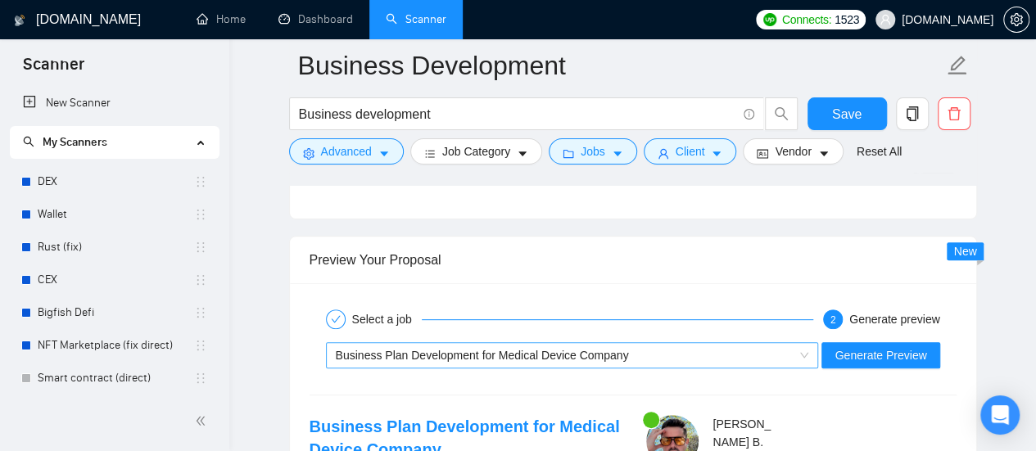
click at [613, 349] on span "Business Plan Development for Medical Device Company" at bounding box center [482, 355] width 293 height 13
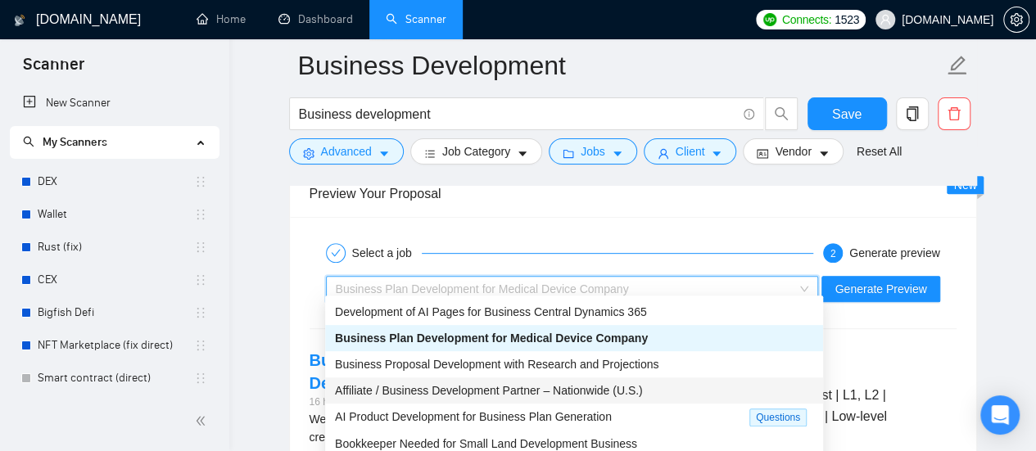
scroll to position [3358, 0]
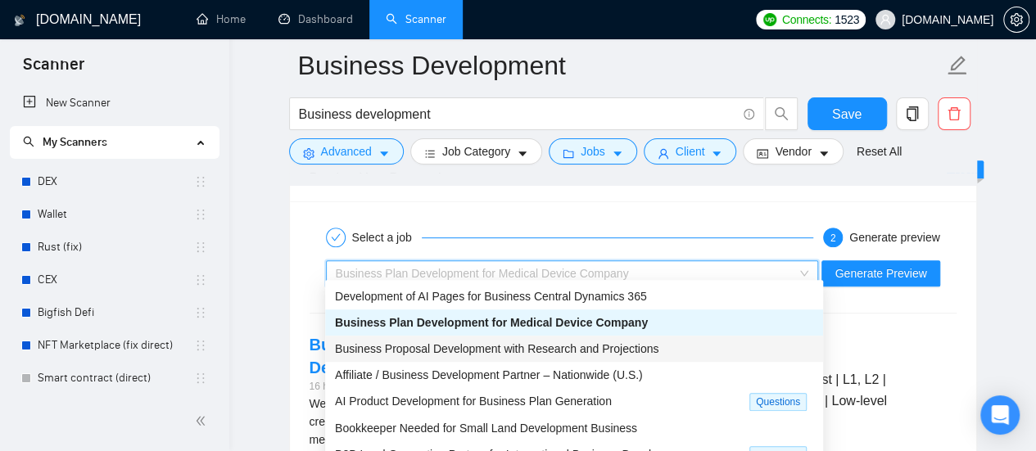
click at [480, 351] on span "Business Proposal Development with Research and Projections" at bounding box center [497, 348] width 324 height 13
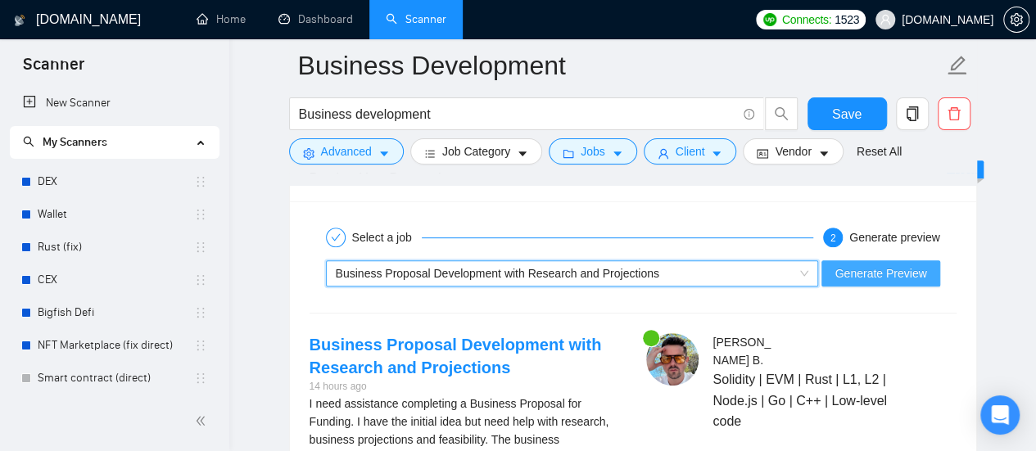
click at [910, 265] on span "Generate Preview" at bounding box center [881, 274] width 92 height 18
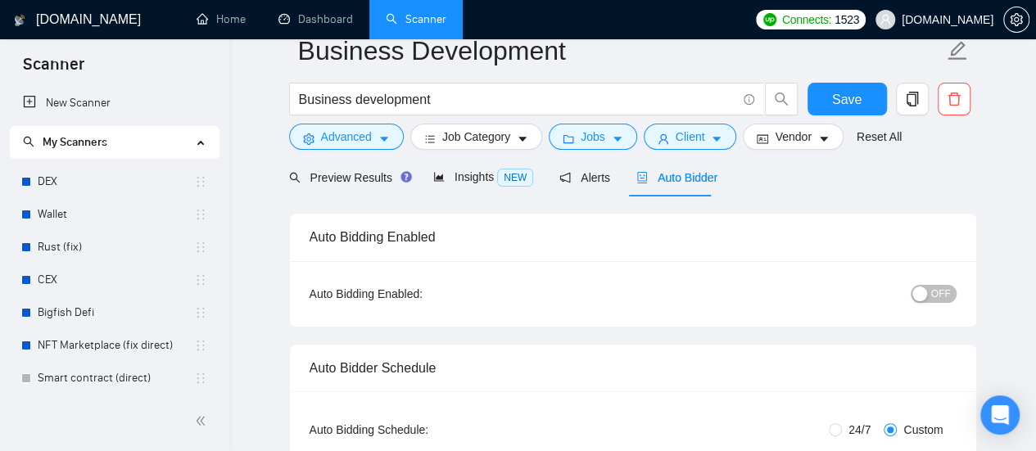
scroll to position [0, 0]
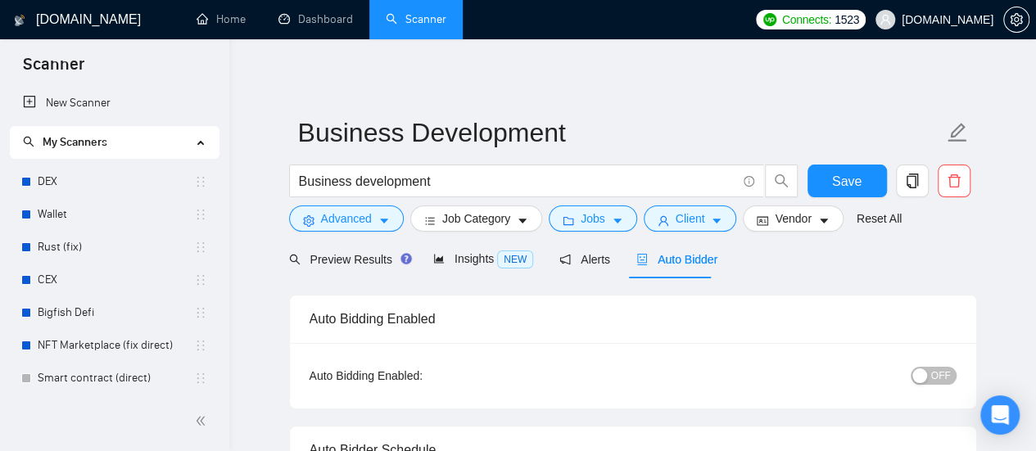
click at [954, 378] on button "OFF" at bounding box center [934, 376] width 46 height 18
click at [922, 377] on span "ON" at bounding box center [928, 376] width 15 height 18
drag, startPoint x: 331, startPoint y: 16, endPoint x: 587, endPoint y: 76, distance: 263.4
click at [331, 16] on link "Dashboard" at bounding box center [315, 19] width 75 height 14
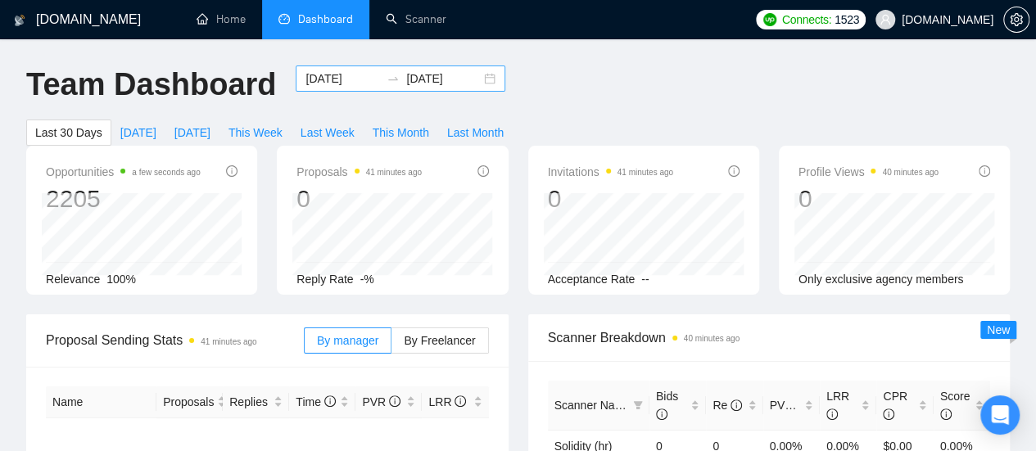
click at [338, 74] on input "2025-07-23" at bounding box center [343, 79] width 75 height 18
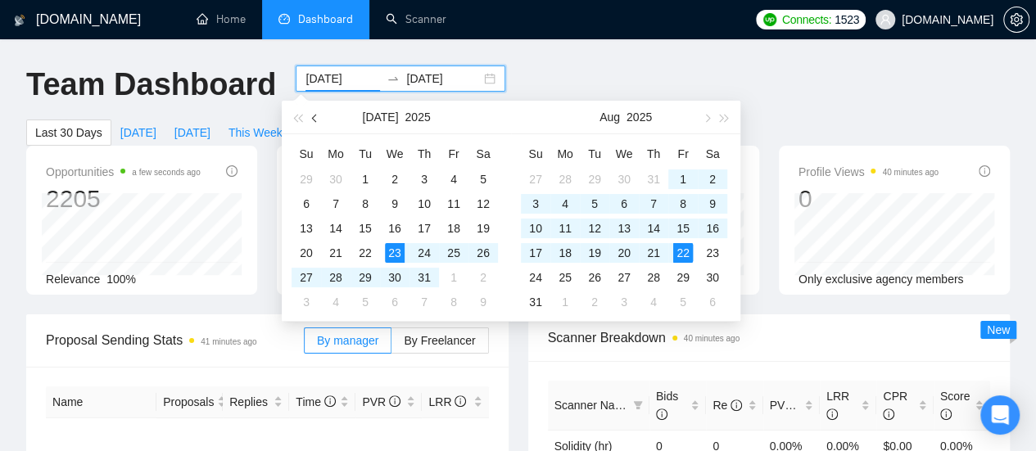
click at [316, 122] on button "button" at bounding box center [315, 117] width 18 height 33
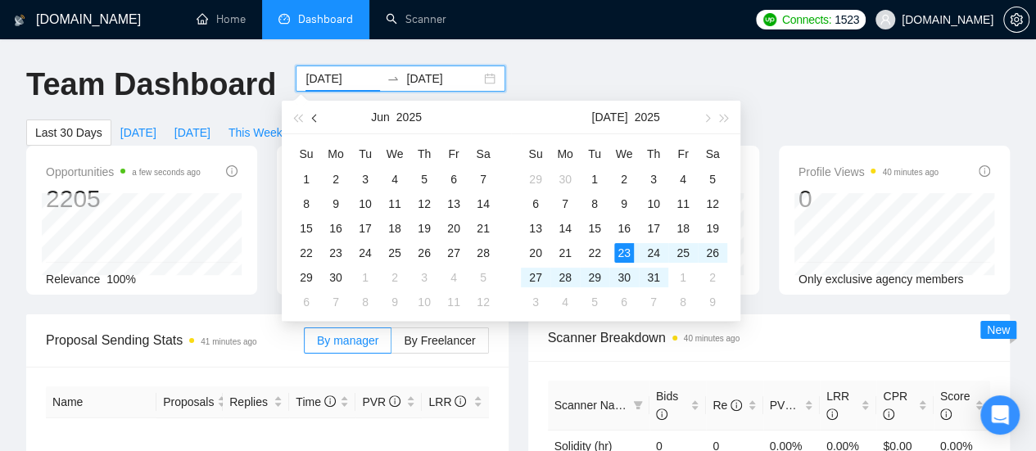
click at [316, 122] on button "button" at bounding box center [315, 117] width 18 height 33
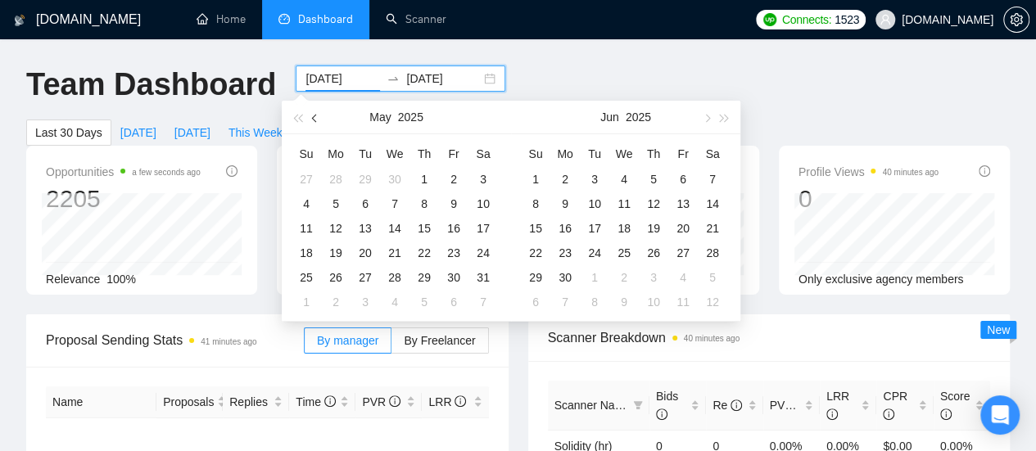
click at [316, 122] on button "button" at bounding box center [315, 117] width 18 height 33
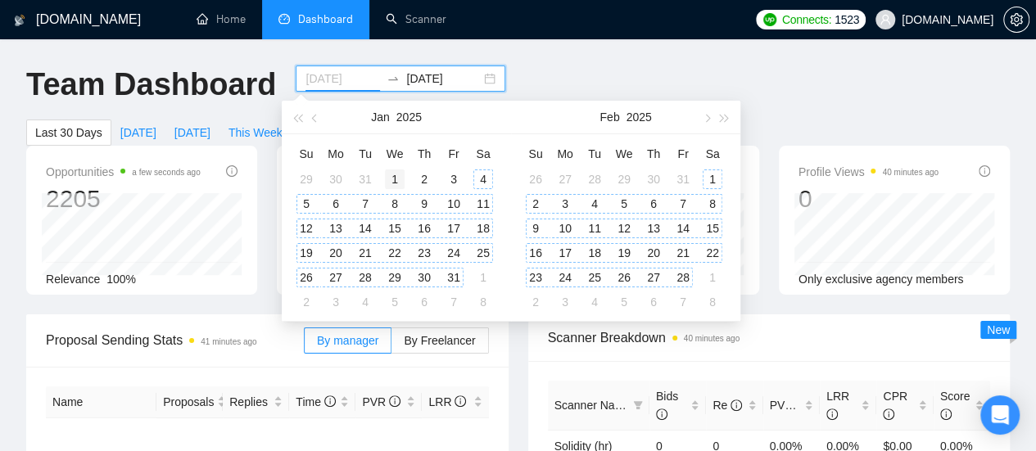
type input "2025-01-01"
click at [387, 175] on div "1" at bounding box center [395, 180] width 20 height 20
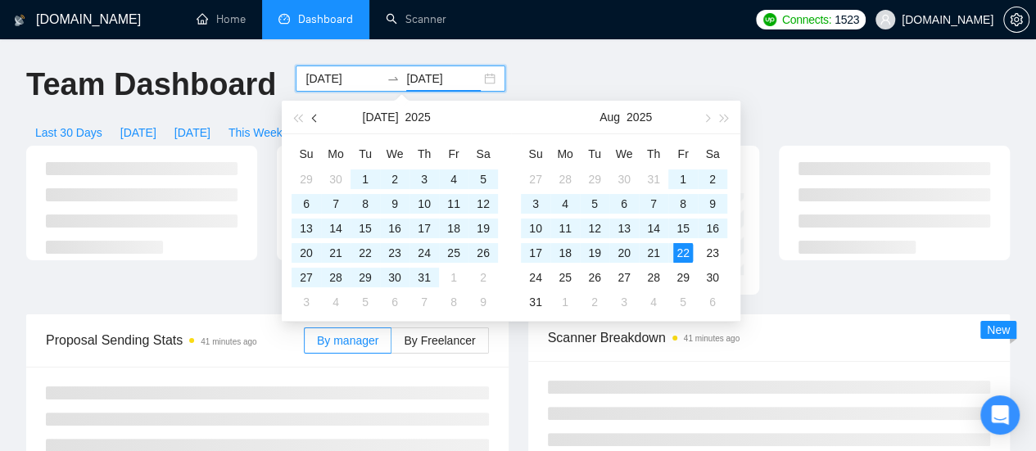
click at [319, 122] on button "button" at bounding box center [315, 117] width 18 height 33
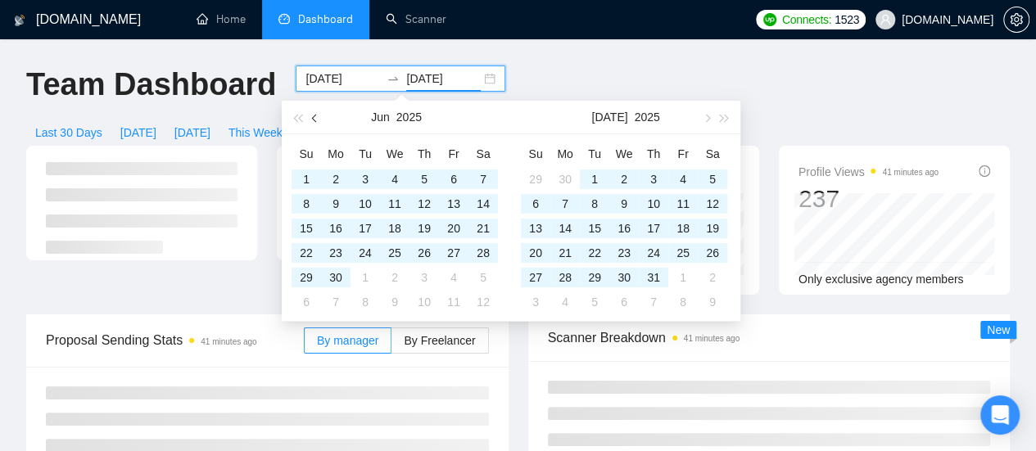
click at [319, 122] on button "button" at bounding box center [315, 117] width 18 height 33
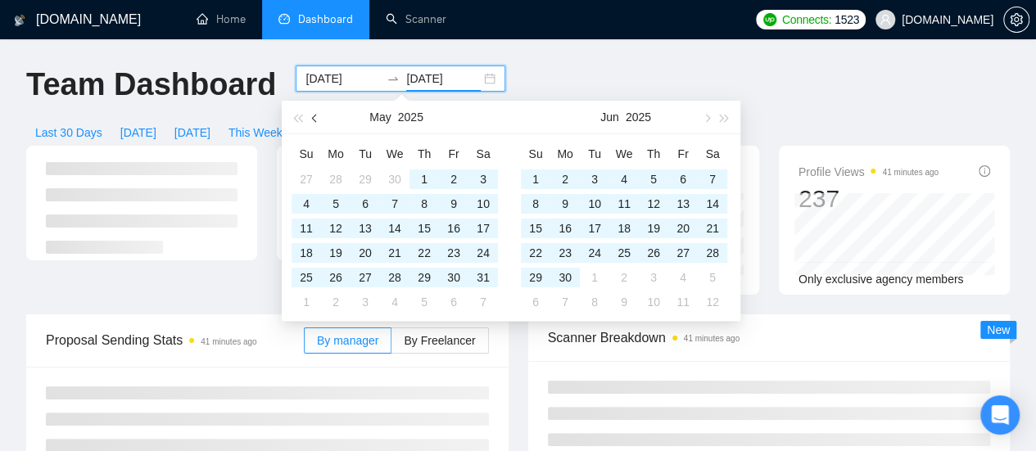
click at [319, 122] on button "button" at bounding box center [315, 117] width 18 height 33
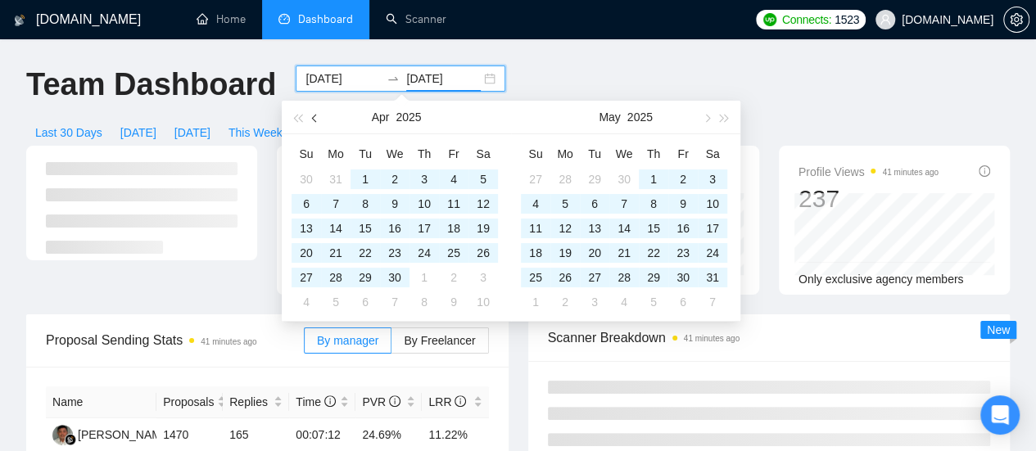
click at [319, 122] on button "button" at bounding box center [315, 117] width 18 height 33
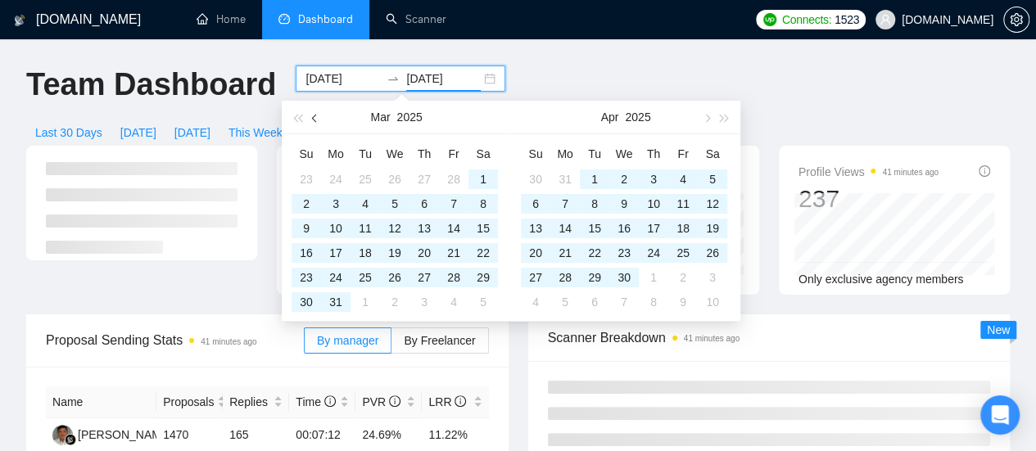
click at [319, 122] on button "button" at bounding box center [315, 117] width 18 height 33
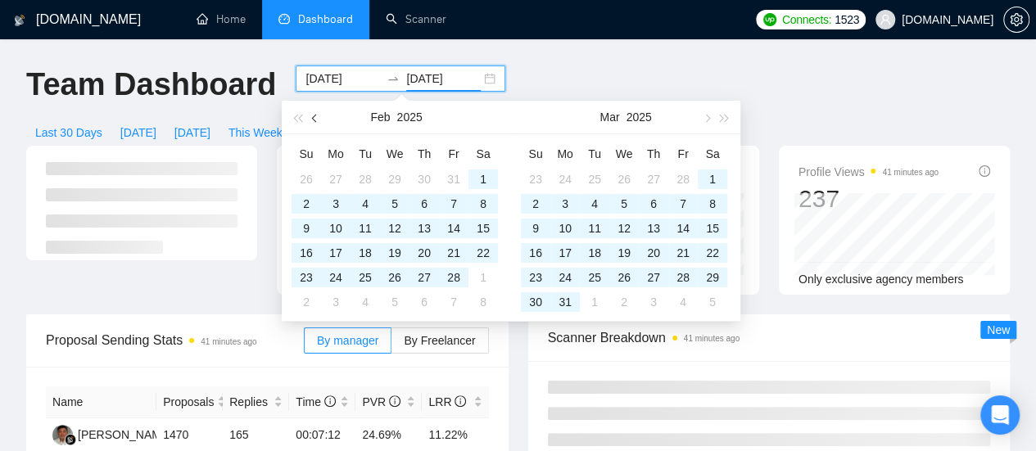
click at [318, 123] on button "button" at bounding box center [315, 117] width 18 height 33
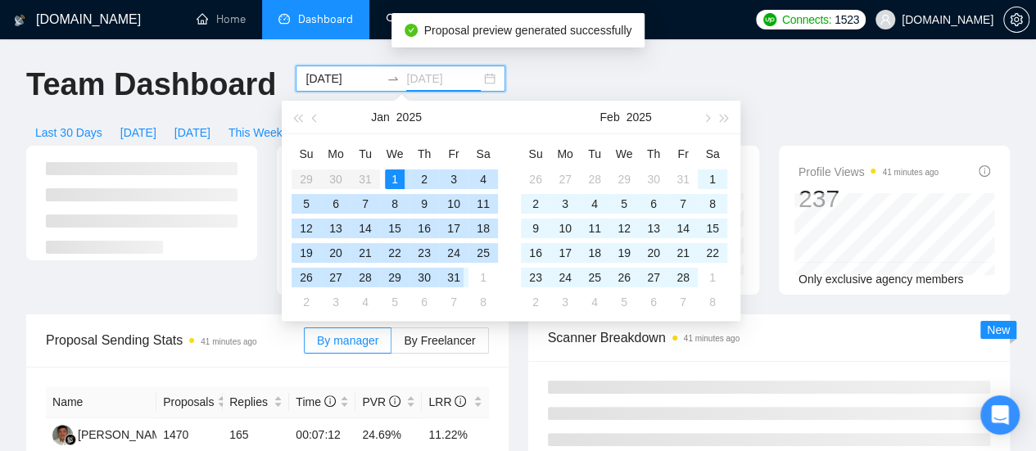
click at [457, 281] on div "31" at bounding box center [454, 278] width 20 height 20
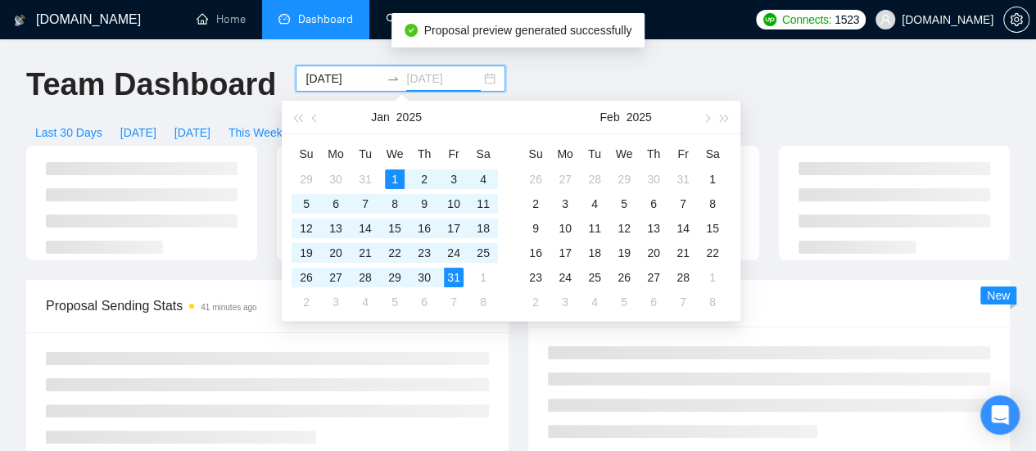
type input "2025-01-31"
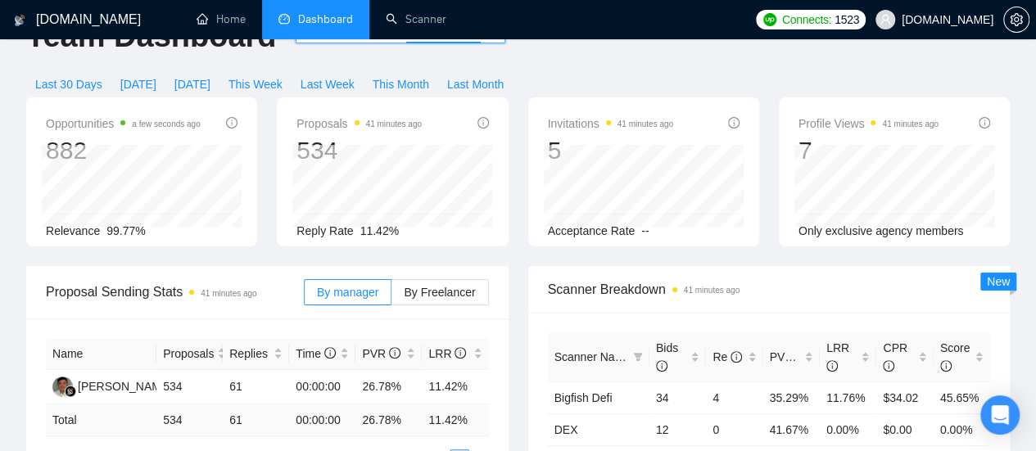
scroll to position [82, 0]
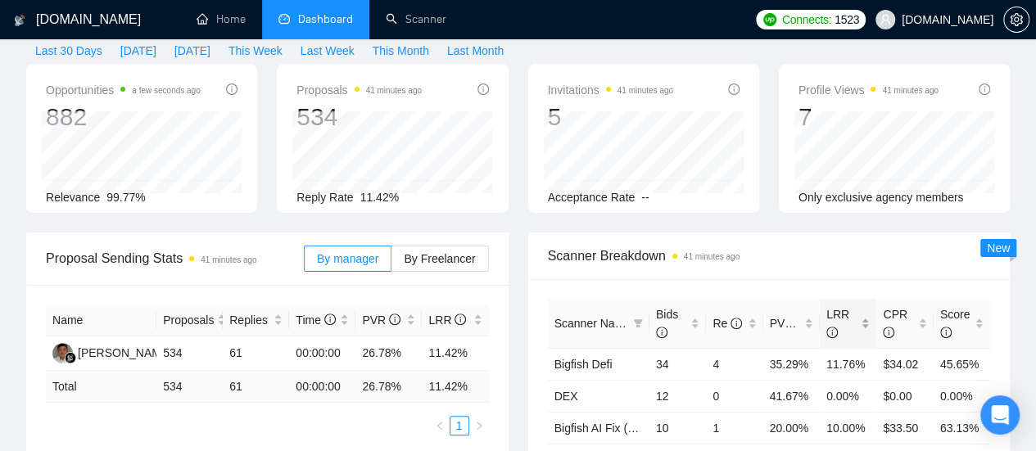
click at [853, 306] on span "LRR" at bounding box center [841, 324] width 31 height 36
drag, startPoint x: 233, startPoint y: 22, endPoint x: 236, endPoint y: 46, distance: 23.9
click at [233, 22] on link "Home" at bounding box center [221, 19] width 49 height 14
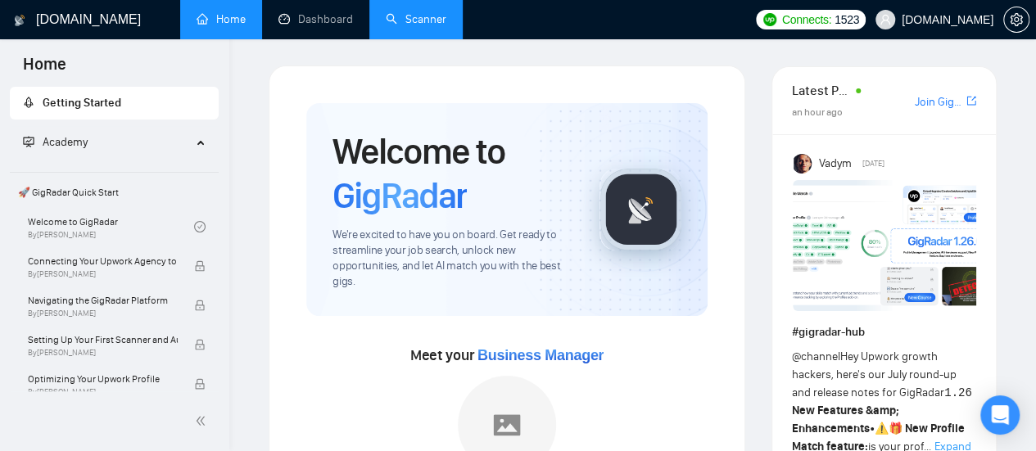
click at [392, 26] on link "Scanner" at bounding box center [416, 19] width 61 height 14
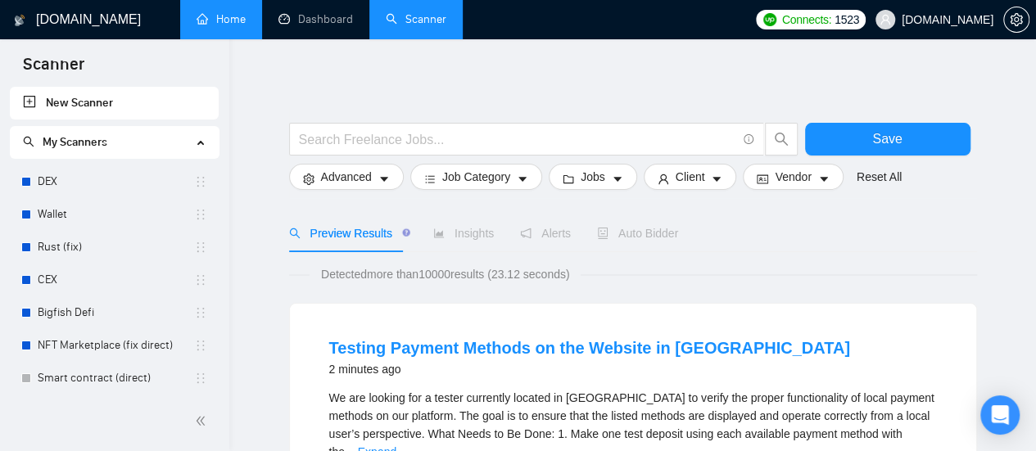
click at [229, 20] on link "Home" at bounding box center [221, 19] width 49 height 14
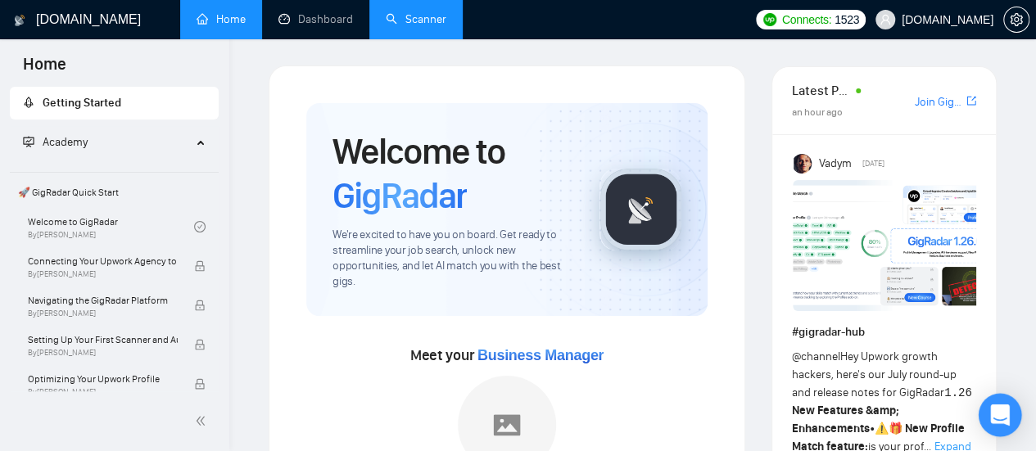
click at [998, 425] on div "Open Intercom Messenger" at bounding box center [1000, 415] width 43 height 43
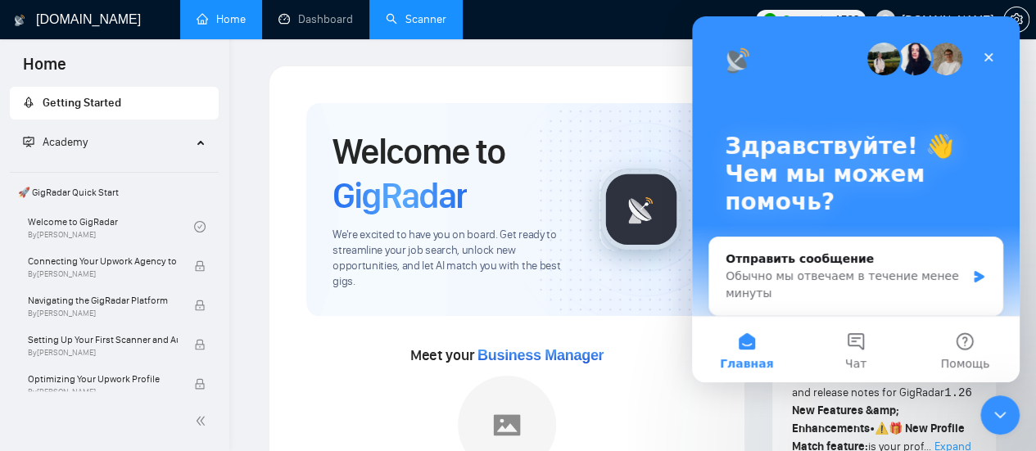
click at [990, 53] on icon "Закрыть" at bounding box center [988, 57] width 13 height 13
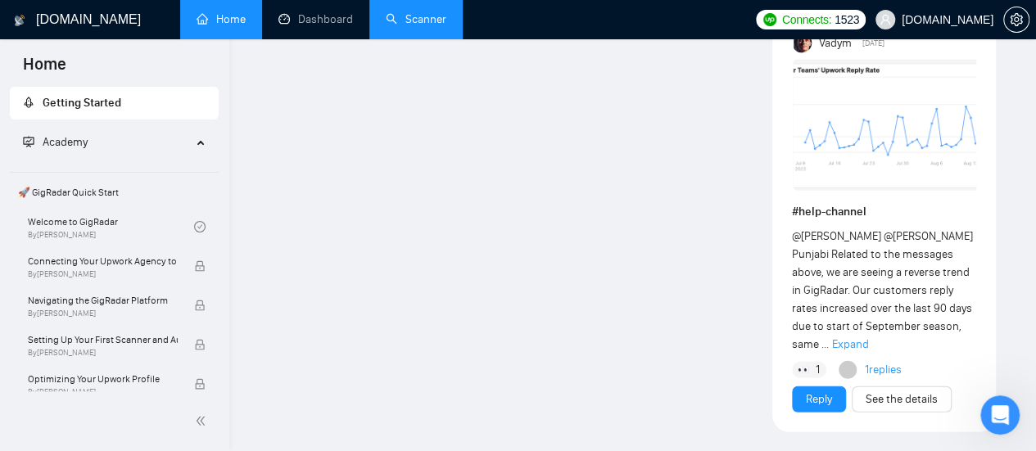
scroll to position [1720, 0]
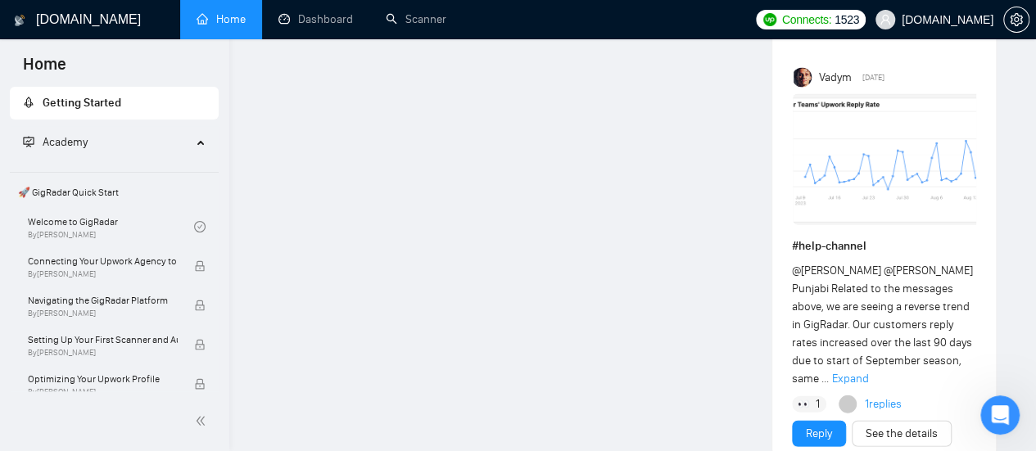
drag, startPoint x: 424, startPoint y: 18, endPoint x: 169, endPoint y: 184, distance: 304.9
click at [424, 18] on link "Scanner" at bounding box center [416, 19] width 61 height 14
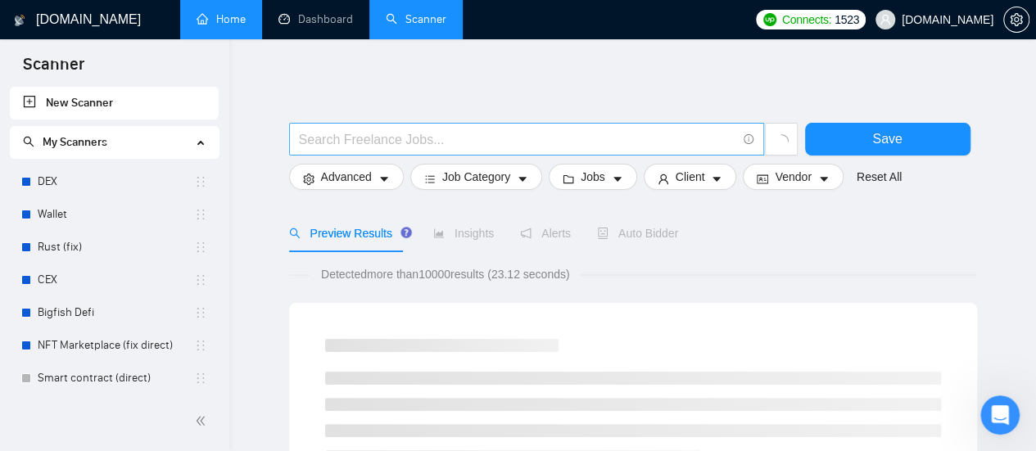
click at [360, 137] on input "text" at bounding box center [517, 139] width 437 height 20
type input "(mvp*) | "(MVP)" | "Minimum valuable product" | "Minimum viable product" | star…"
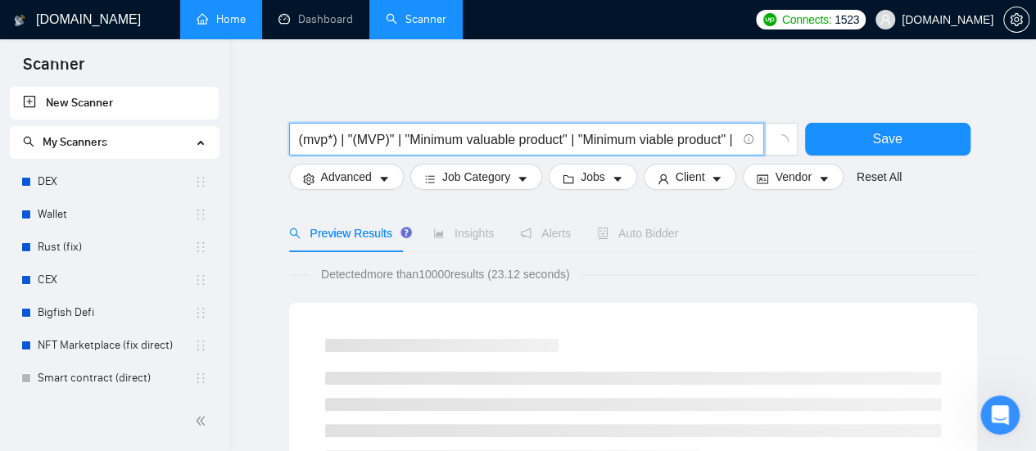
click at [336, 142] on input "(mvp*) | "(MVP)" | "Minimum valuable product" | "Minimum viable product" | star…" at bounding box center [517, 139] width 437 height 20
click at [389, 139] on input "(mvp*) | "(MVP)" | "Minimum valuable product" | "Minimum viable product" | star…" at bounding box center [517, 139] width 437 height 20
drag, startPoint x: 474, startPoint y: 141, endPoint x: 565, endPoint y: 143, distance: 91.0
click at [475, 141] on input "(mvp*) | "(MVP)" | "Minimum valuable product" | "Minimum viable product" | star…" at bounding box center [517, 139] width 437 height 20
drag, startPoint x: 565, startPoint y: 143, endPoint x: 637, endPoint y: 138, distance: 72.3
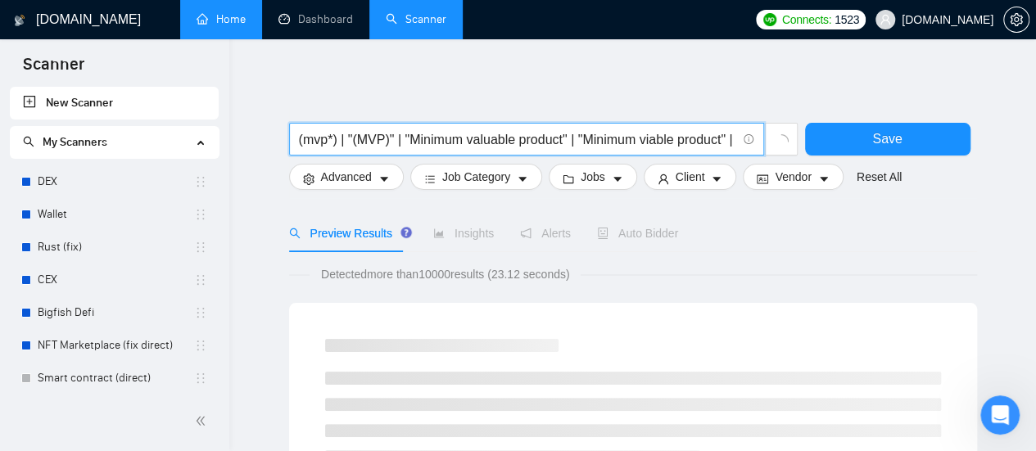
click at [568, 143] on input "(mvp*) | "(MVP)" | "Minimum valuable product" | "Minimum viable product" | star…" at bounding box center [517, 139] width 437 height 20
click at [668, 135] on input "(mvp*) | "(MVP)" | "Minimum valuable product" | "Minimum viable product" | star…" at bounding box center [517, 139] width 437 height 20
click at [685, 143] on input "(mvp*) | "(MVP)" | "Minimum valuable product" | "Minimum viable product" | star…" at bounding box center [517, 139] width 437 height 20
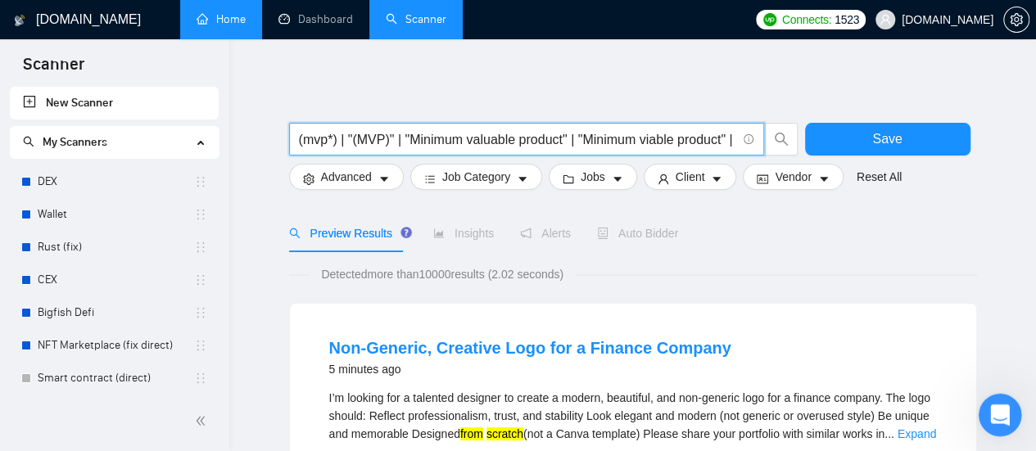
click at [989, 414] on icon "Открыть службу сообщений Intercom" at bounding box center [998, 413] width 27 height 27
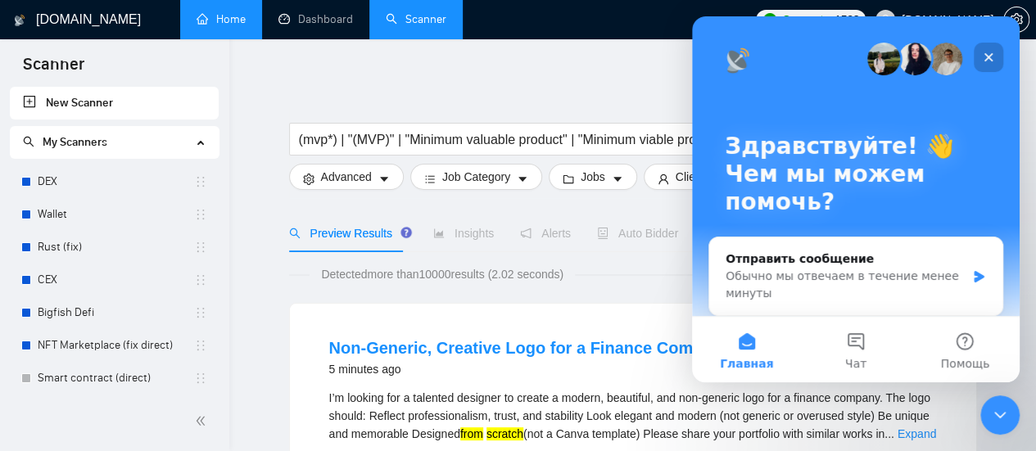
click at [996, 60] on div "Закрыть" at bounding box center [988, 57] width 29 height 29
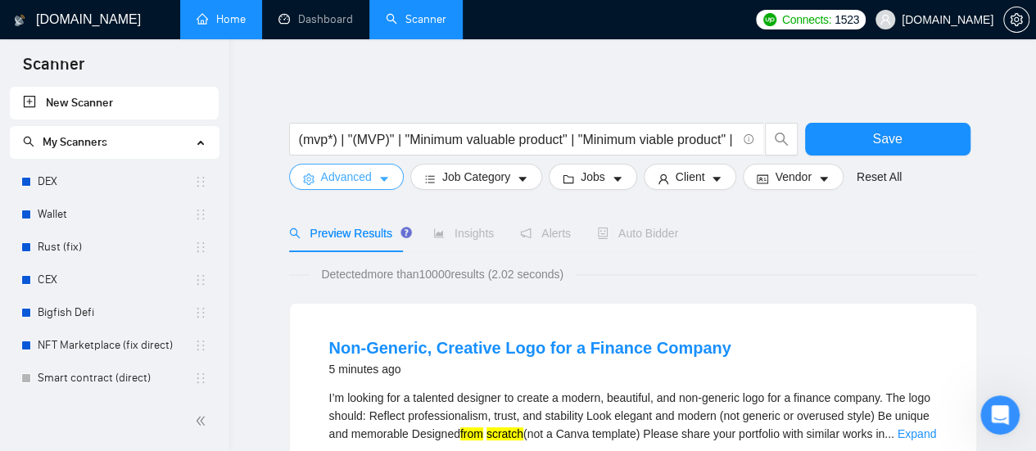
click at [374, 179] on button "Advanced" at bounding box center [346, 177] width 115 height 26
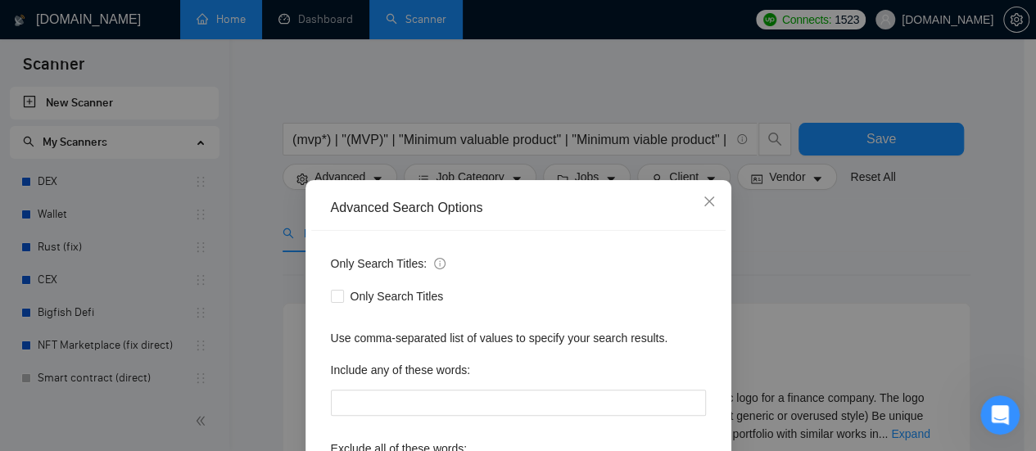
click at [840, 266] on div "Advanced Search Options Only Search Titles: Only Search Titles Use comma-separa…" at bounding box center [518, 225] width 1036 height 451
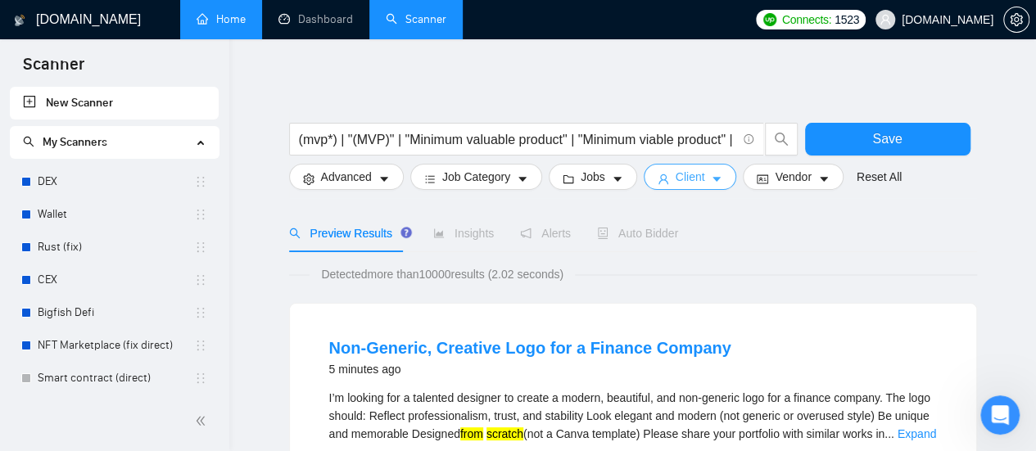
click at [683, 183] on span "Client" at bounding box center [690, 177] width 29 height 18
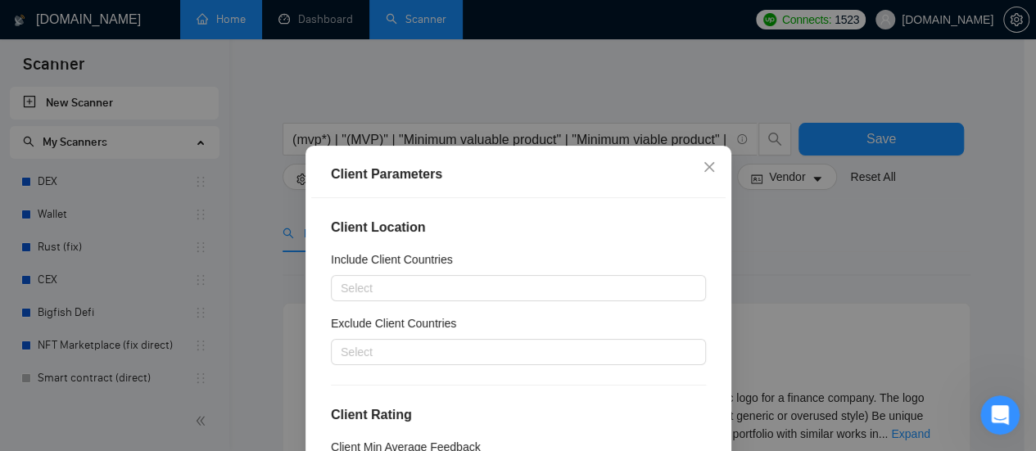
click at [801, 256] on div "Client Parameters Client Location Include Client Countries Select Exclude Clien…" at bounding box center [518, 225] width 1036 height 451
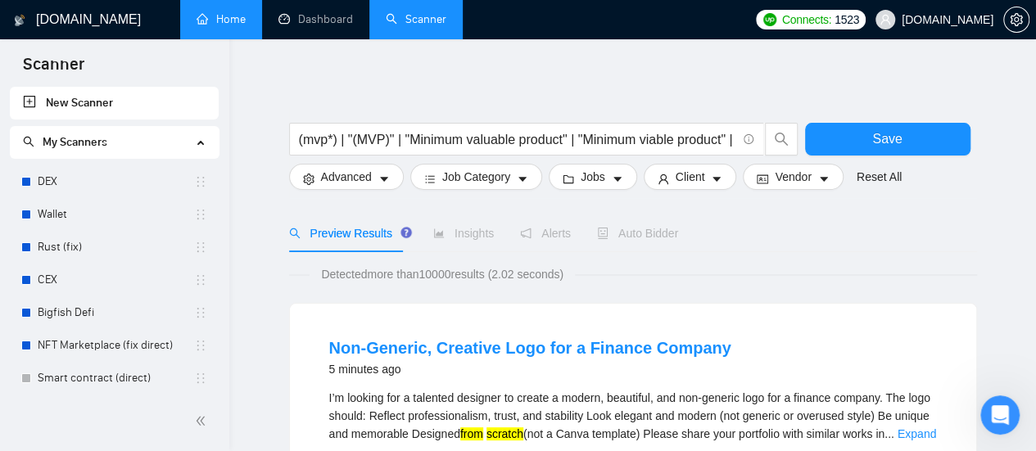
click at [656, 243] on div "Auto Bidder" at bounding box center [637, 234] width 81 height 38
click at [233, 12] on link "Home" at bounding box center [221, 19] width 49 height 14
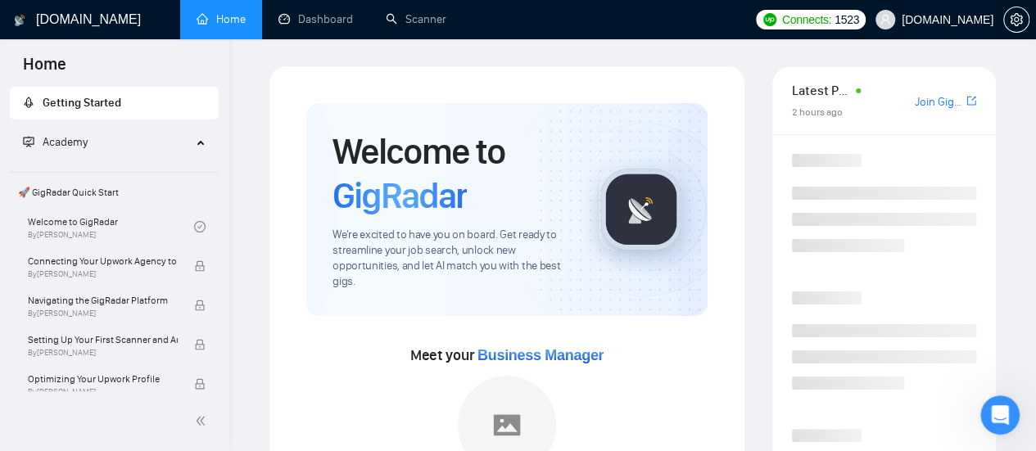
click at [203, 140] on div "Academy" at bounding box center [115, 142] width 210 height 33
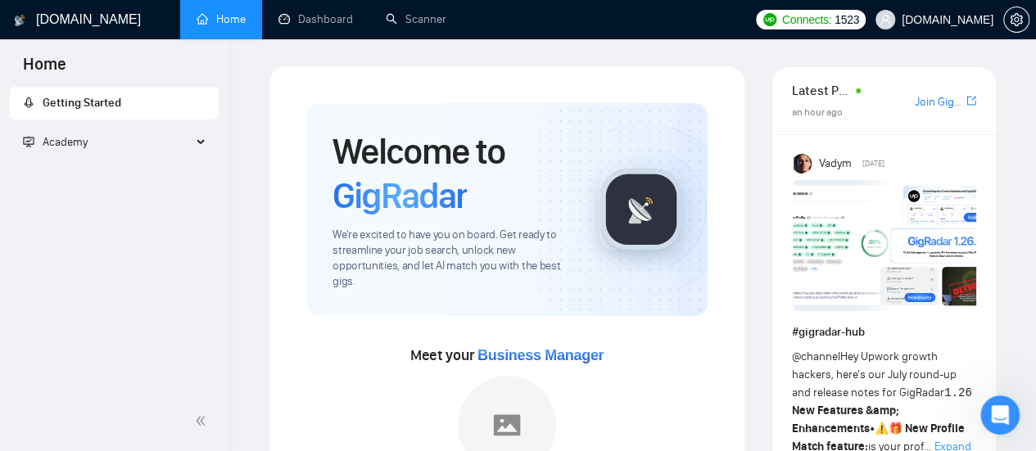
click at [190, 147] on span "Academy" at bounding box center [107, 142] width 169 height 33
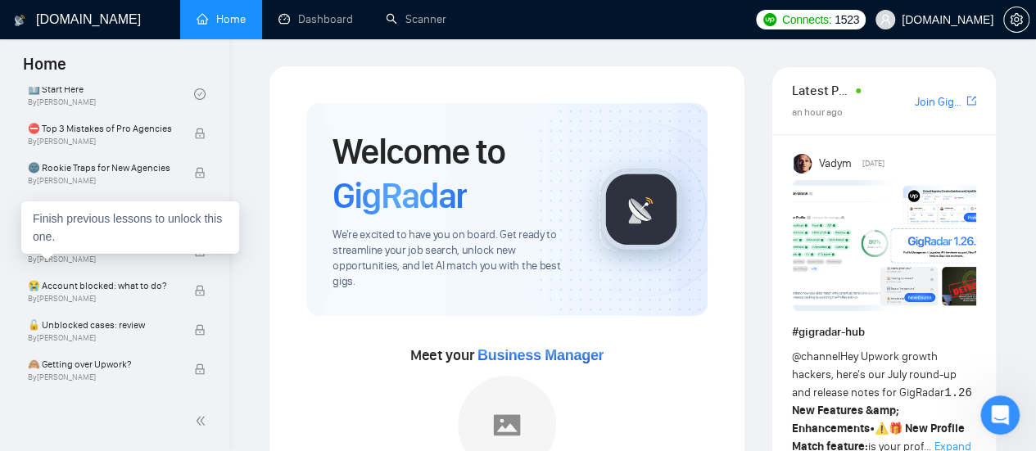
scroll to position [384, 0]
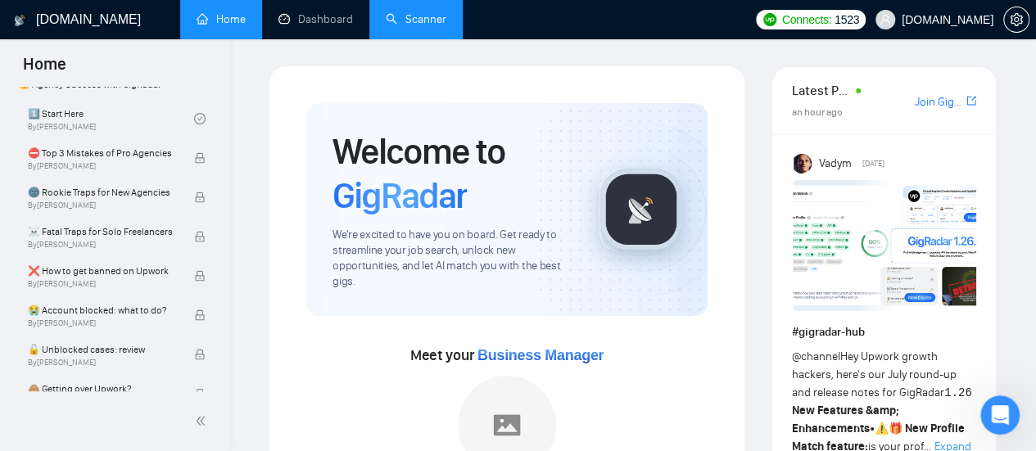
click at [423, 17] on link "Scanner" at bounding box center [416, 19] width 61 height 14
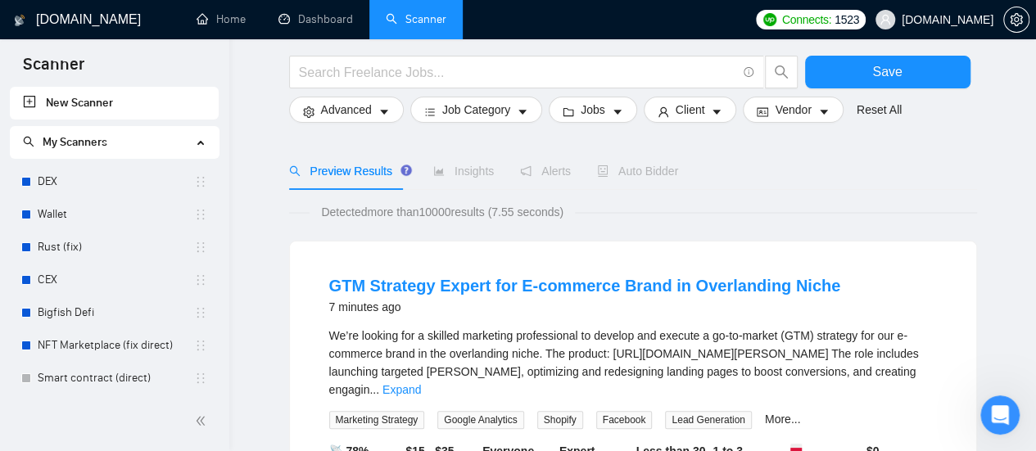
scroll to position [82, 0]
